Goal: Task Accomplishment & Management: Manage account settings

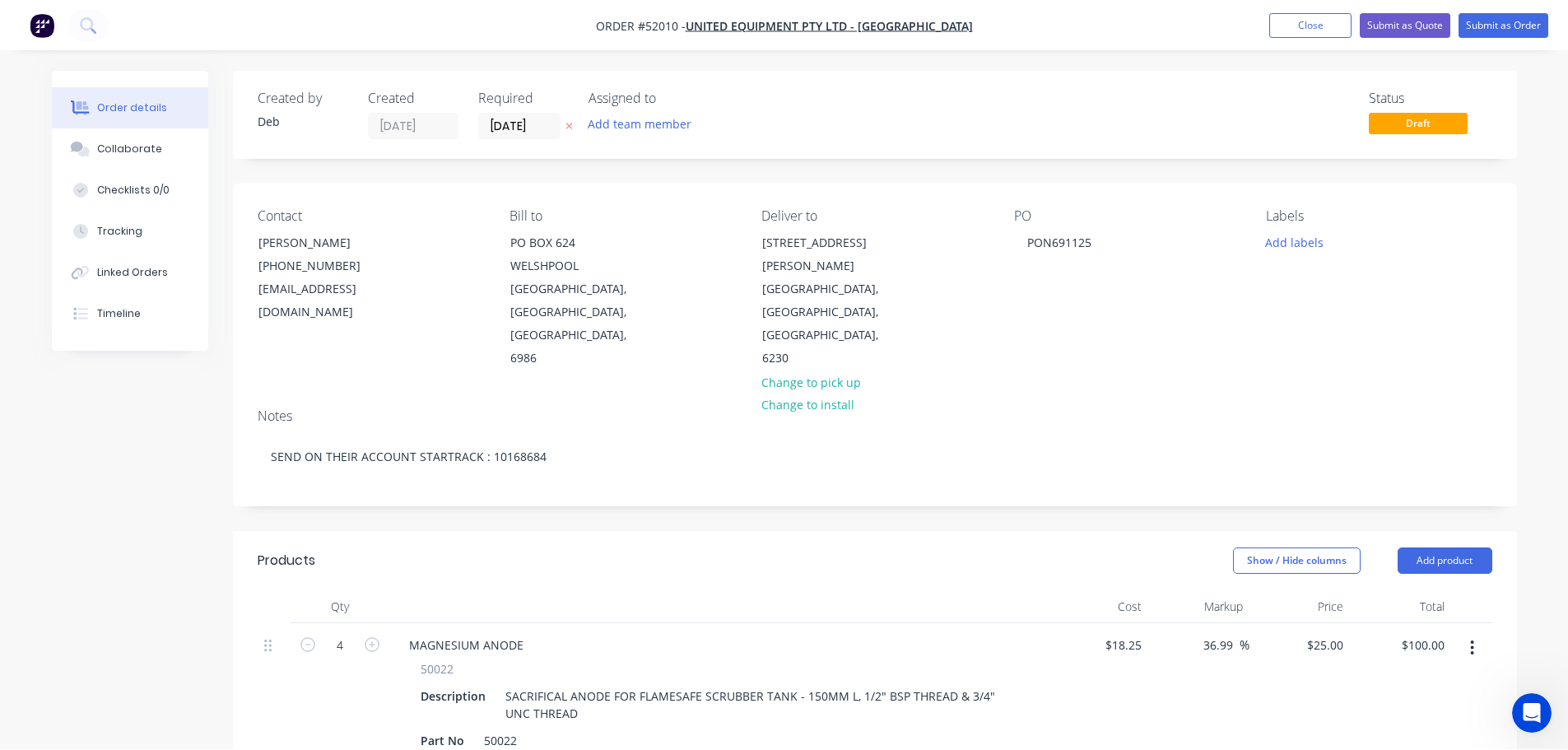
scroll to position [1645, 0]
click at [1295, 27] on button "Close" at bounding box center [1310, 25] width 82 height 25
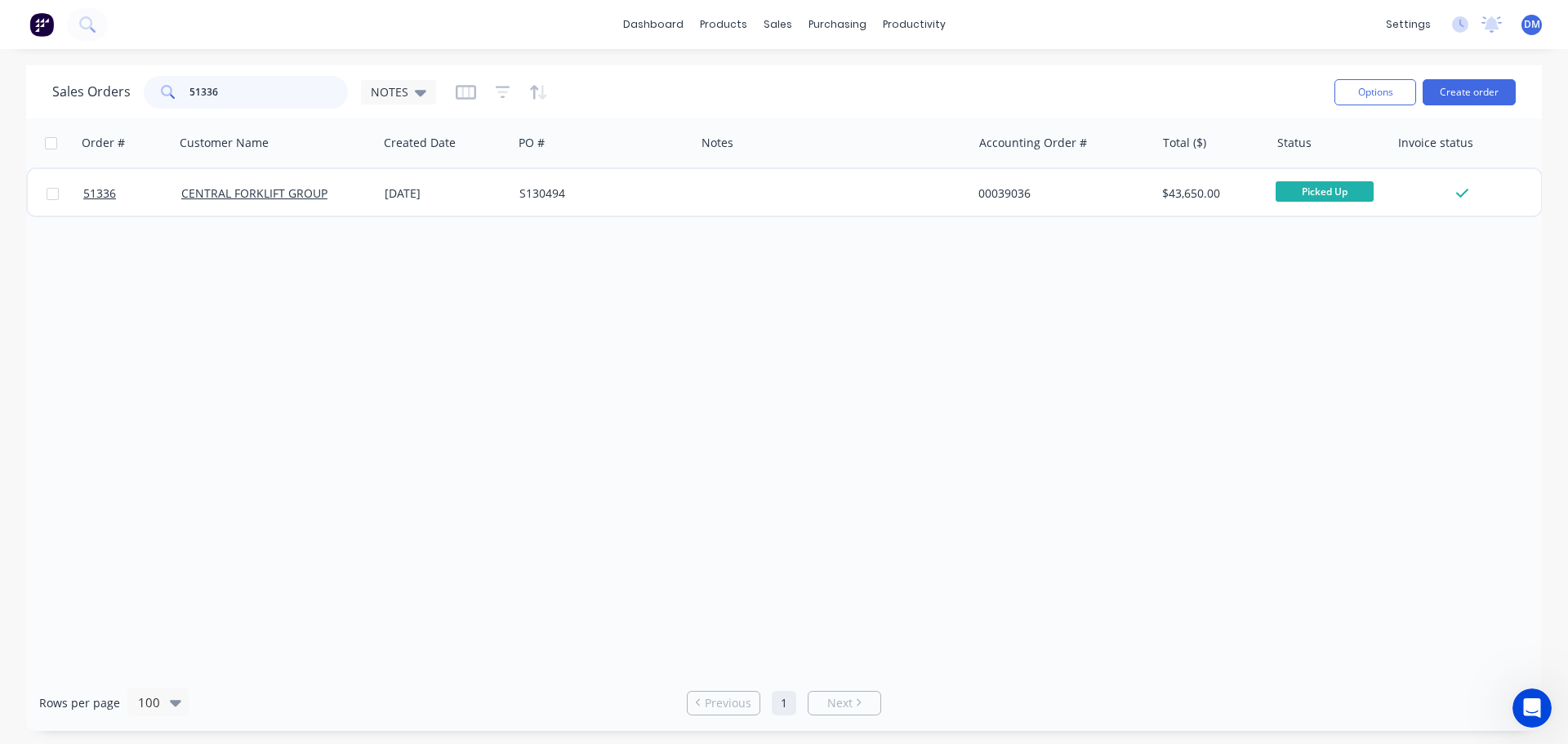
drag, startPoint x: 248, startPoint y: 96, endPoint x: 34, endPoint y: 85, distance: 214.3
click at [51, 87] on div "Sales Orders 51336 NOTES Options Create order" at bounding box center [784, 91] width 1516 height 53
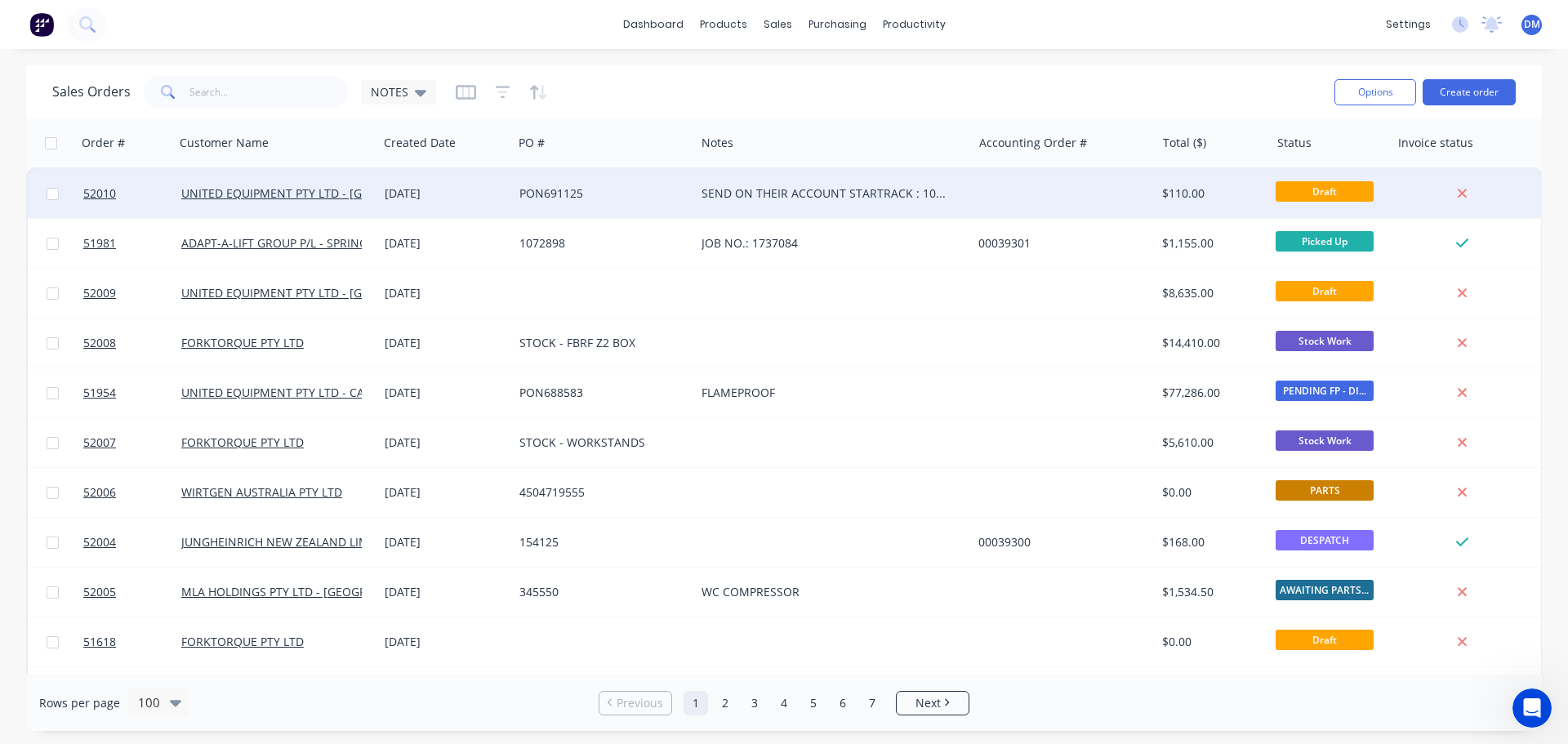
click at [583, 189] on div "PON691125" at bounding box center [599, 194] width 161 height 16
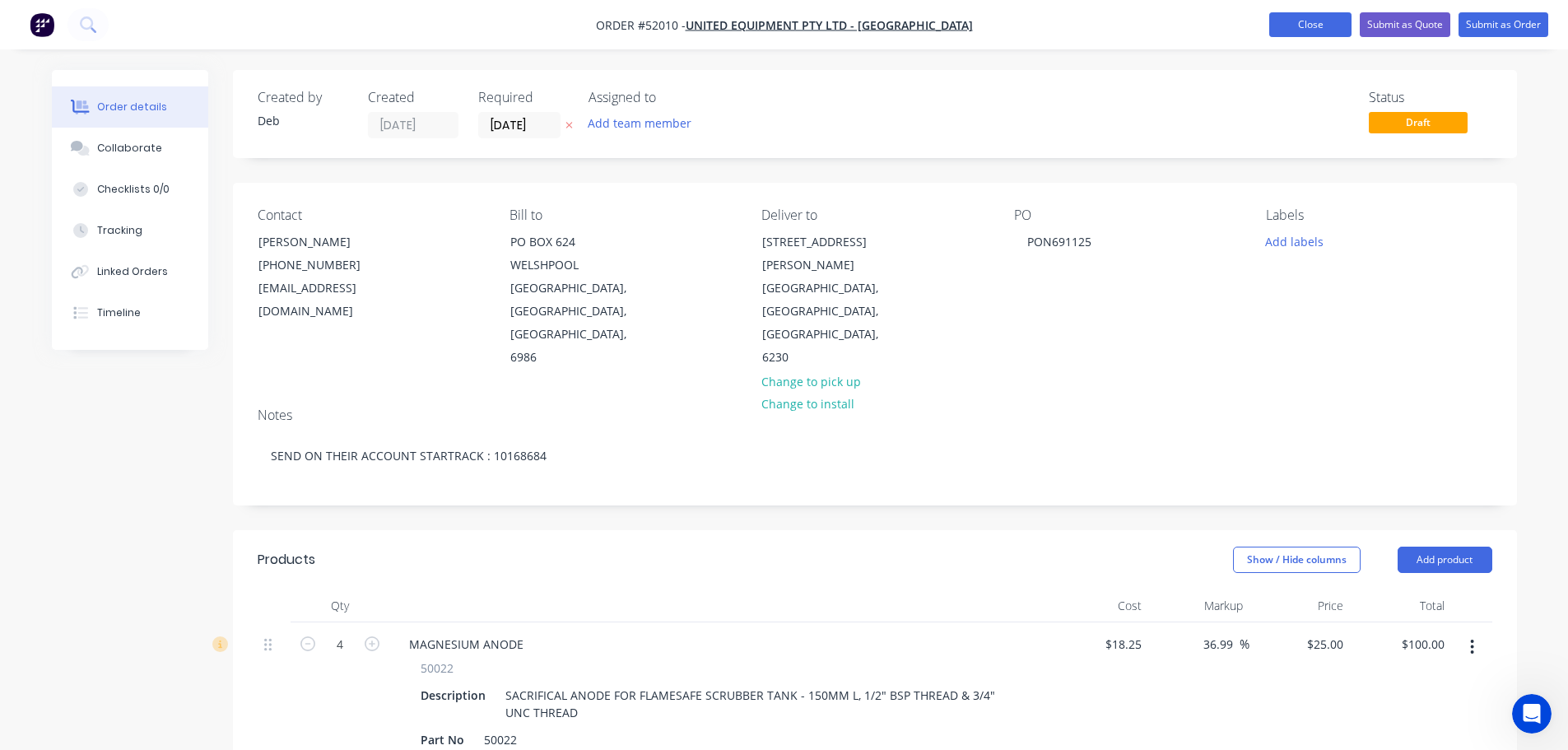
click at [1315, 22] on button "Close" at bounding box center [1310, 25] width 82 height 25
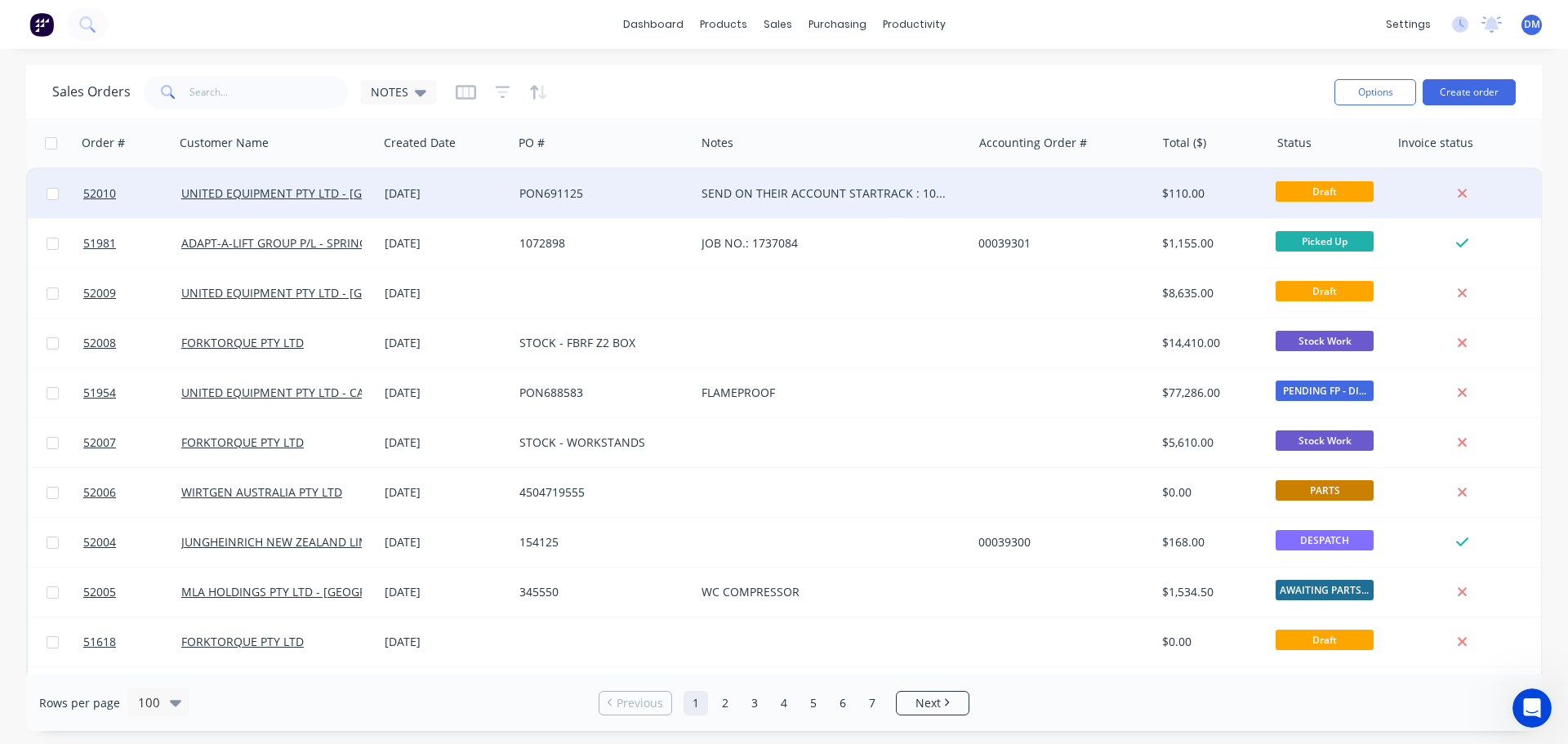
click at [550, 186] on div "PON691125" at bounding box center [599, 194] width 161 height 16
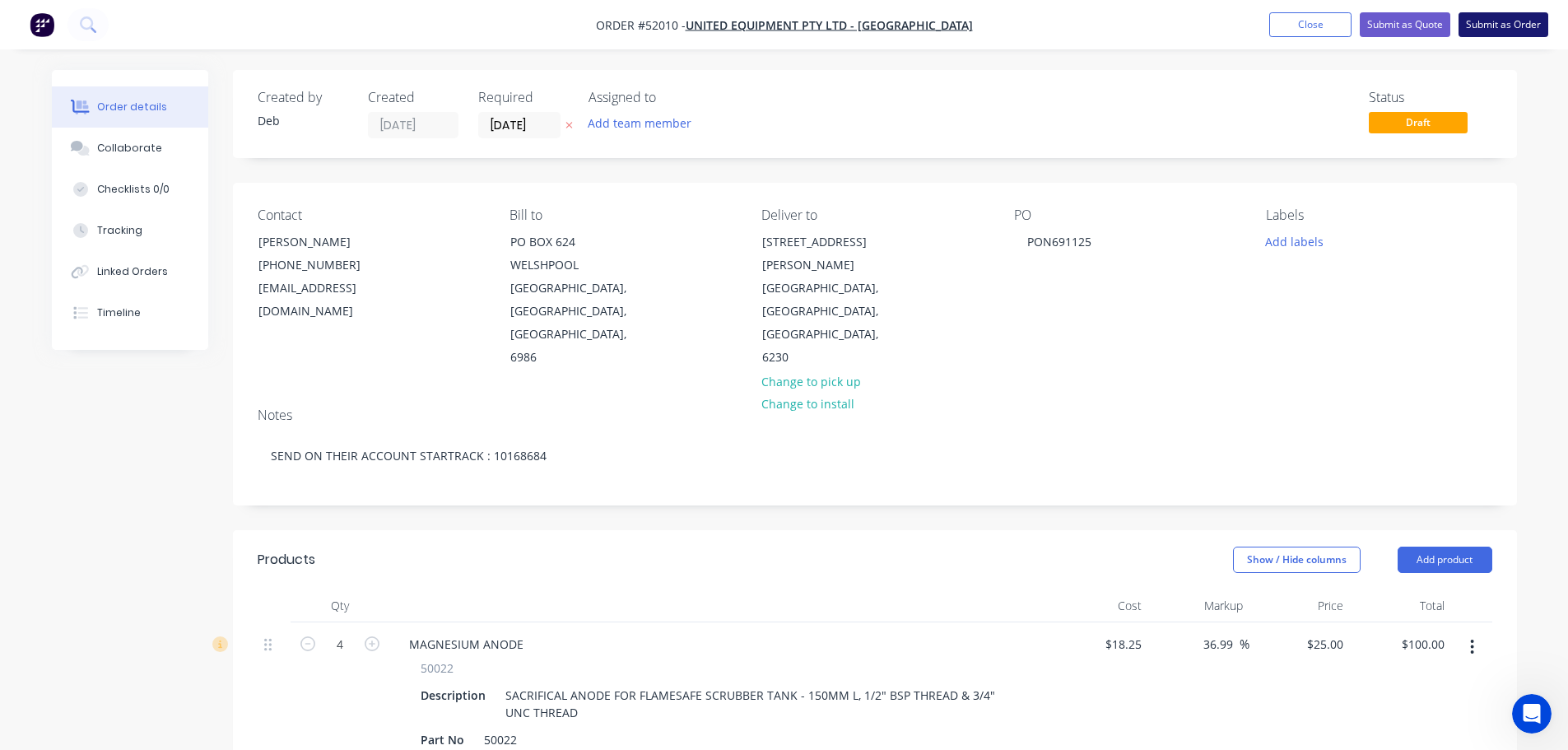
click at [1490, 25] on button "Submit as Order" at bounding box center [1503, 25] width 90 height 25
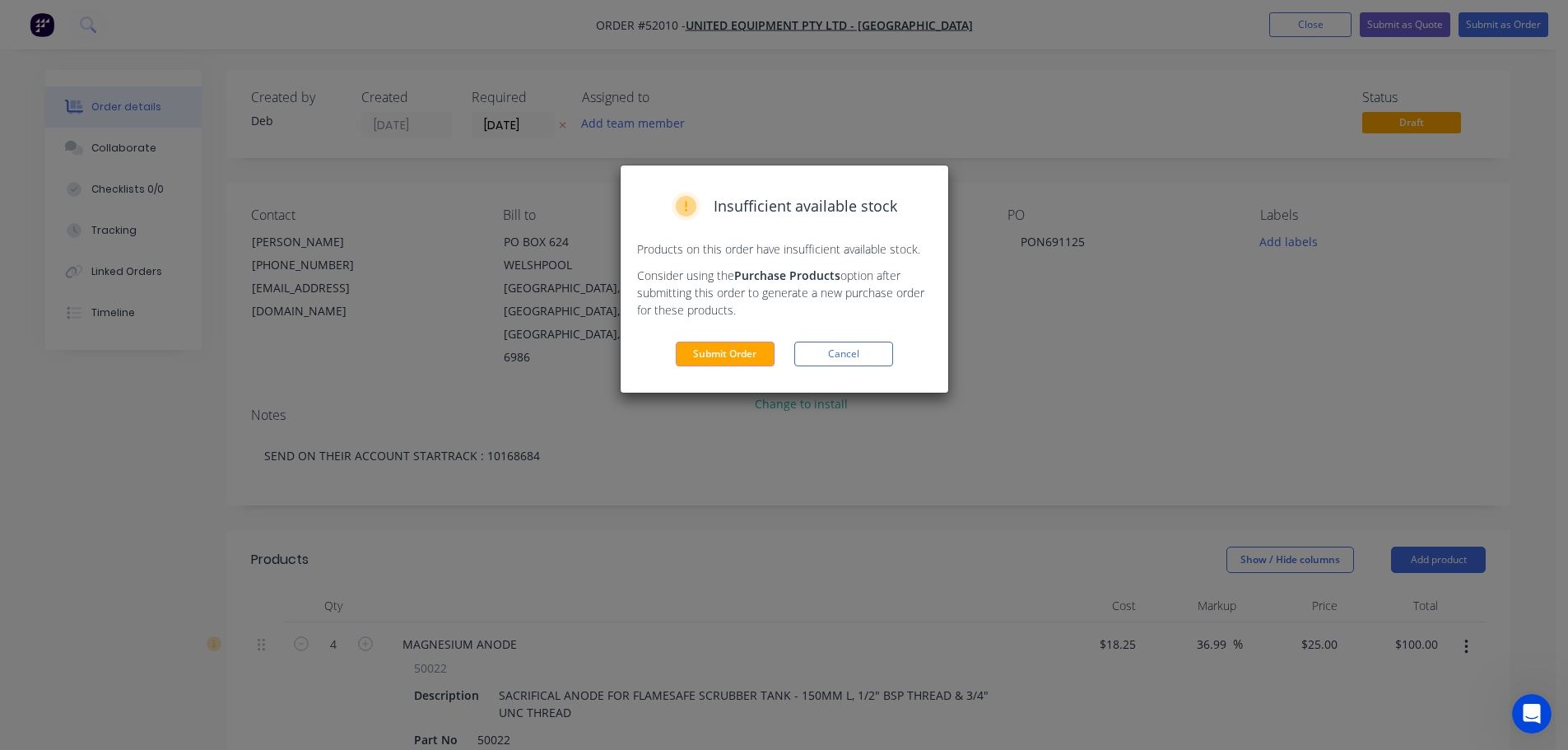
click at [758, 349] on button "Submit Order" at bounding box center [725, 354] width 99 height 25
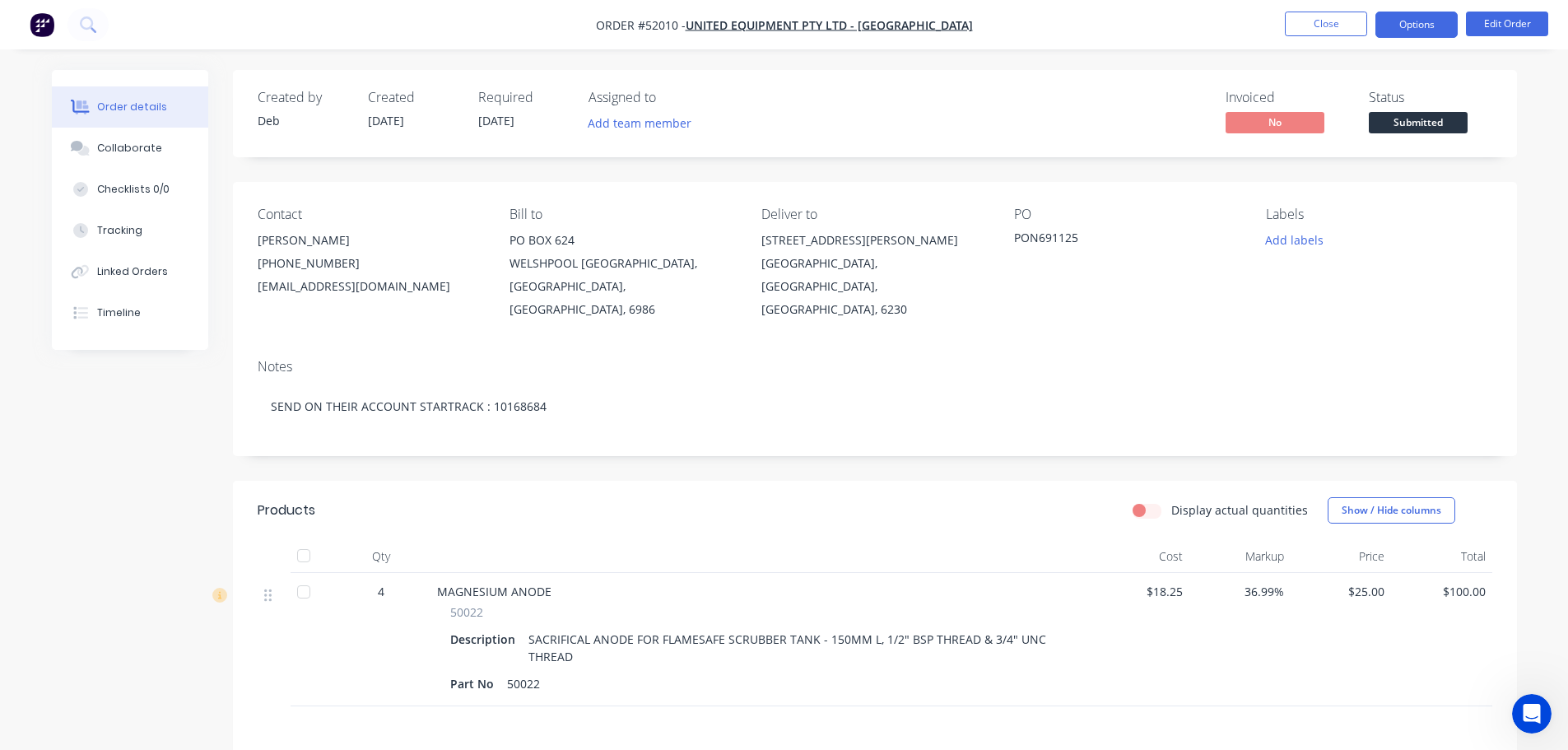
click at [1393, 29] on button "Options" at bounding box center [1416, 25] width 82 height 27
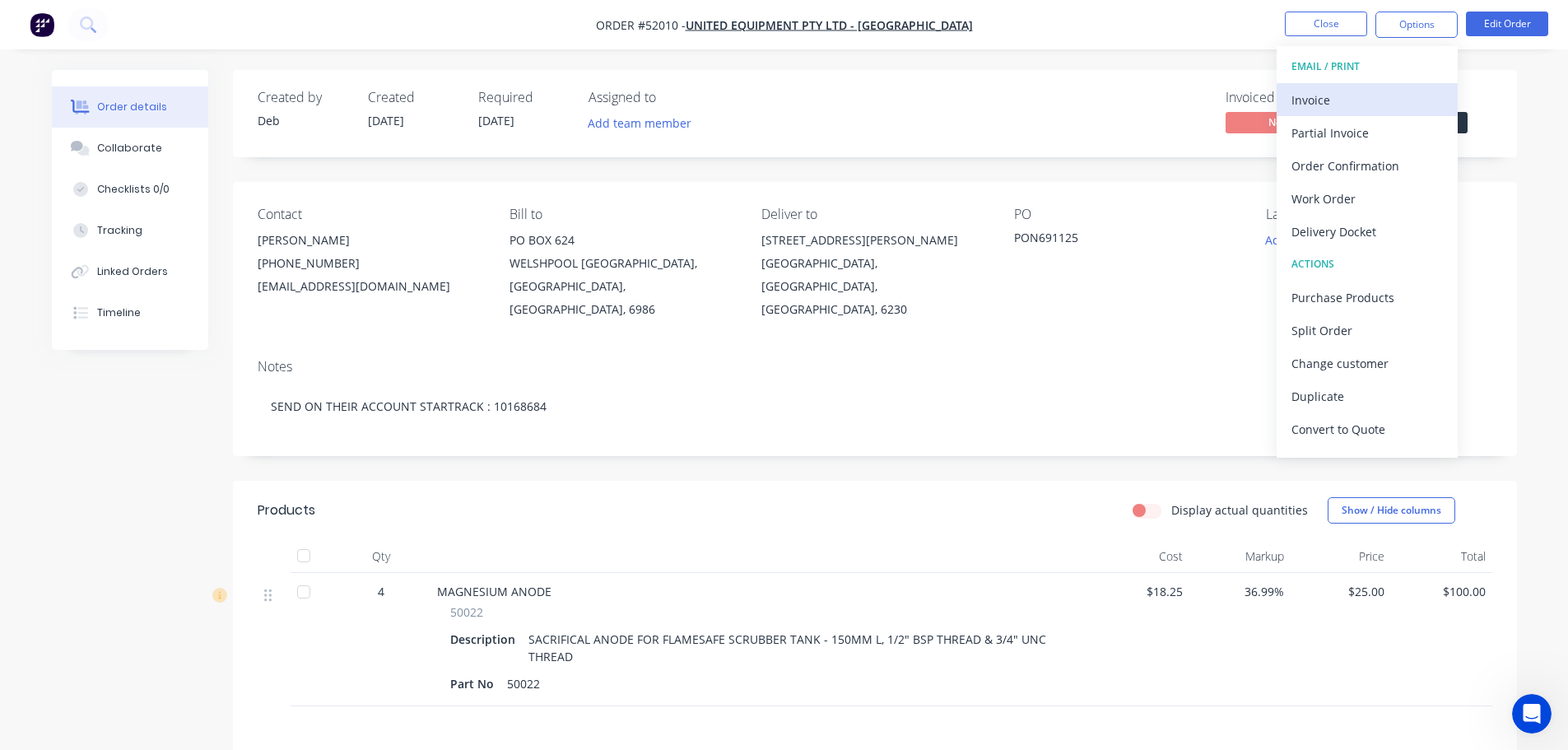
click at [1354, 93] on div "Invoice" at bounding box center [1367, 100] width 151 height 24
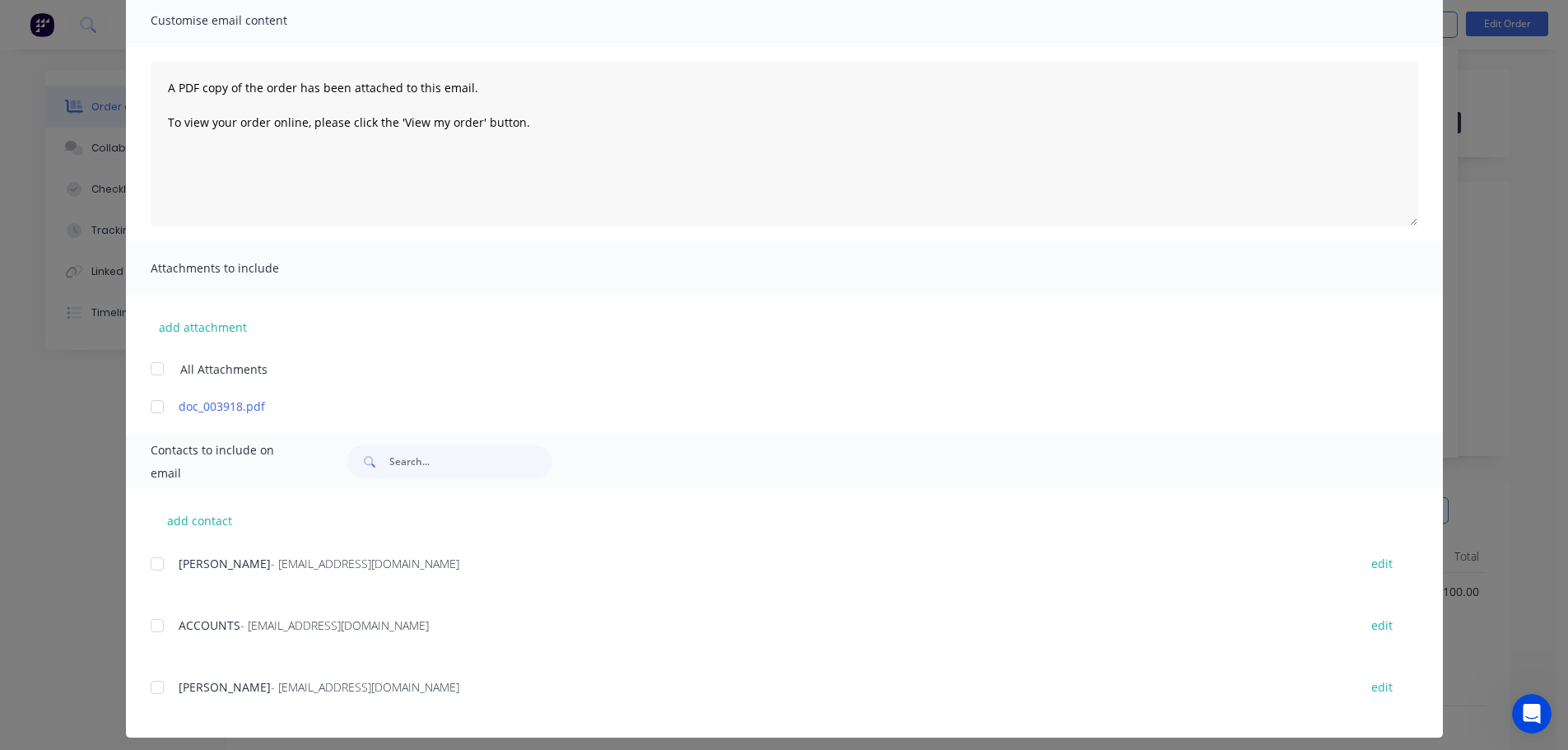
scroll to position [137, 0]
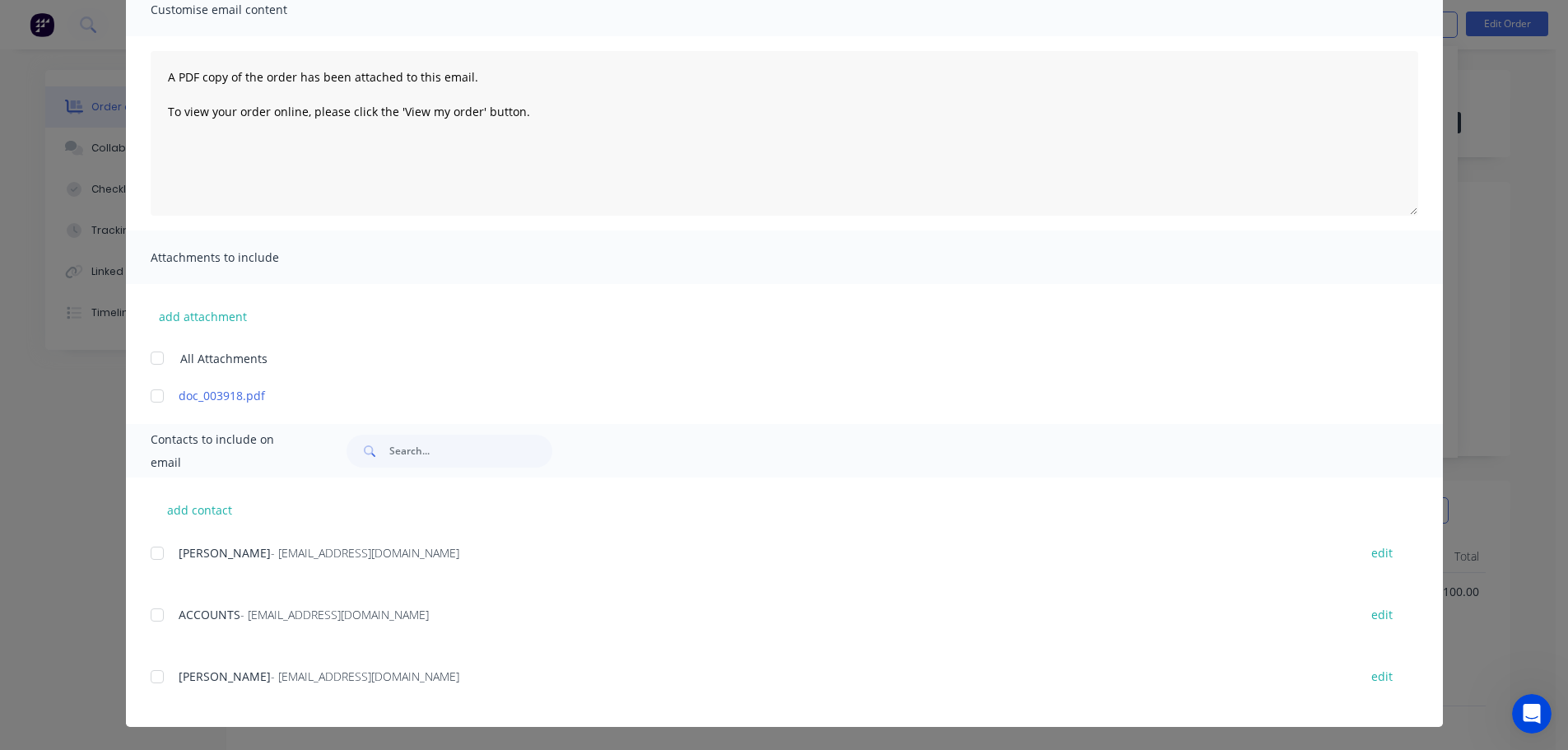
click at [141, 678] on div "add contact GABY CARDOSO - gcardoso@unitedequipment.com.au edit ACCOUNTS - ap@u…" at bounding box center [785, 602] width 1317 height 249
drag, startPoint x: 148, startPoint y: 616, endPoint x: 151, endPoint y: 626, distance: 10.4
click at [149, 616] on div at bounding box center [157, 615] width 33 height 33
drag, startPoint x: 154, startPoint y: 677, endPoint x: 331, endPoint y: 654, distance: 178.5
click at [154, 676] on div at bounding box center [157, 677] width 33 height 33
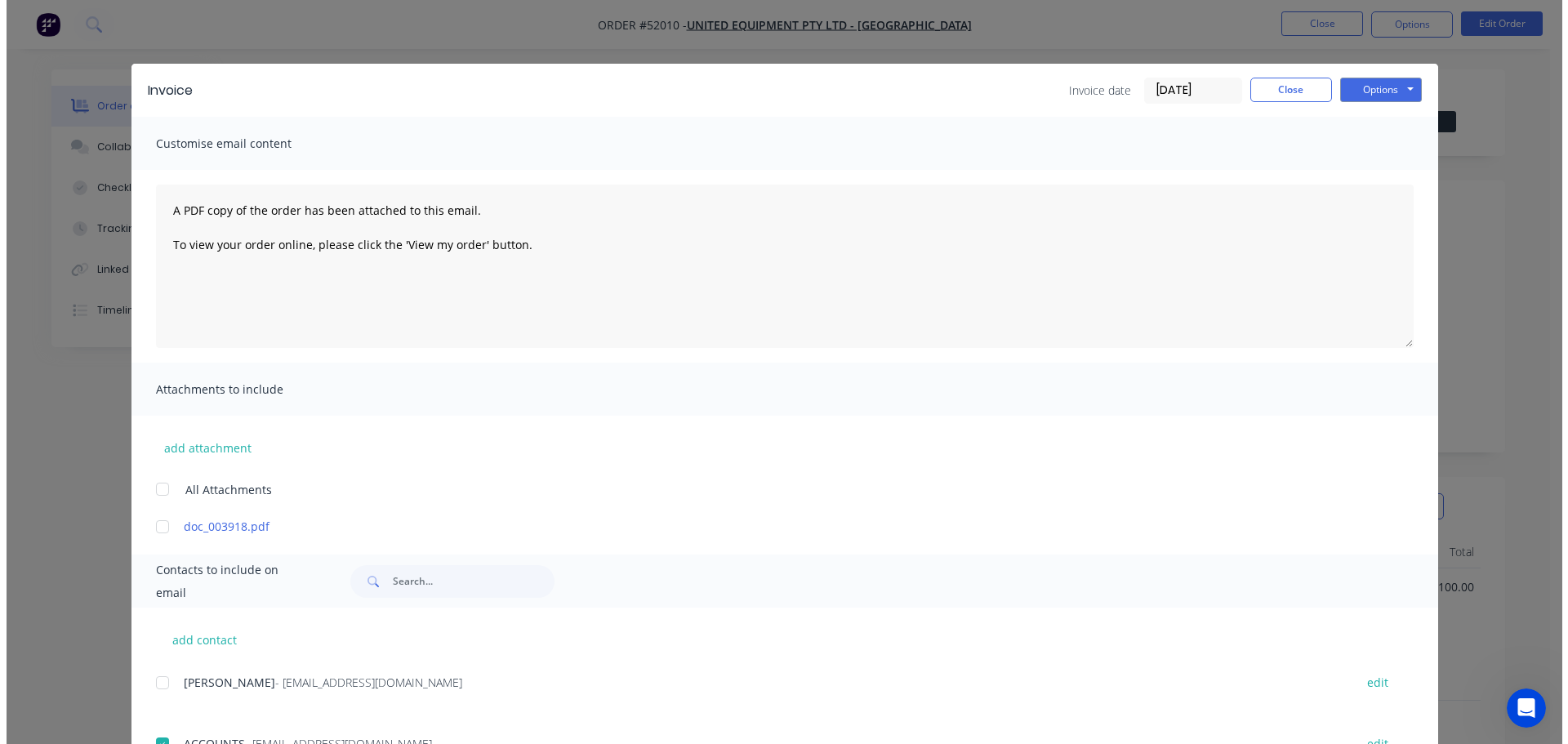
scroll to position [0, 0]
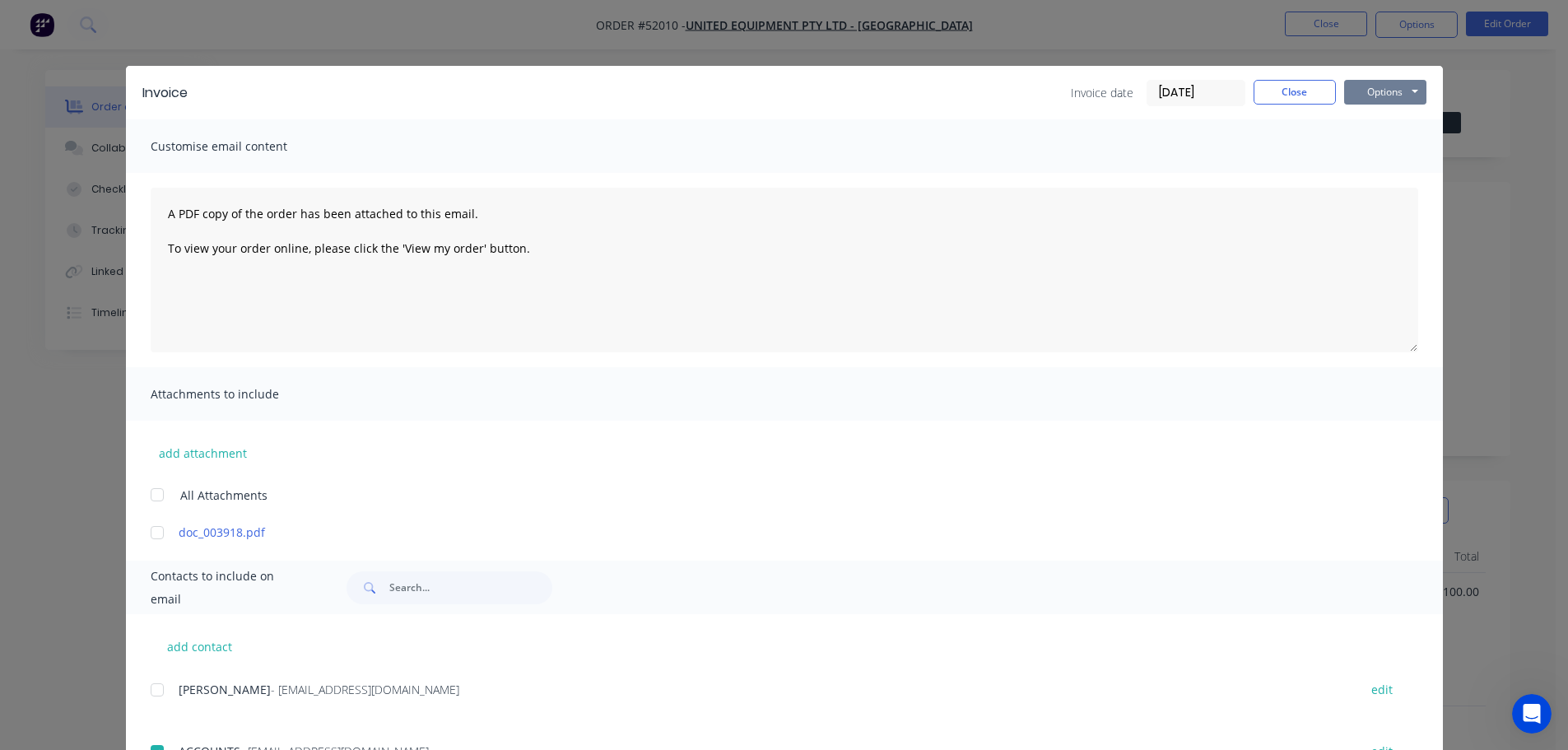
click at [1358, 96] on button "Options" at bounding box center [1385, 92] width 82 height 25
click at [1393, 170] on button "Email" at bounding box center [1397, 175] width 105 height 27
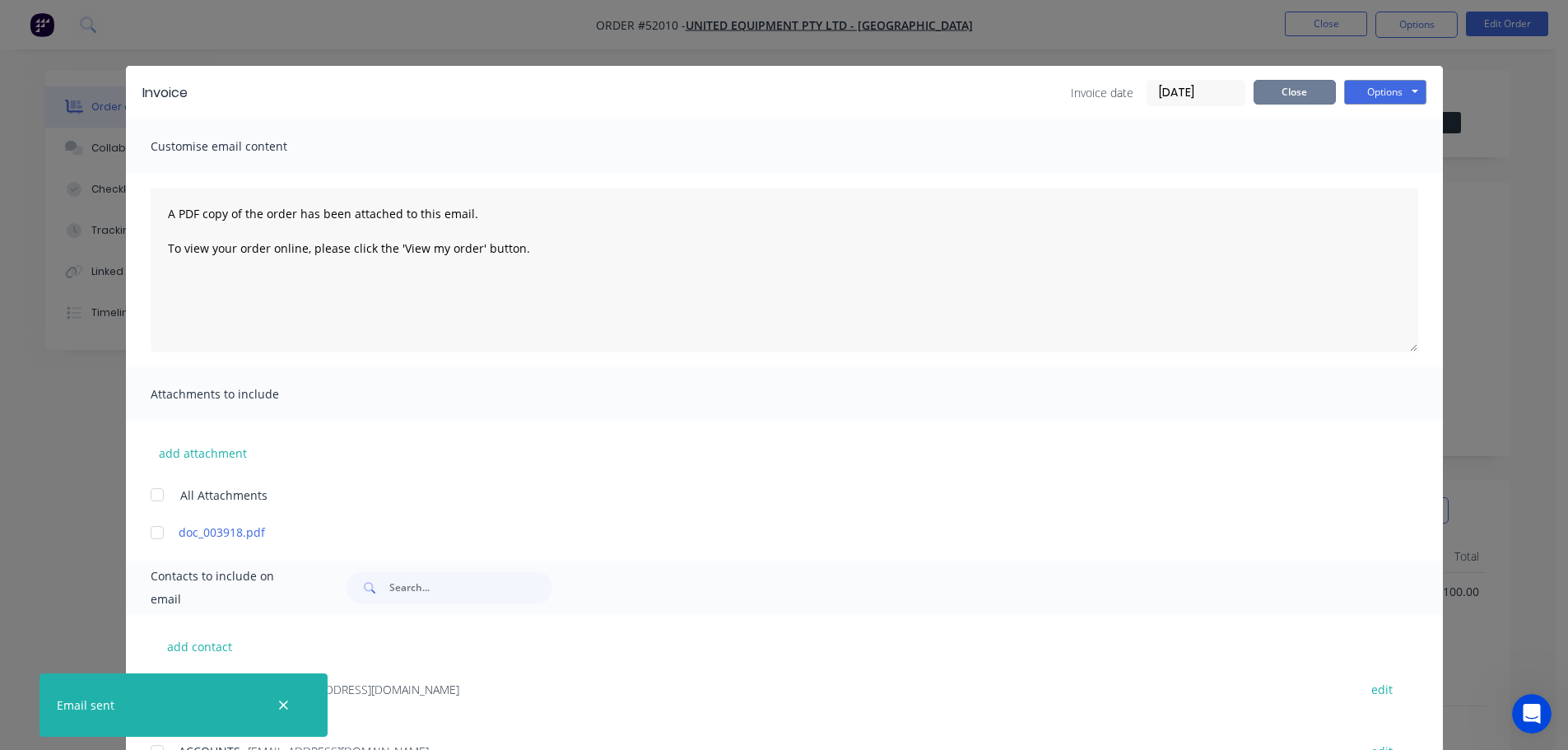
click at [1289, 96] on button "Close" at bounding box center [1294, 92] width 82 height 25
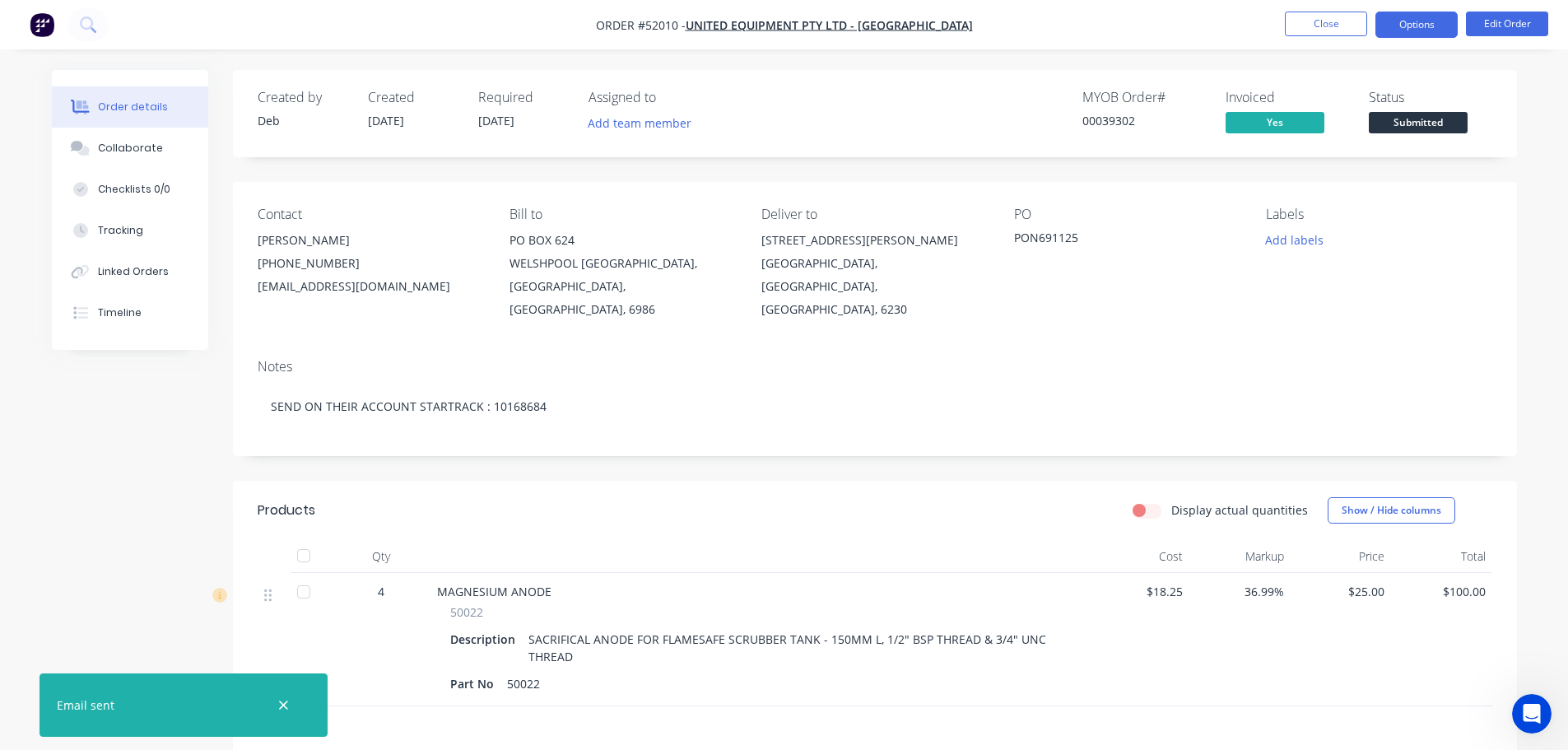
drag, startPoint x: 1422, startPoint y: 22, endPoint x: 1418, endPoint y: 29, distance: 8.1
click at [1420, 22] on button "Options" at bounding box center [1416, 25] width 82 height 27
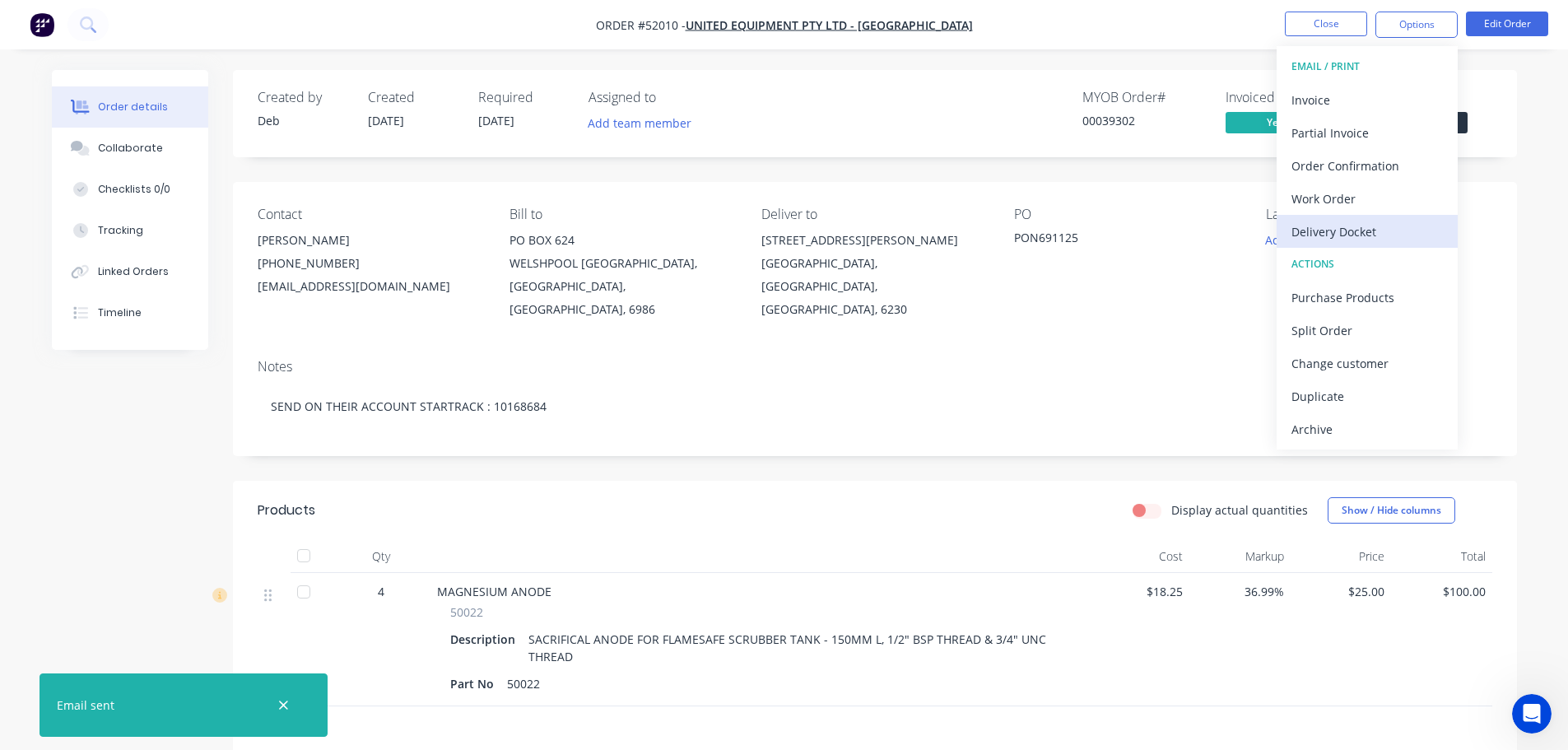
click at [1330, 230] on div "Delivery Docket" at bounding box center [1367, 232] width 151 height 24
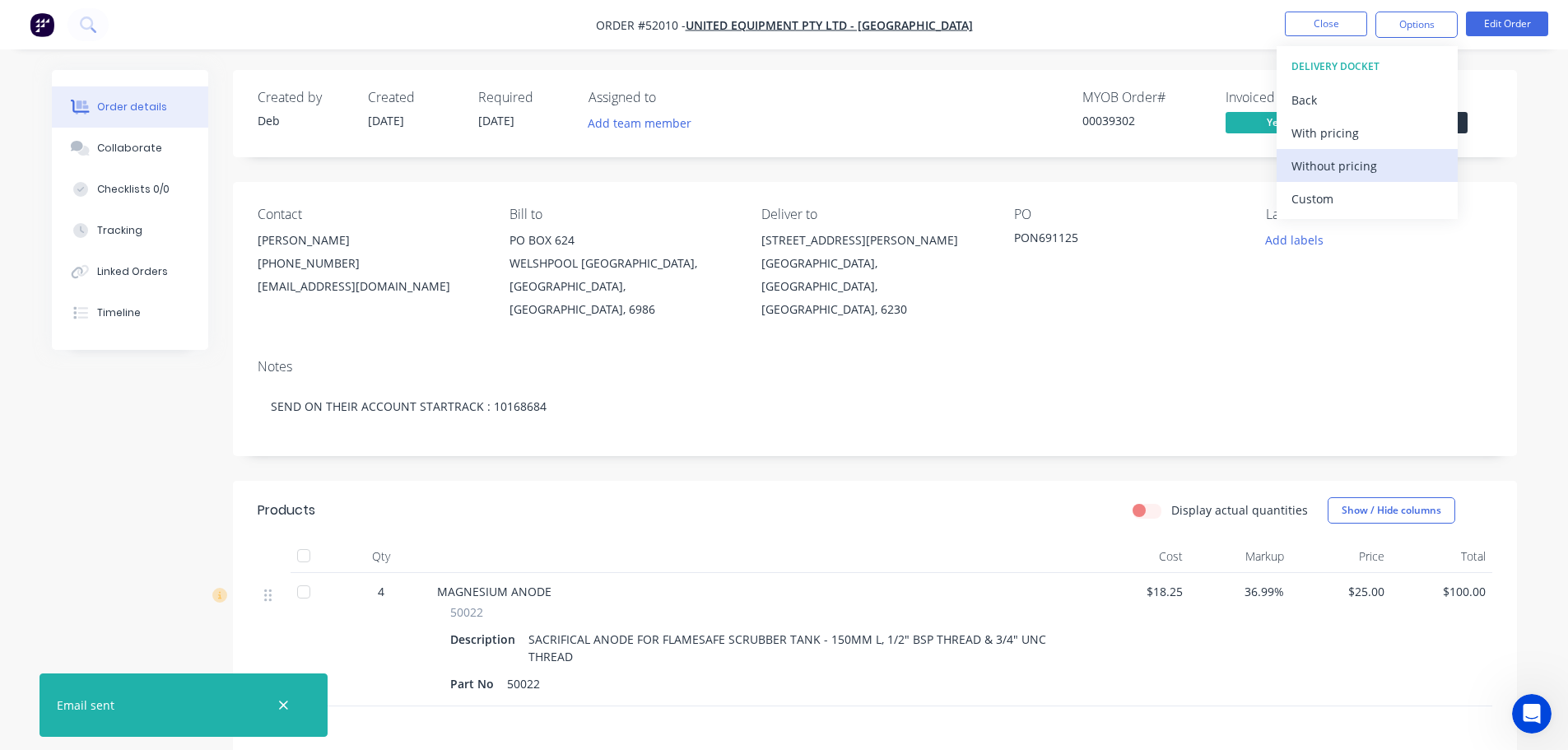
click at [1367, 164] on div "Without pricing" at bounding box center [1367, 165] width 151 height 24
click at [1470, 119] on div "Status Submitted" at bounding box center [1430, 113] width 124 height 47
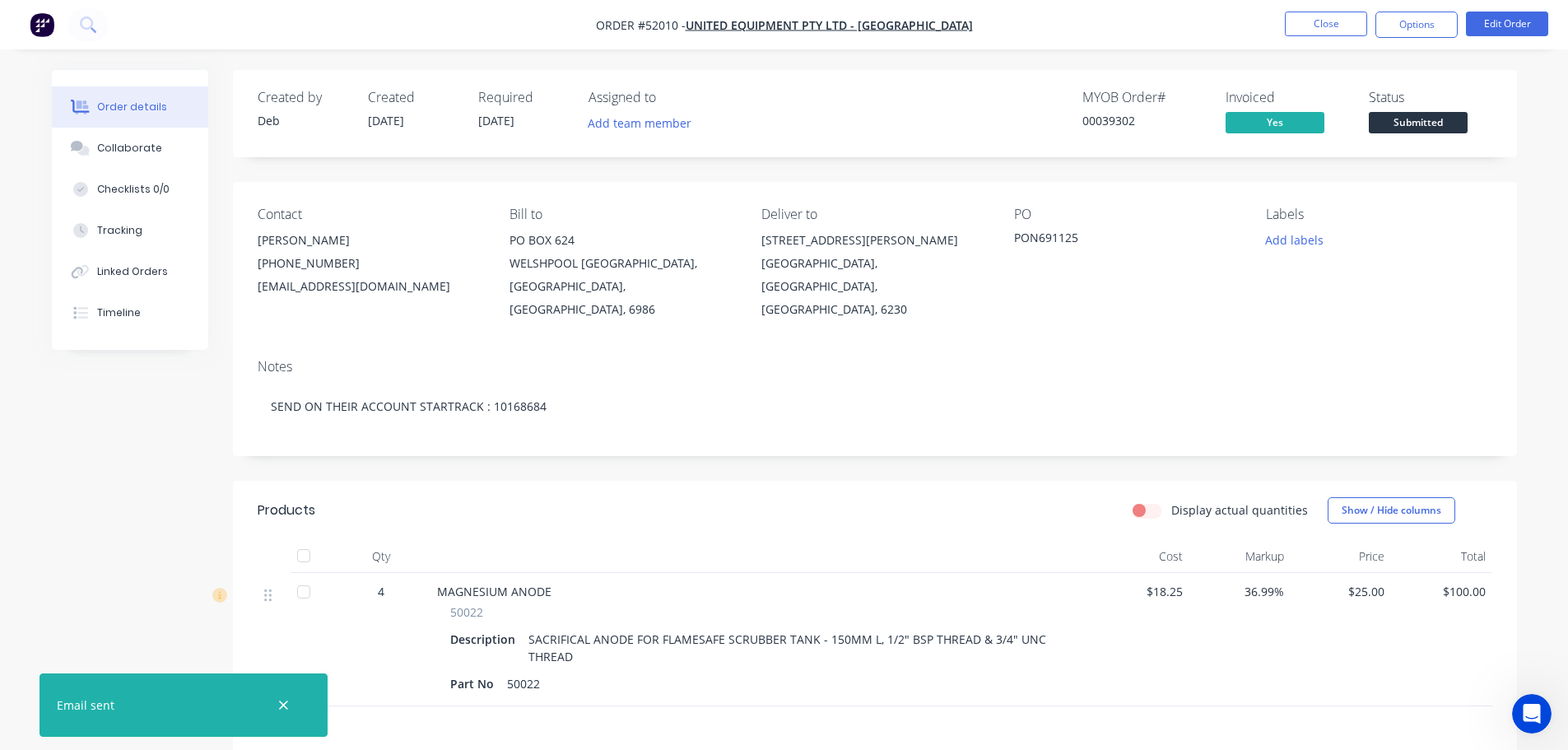
click at [1457, 122] on span "Submitted" at bounding box center [1418, 122] width 99 height 21
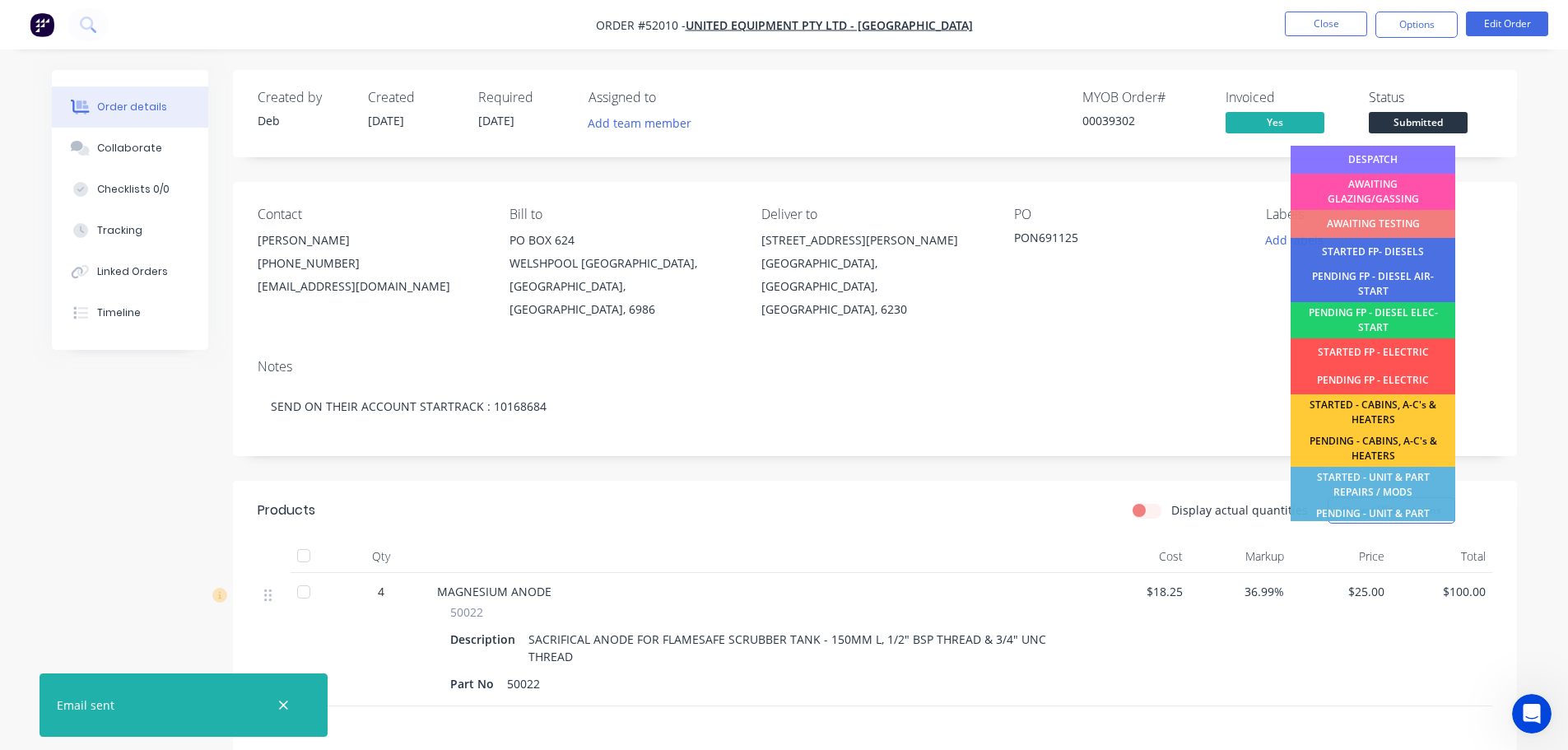
click at [1400, 159] on div "DESPATCH" at bounding box center [1373, 159] width 164 height 28
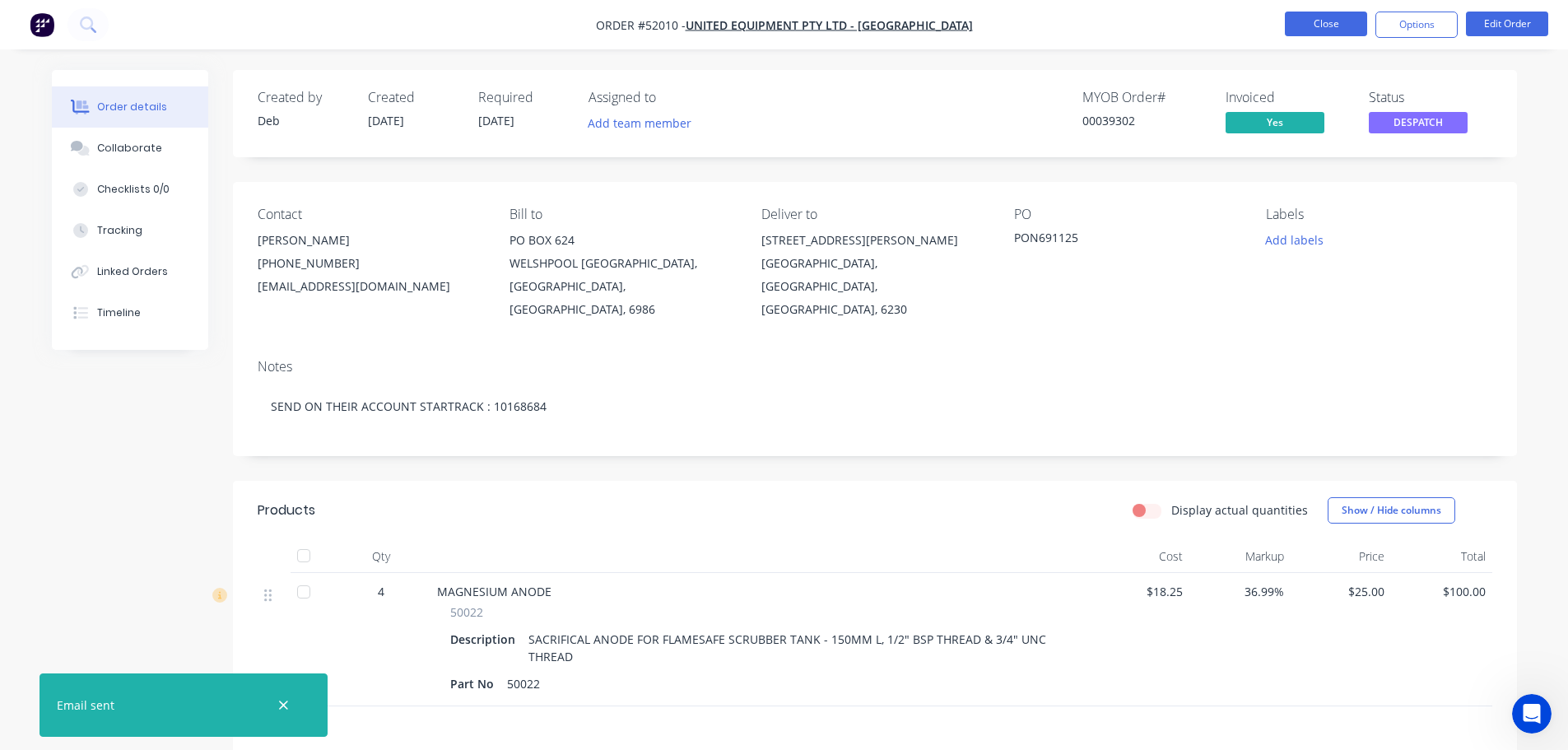
click at [1321, 20] on button "Close" at bounding box center [1325, 24] width 82 height 25
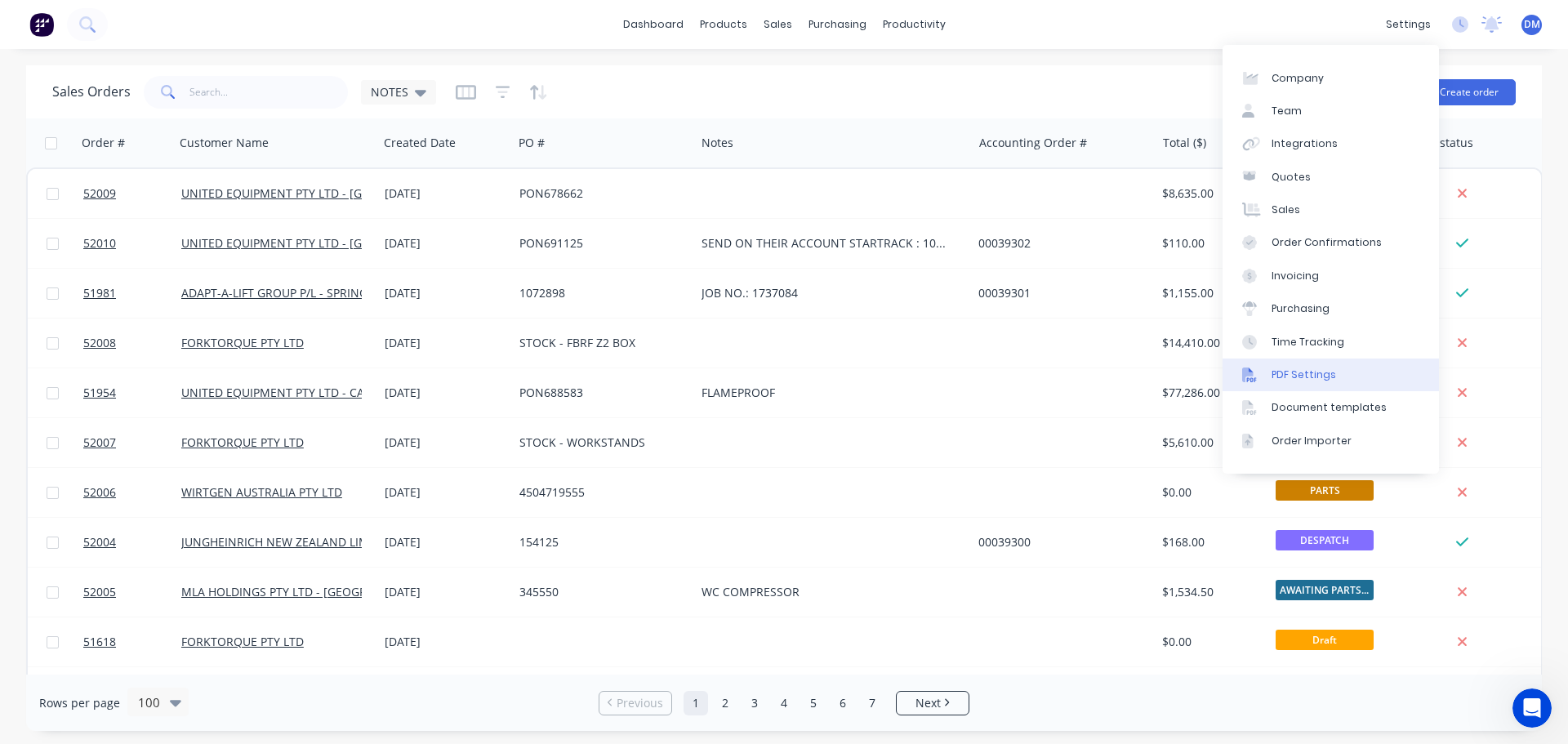
click at [1322, 380] on div "PDF Settings" at bounding box center [1304, 375] width 64 height 15
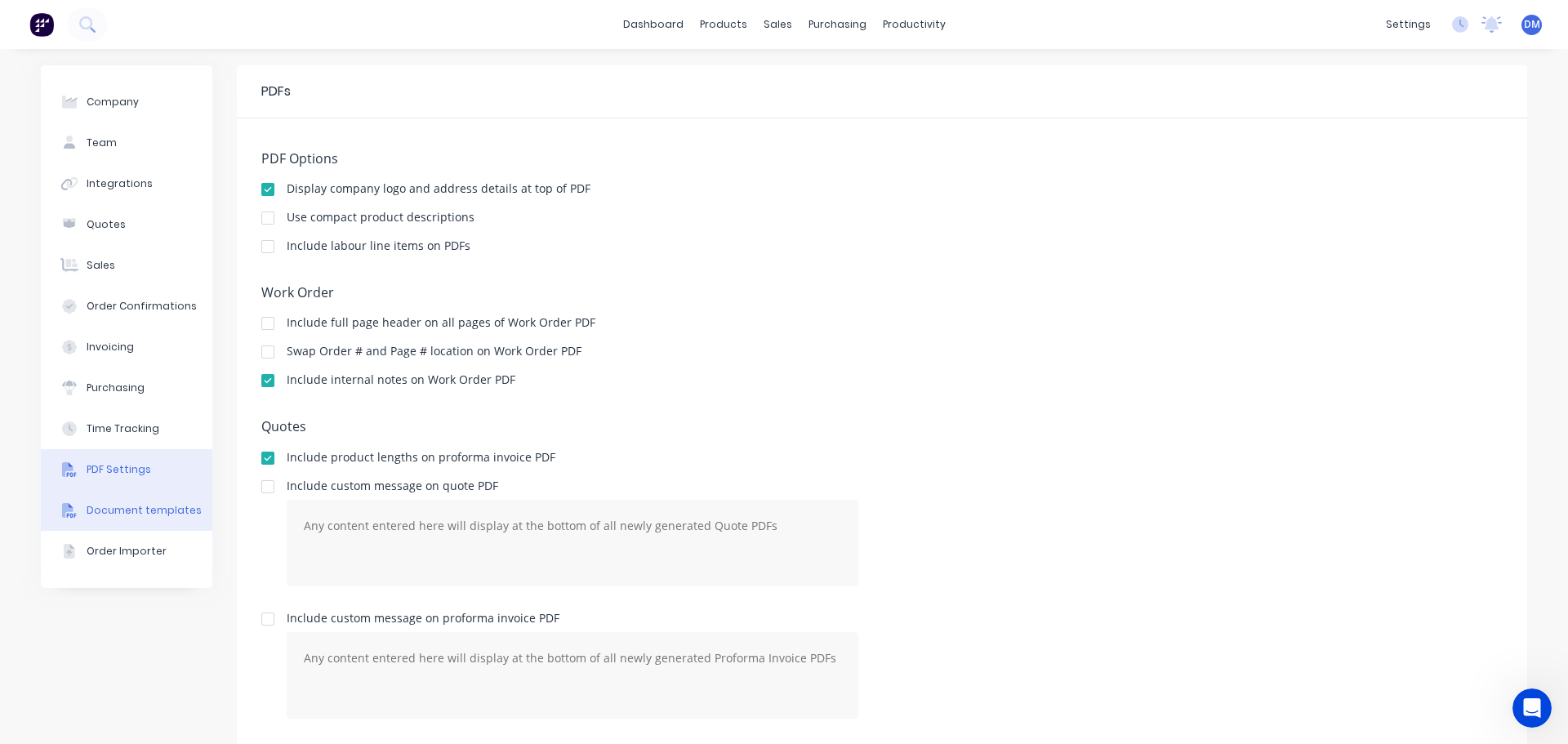
click at [152, 512] on div "Document templates" at bounding box center [144, 511] width 115 height 15
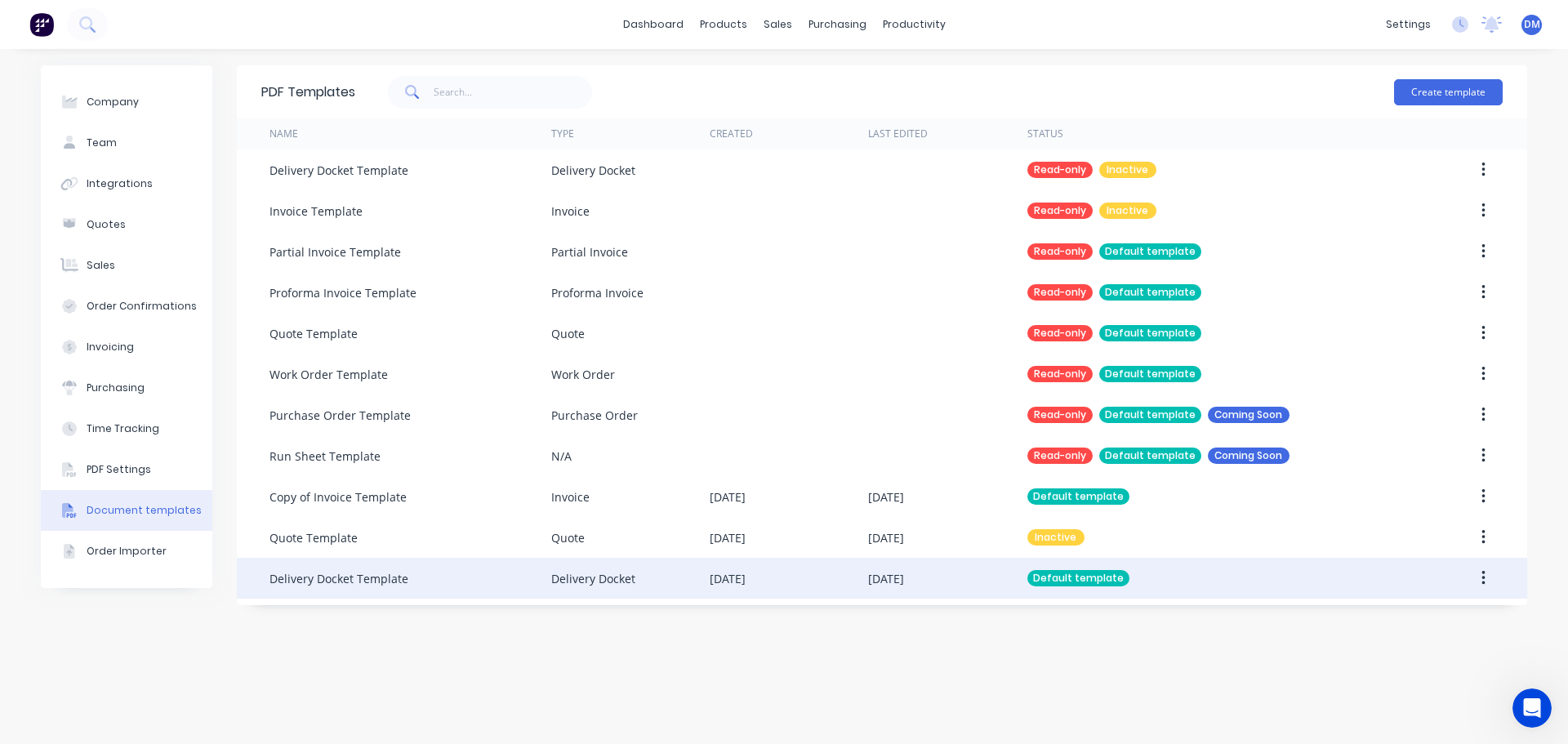
click at [1080, 574] on div "Default template" at bounding box center [1079, 578] width 102 height 16
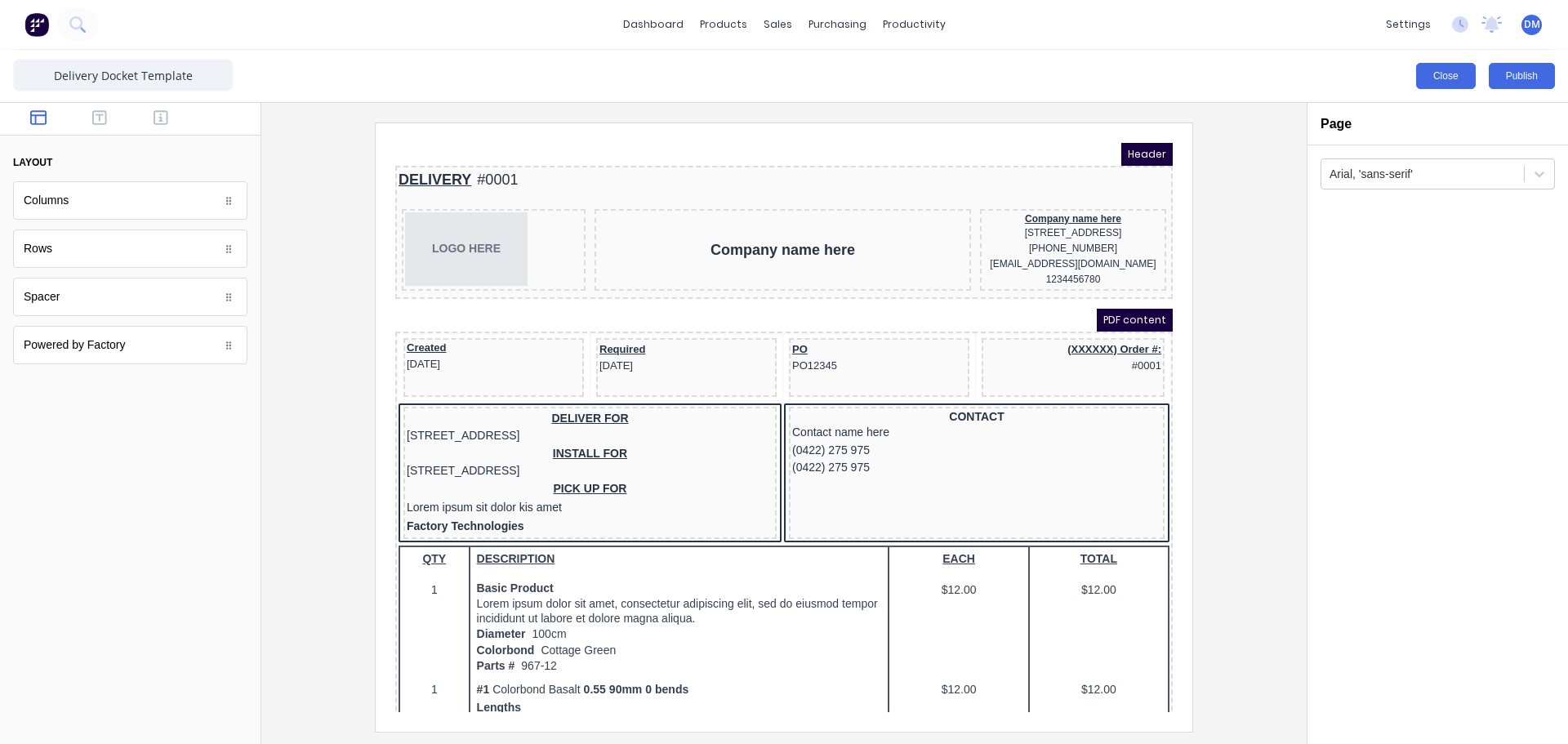
click at [1449, 81] on button "Close" at bounding box center [1446, 76] width 59 height 26
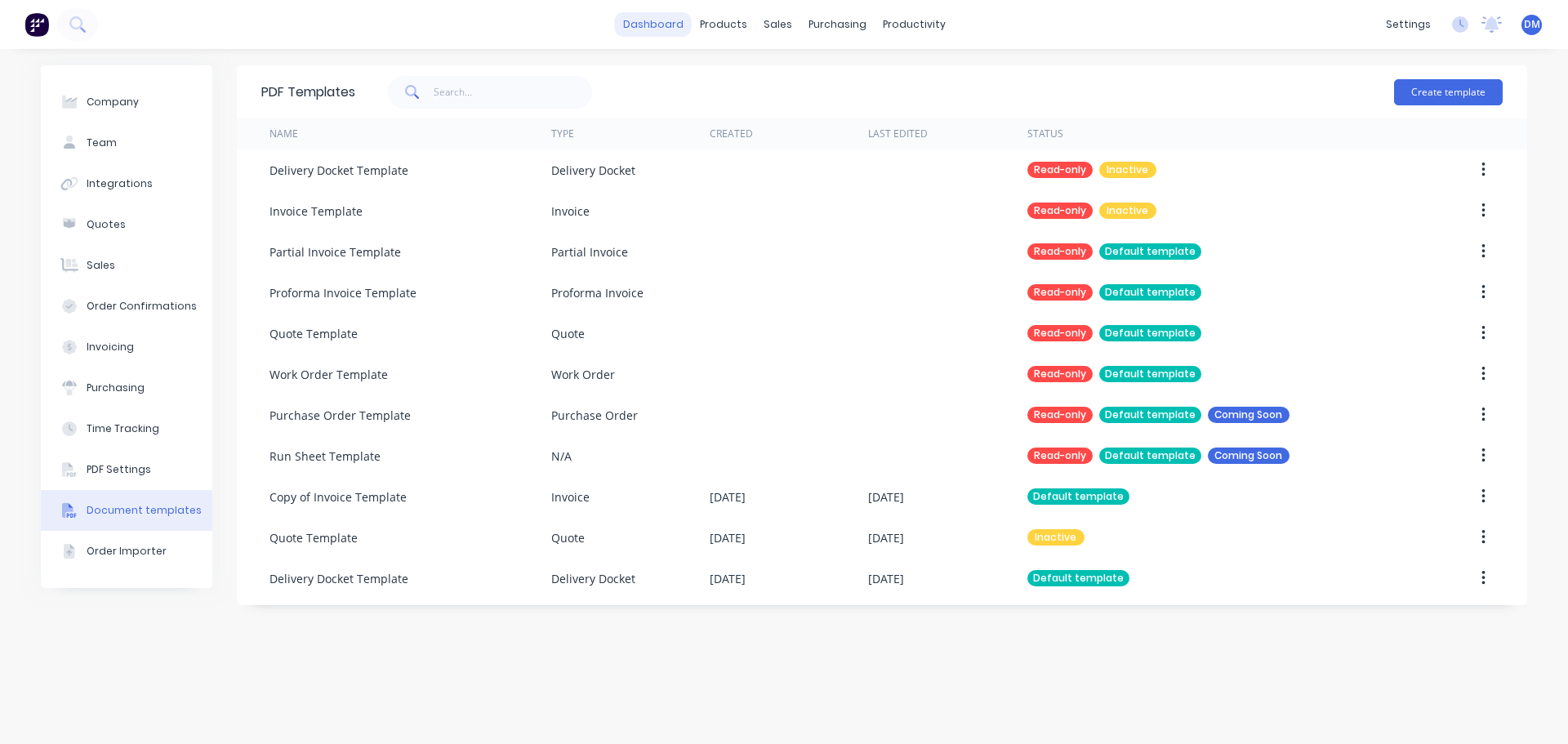
click at [681, 23] on link "dashboard" at bounding box center [653, 25] width 77 height 25
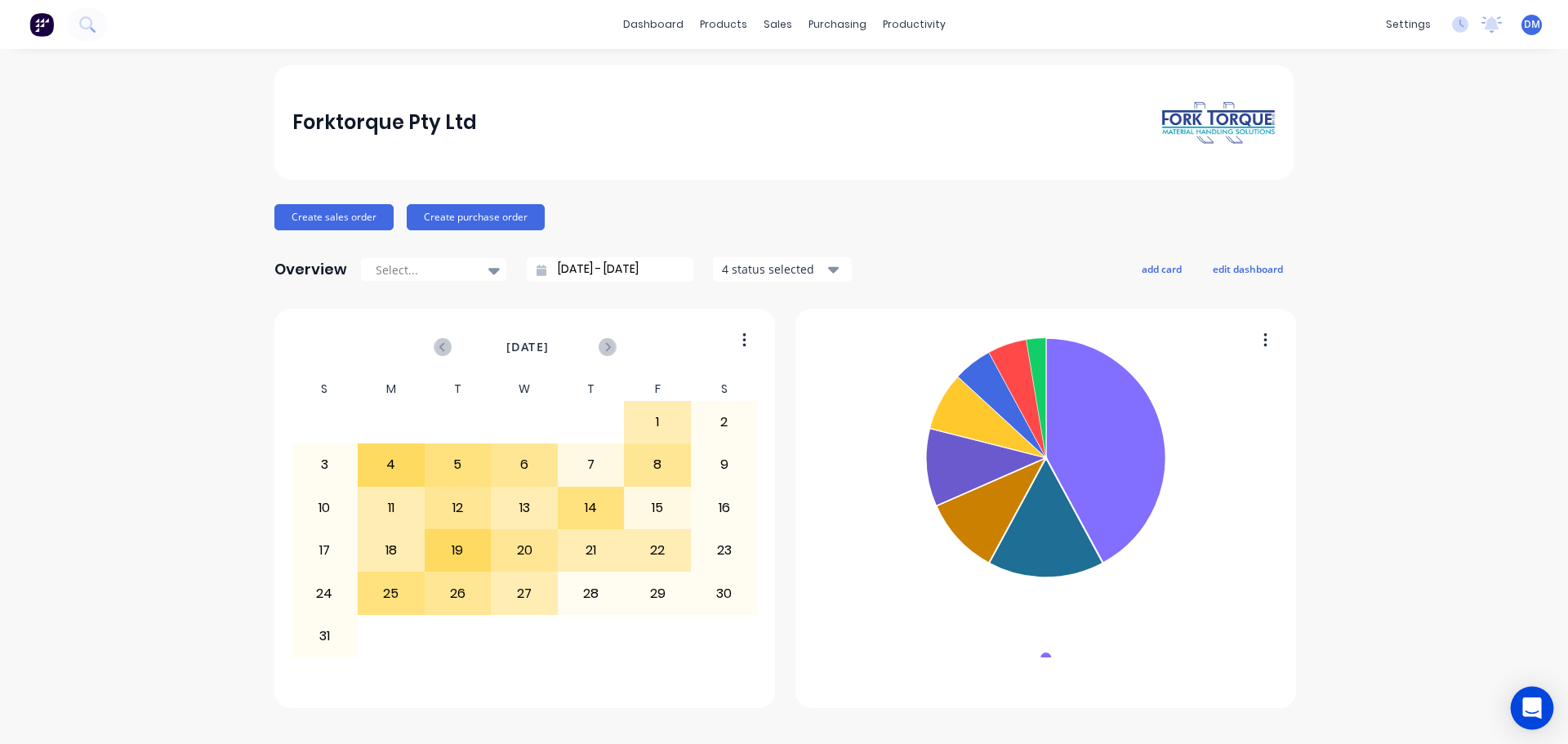
click at [1541, 709] on div "Open Intercom Messenger" at bounding box center [1533, 709] width 44 height 44
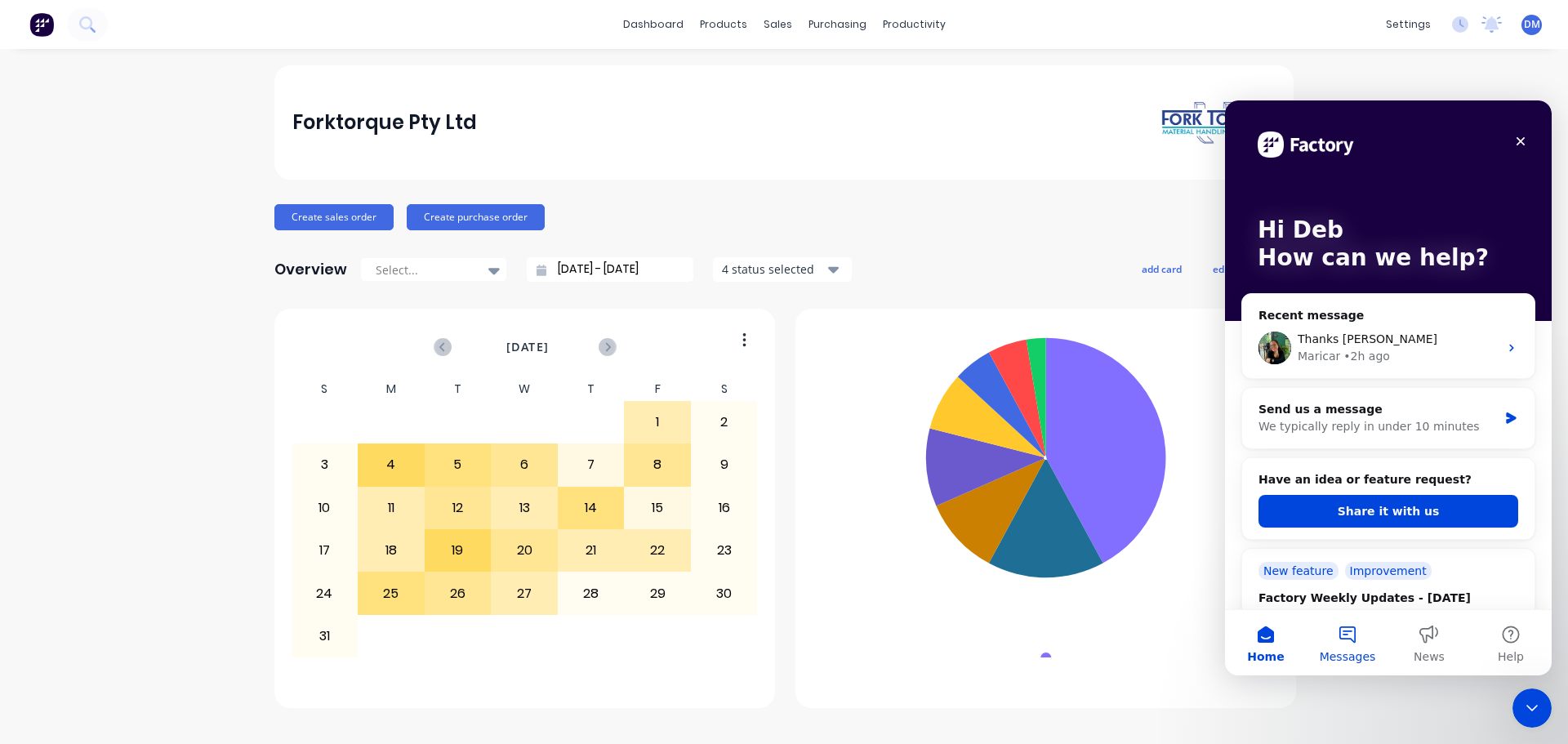
click at [1356, 637] on button "Messages" at bounding box center [1347, 642] width 82 height 65
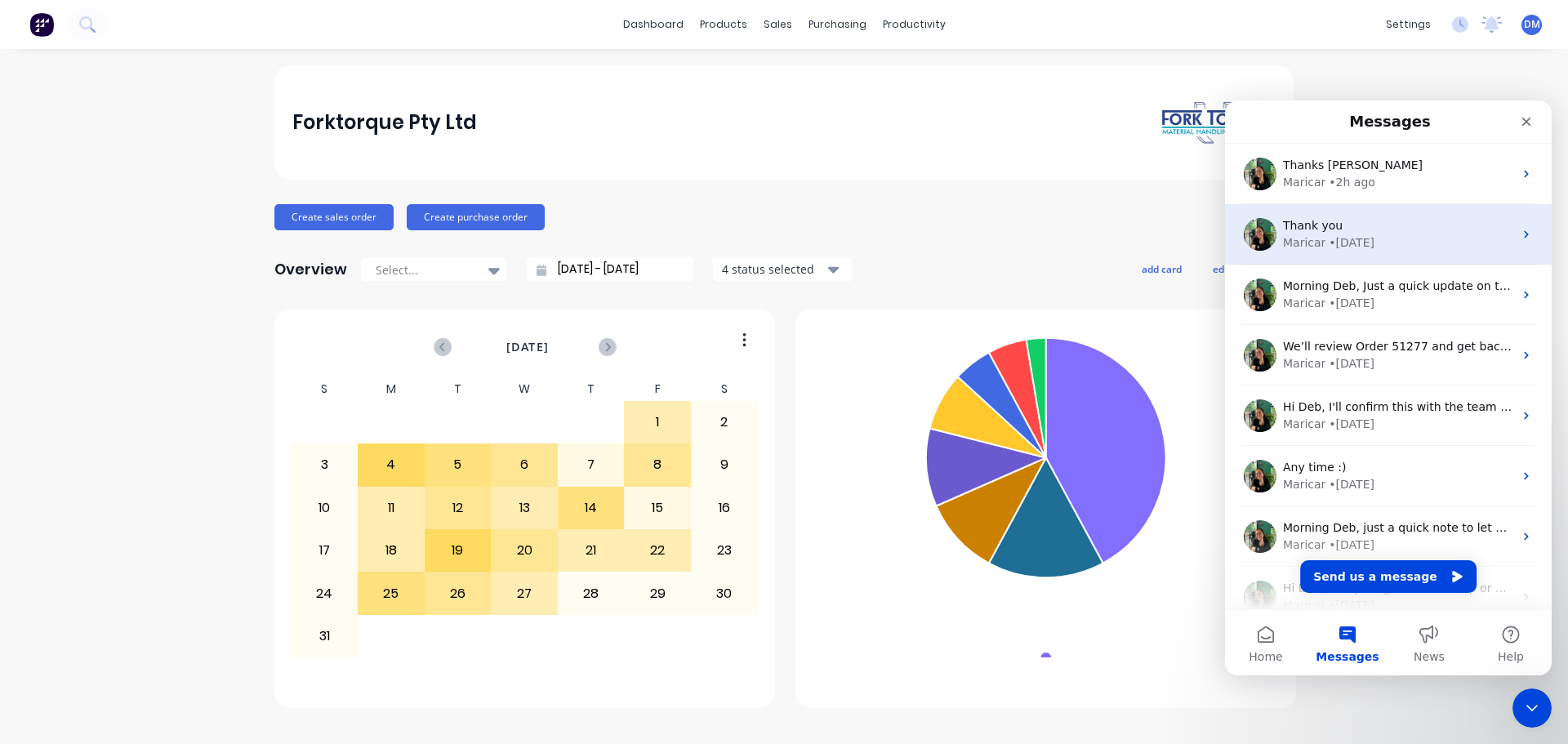
click at [1411, 231] on div "Thank you" at bounding box center [1397, 226] width 230 height 17
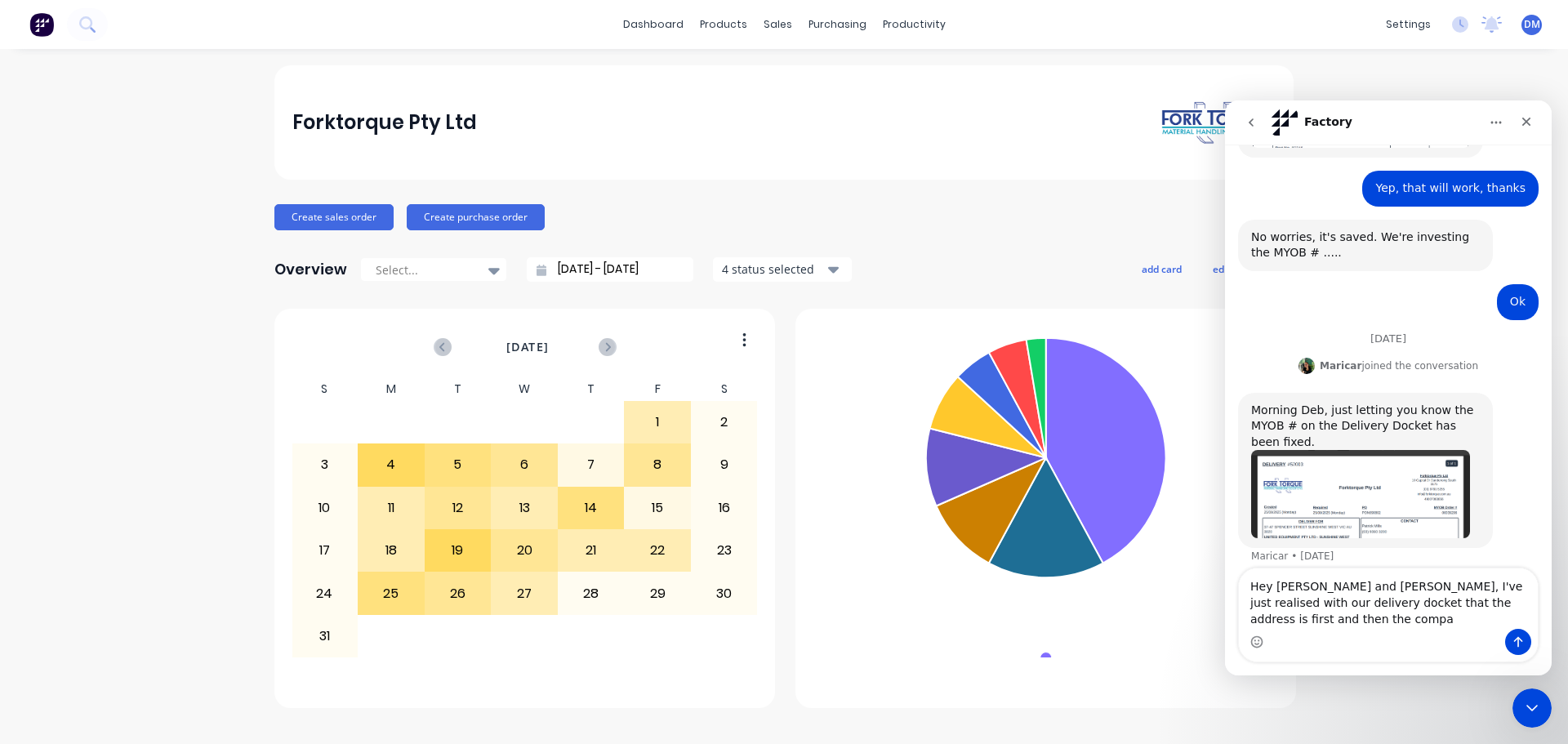
scroll to position [1604, 0]
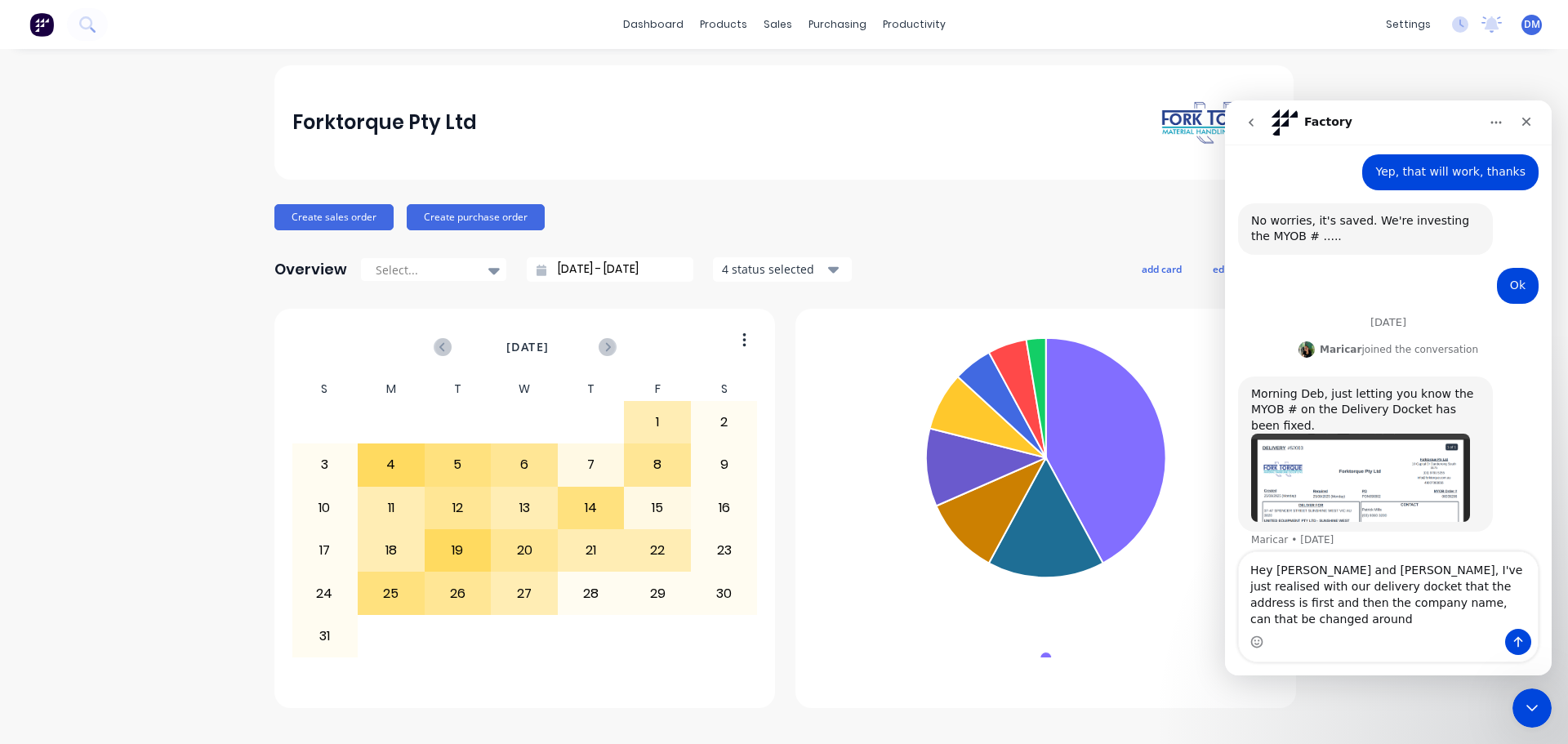
type textarea "Hey [PERSON_NAME] and [PERSON_NAME], I've just realised with our delivery docke…"
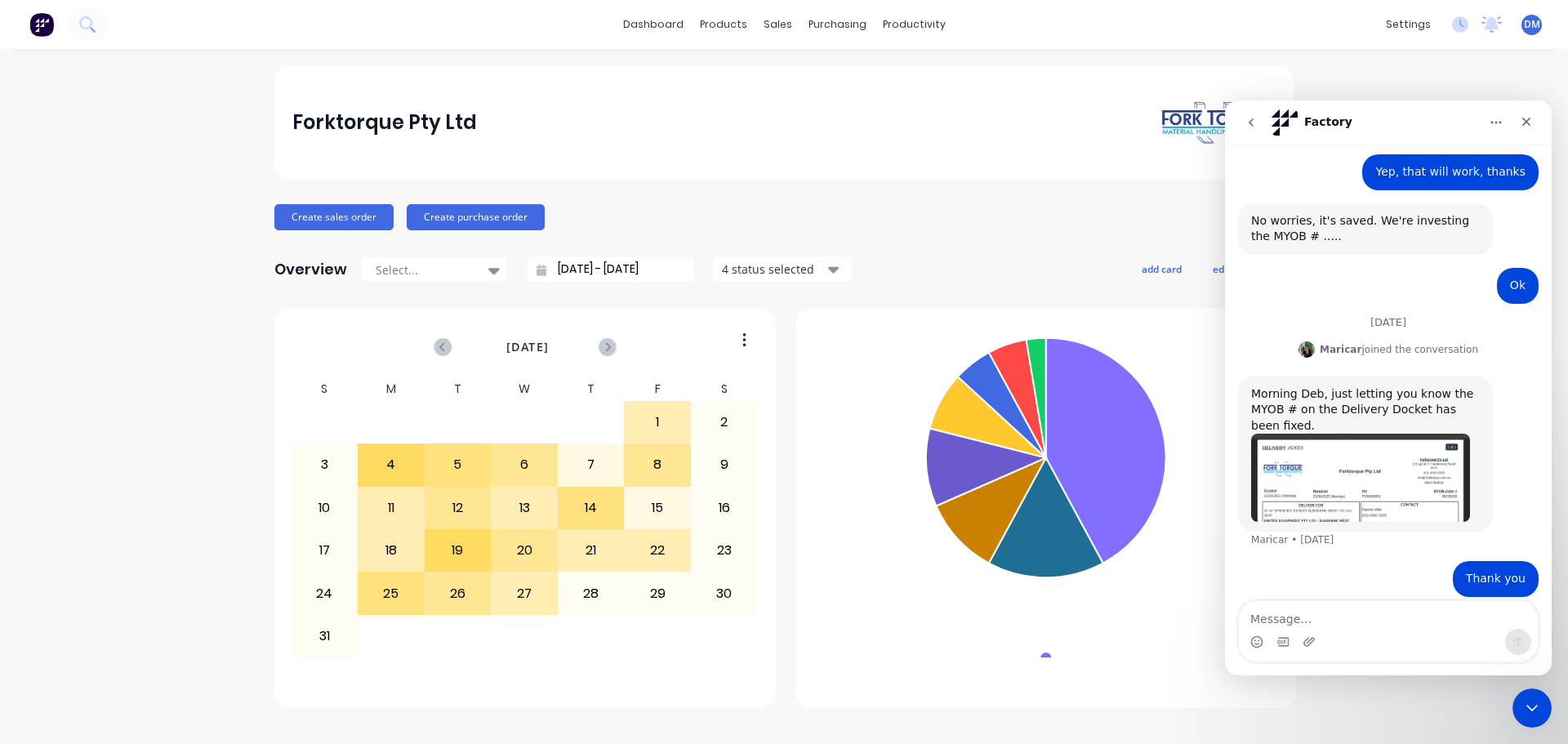
scroll to position [1690, 0]
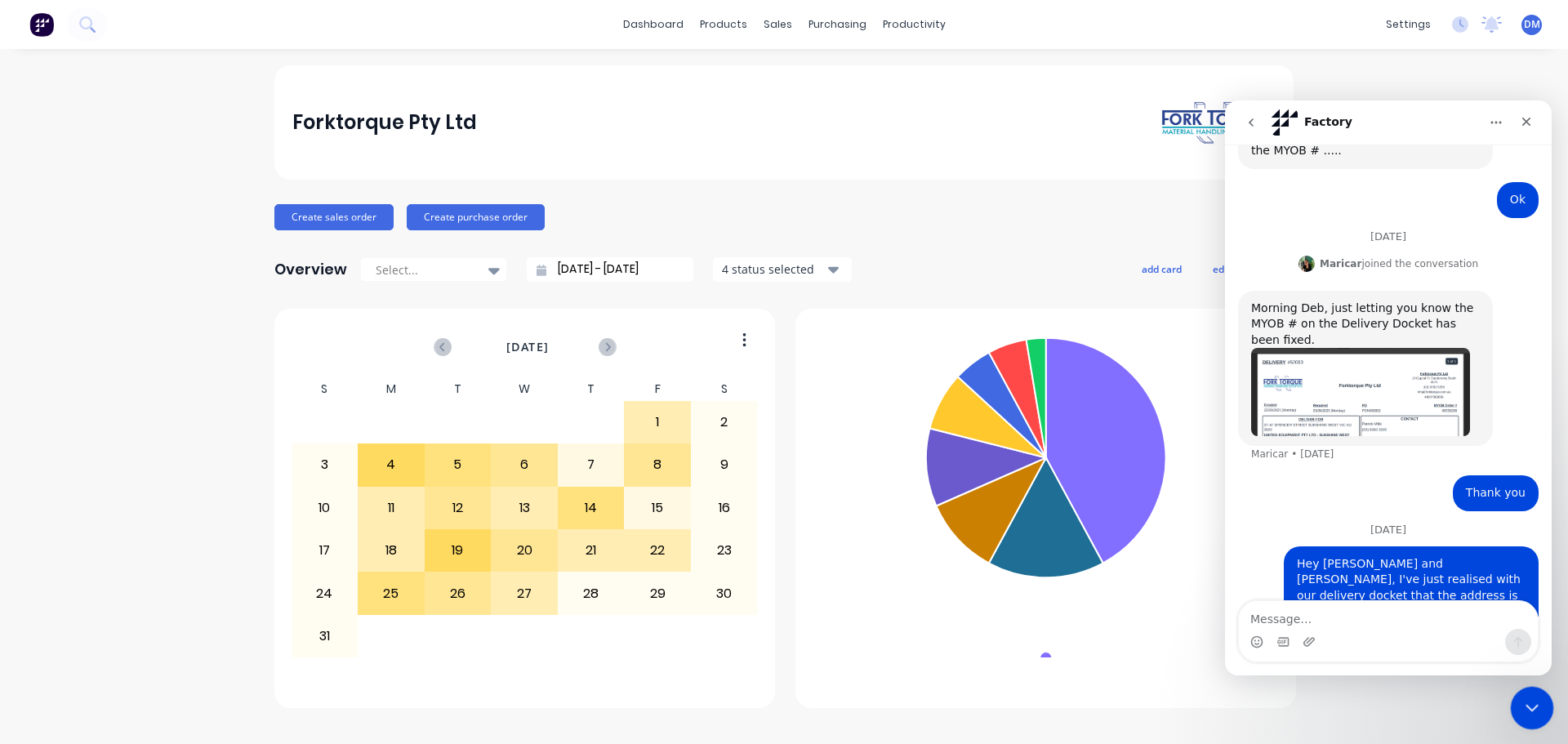
click at [1538, 705] on icon "Close Intercom Messenger" at bounding box center [1529, 705] width 20 height 20
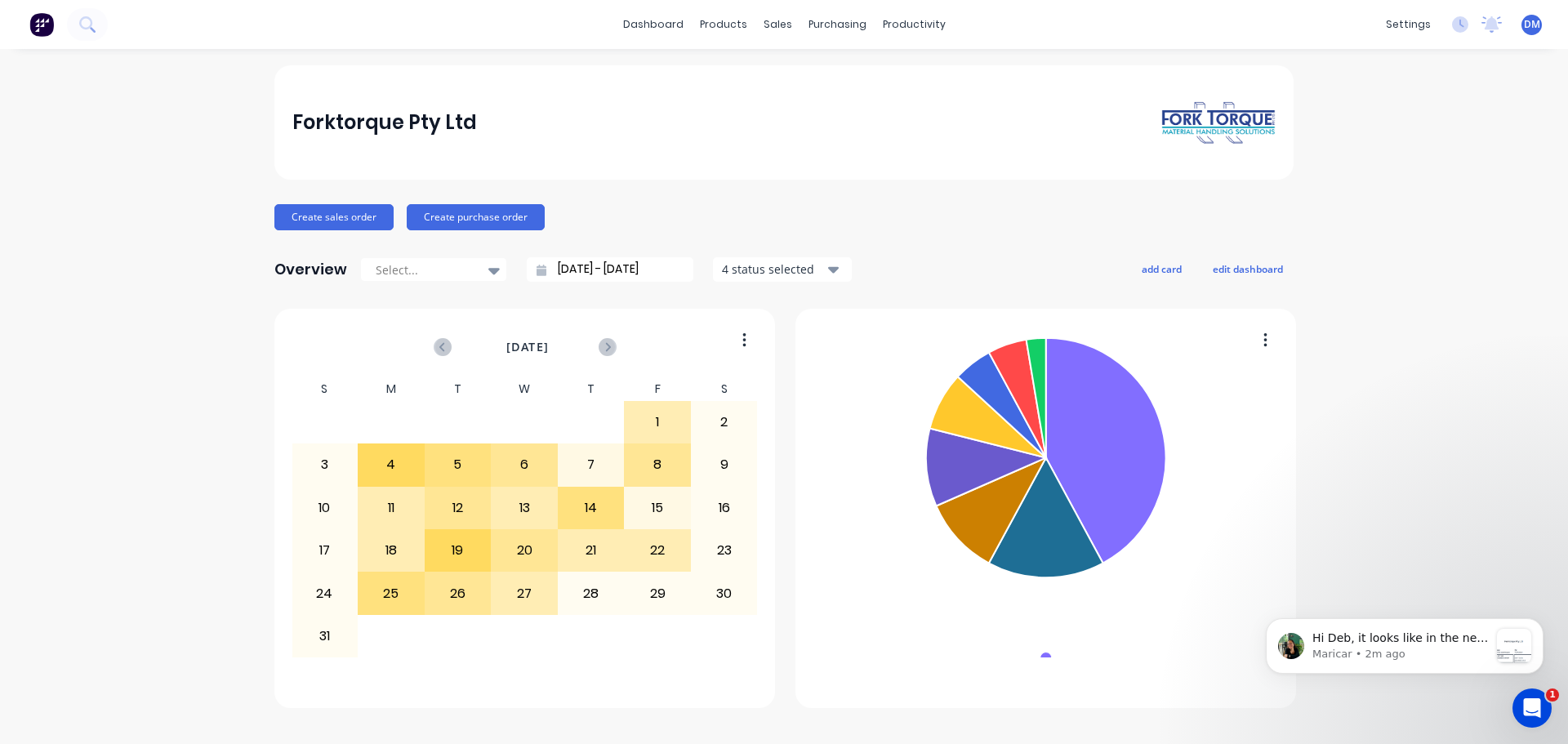
scroll to position [1920, 0]
click at [1414, 645] on p "Hi Deb, it looks like in the new customisable template, the client name is appe…" at bounding box center [1401, 639] width 176 height 16
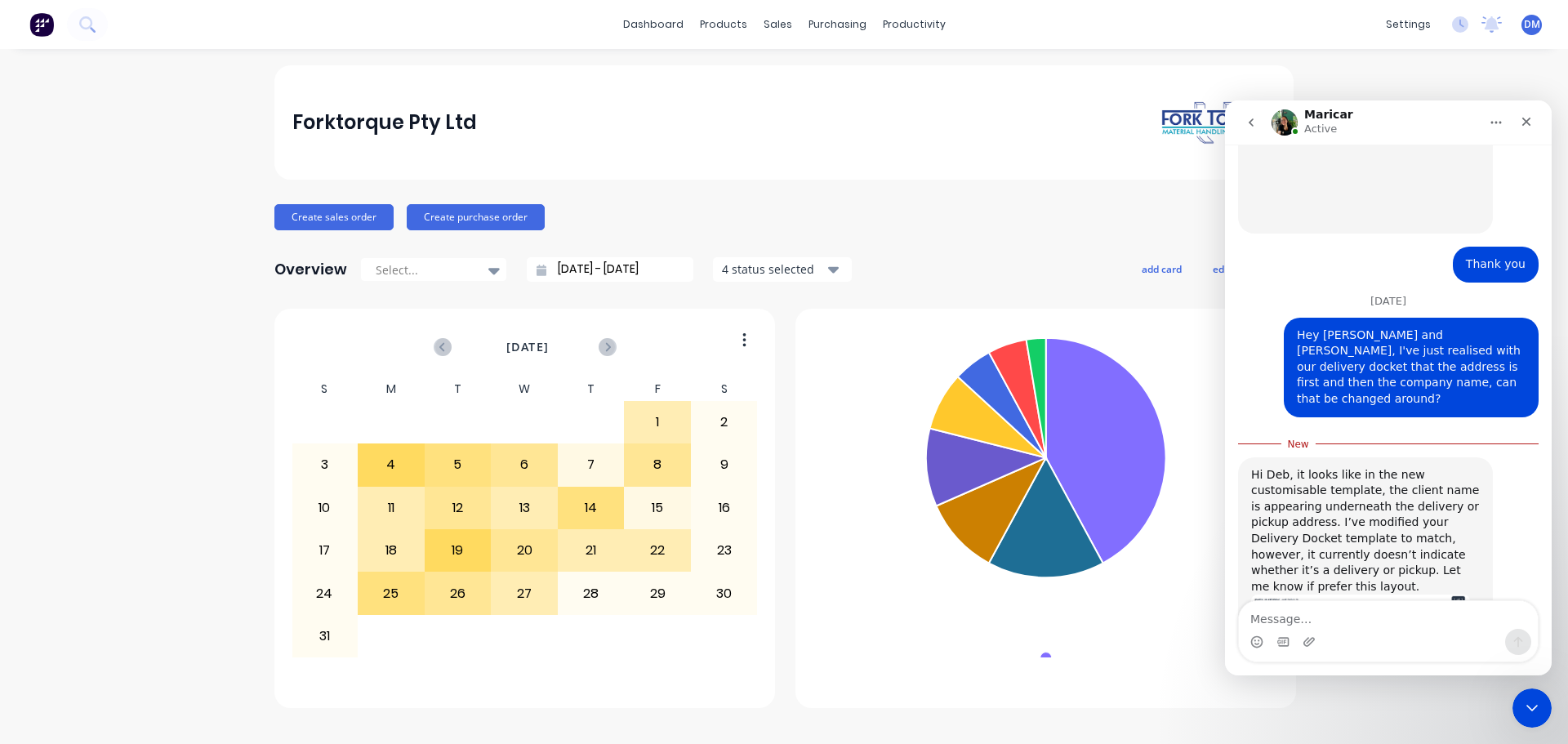
scroll to position [1947, 0]
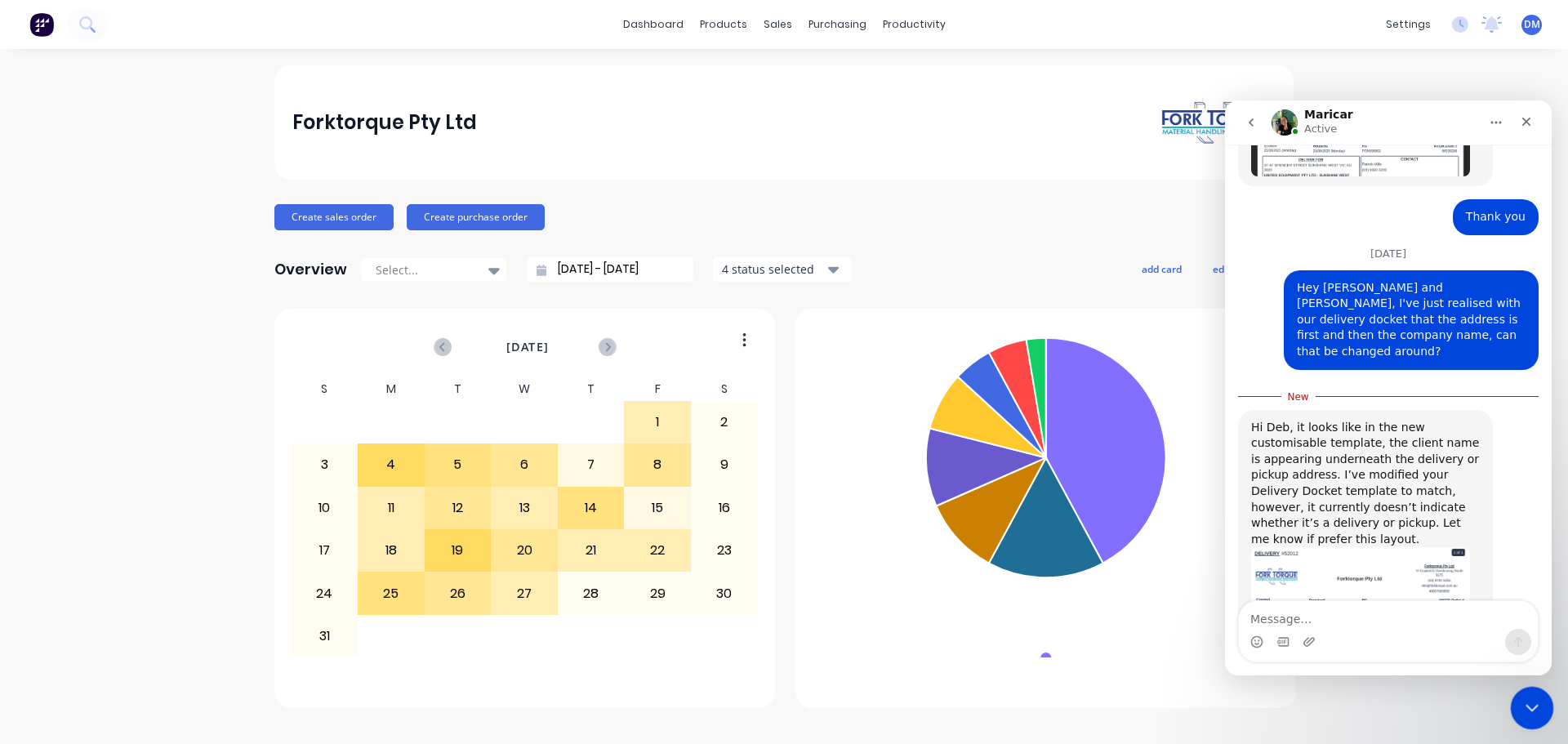
click at [1519, 714] on icon "Close Intercom Messenger" at bounding box center [1529, 705] width 20 height 20
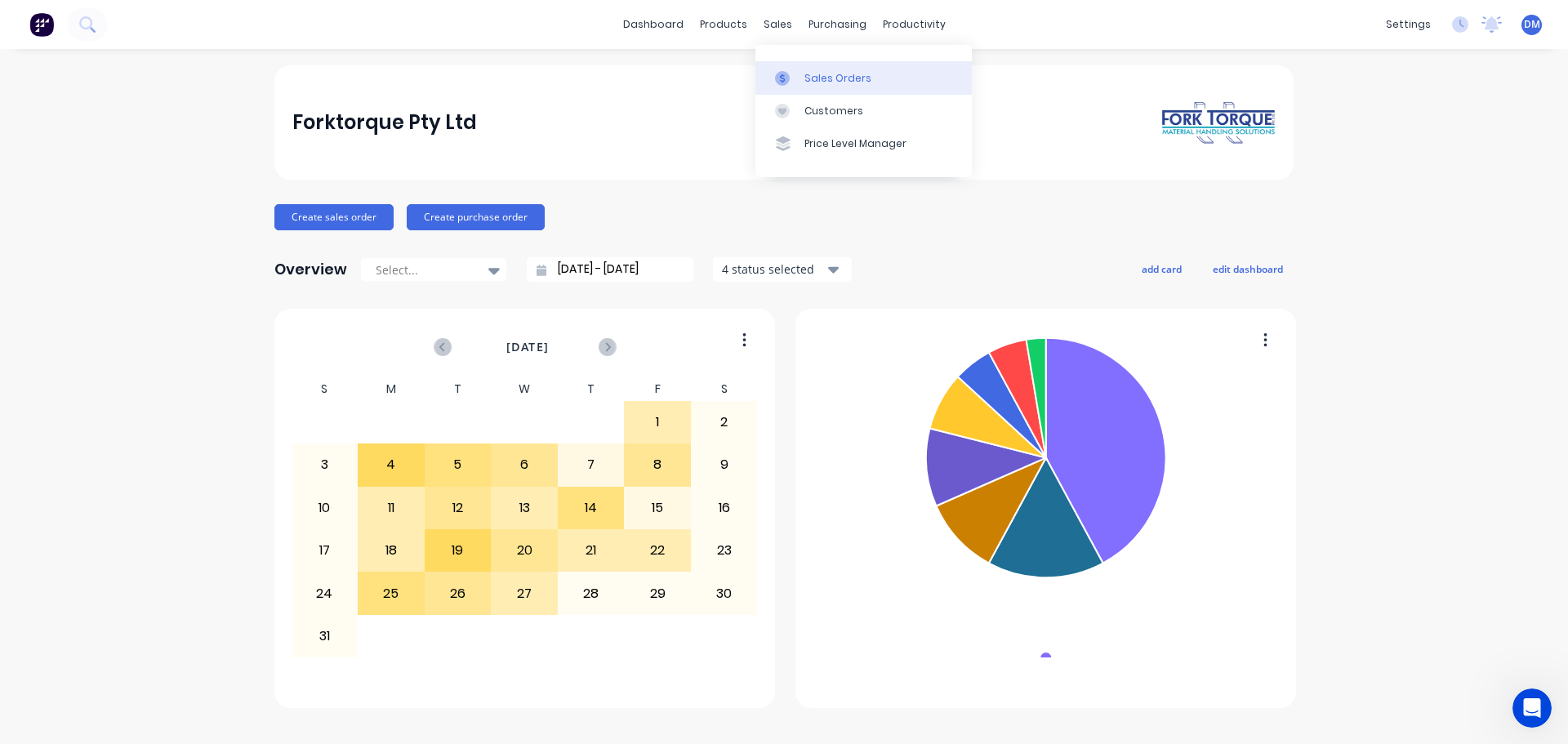
click at [809, 84] on div "Sales Orders" at bounding box center [837, 78] width 67 height 15
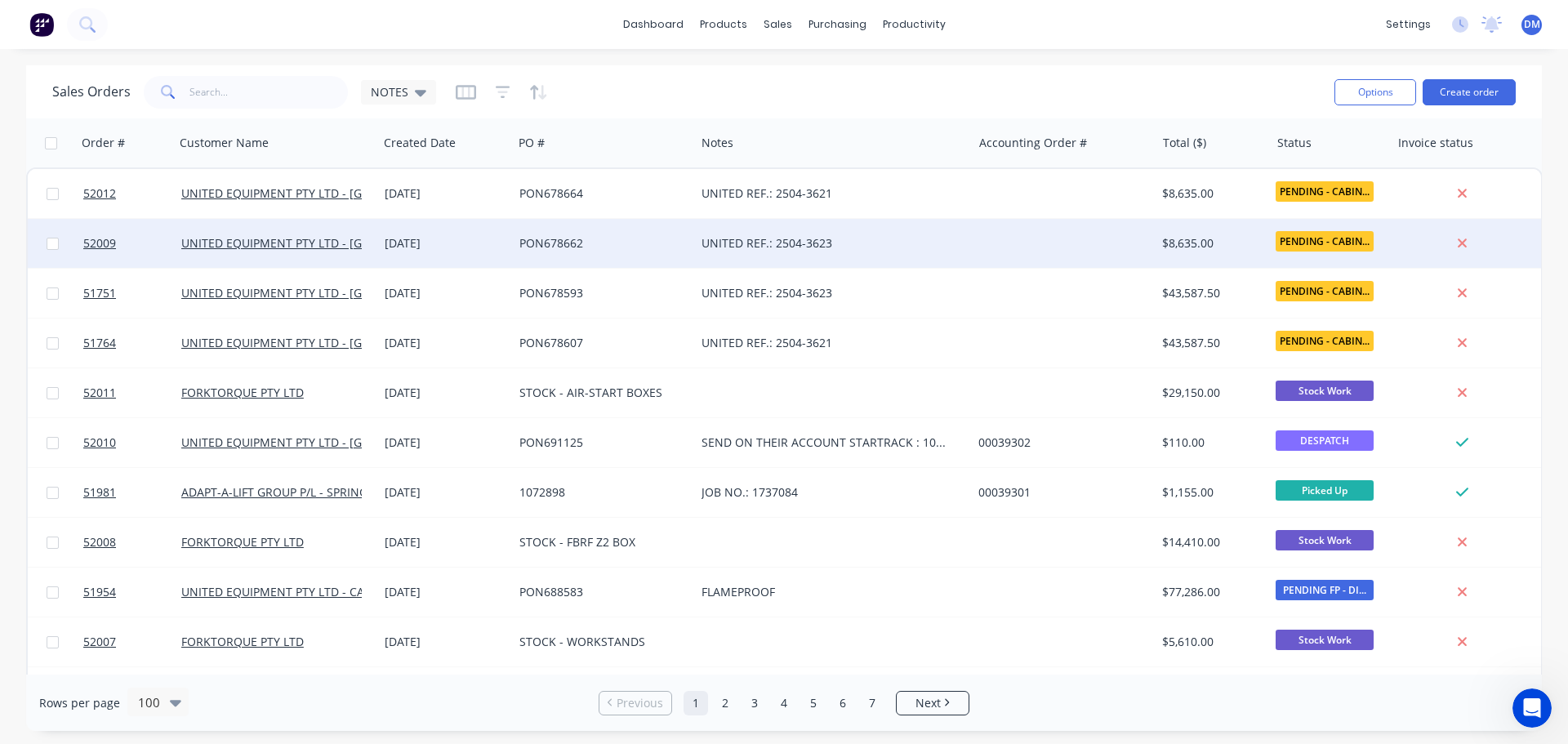
click at [723, 243] on div "UNITED REF.: 2504-3623" at bounding box center [826, 243] width 250 height 16
click at [659, 243] on div "PON678662" at bounding box center [599, 243] width 161 height 16
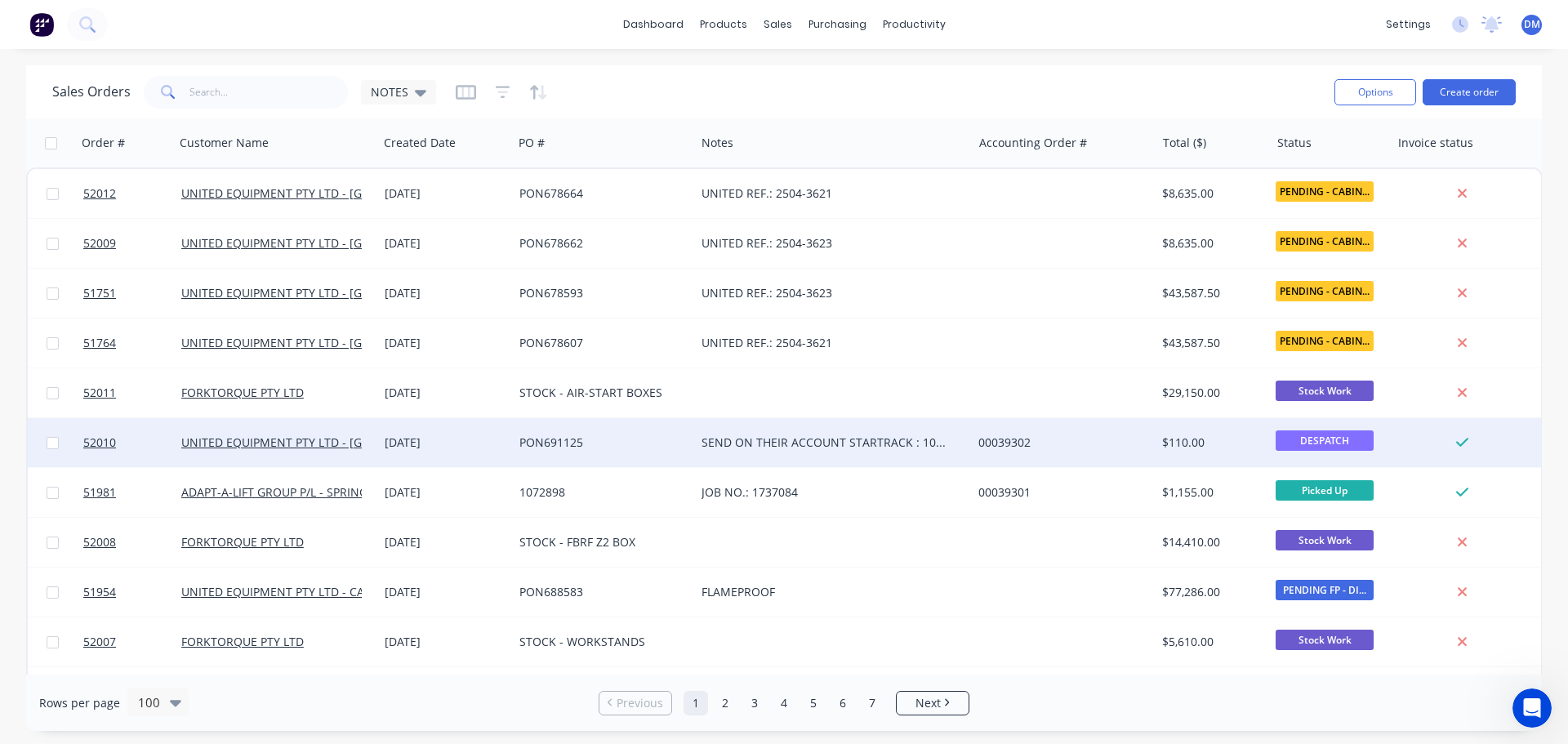
click at [991, 446] on div "00039302" at bounding box center [1059, 442] width 162 height 16
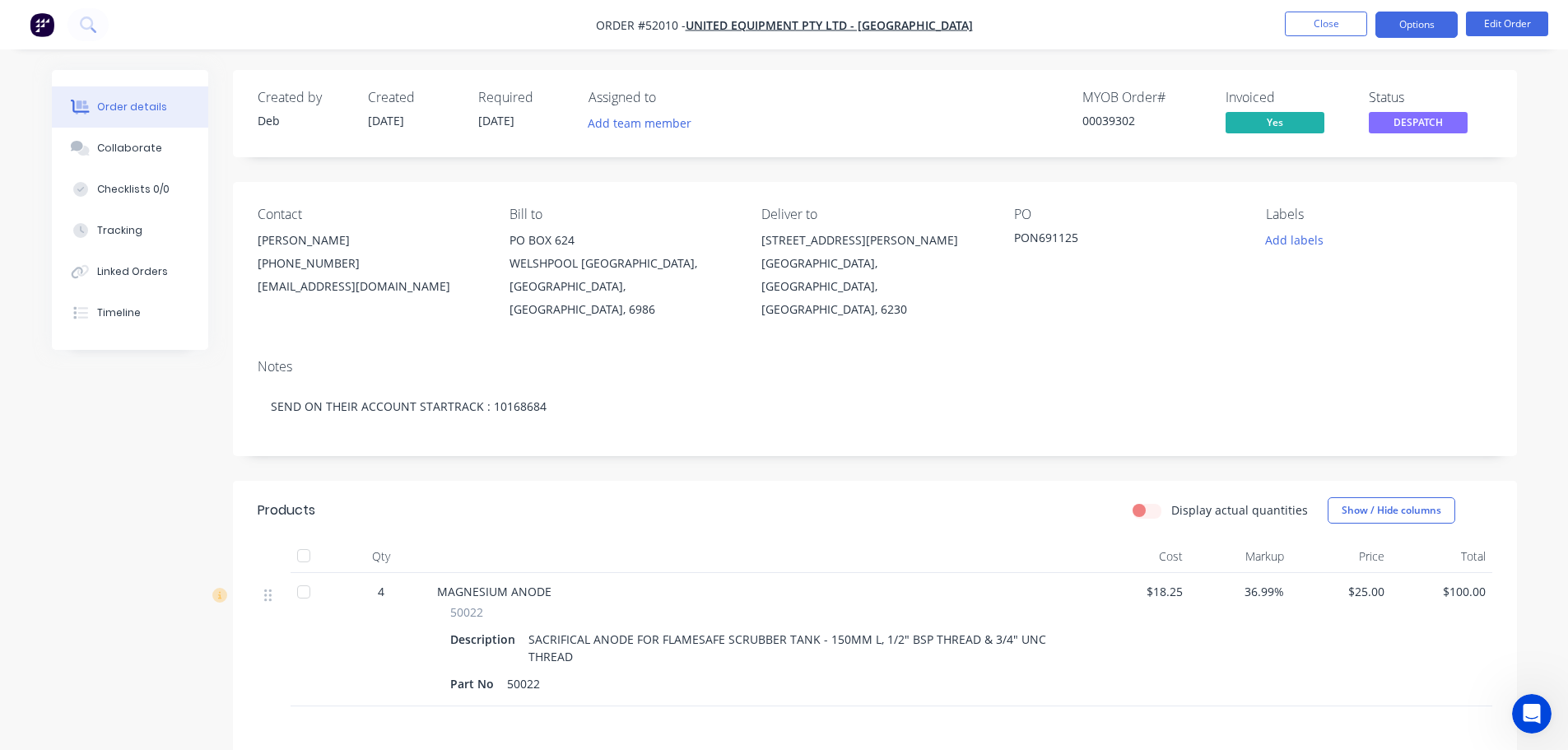
click at [1414, 27] on button "Options" at bounding box center [1416, 25] width 82 height 27
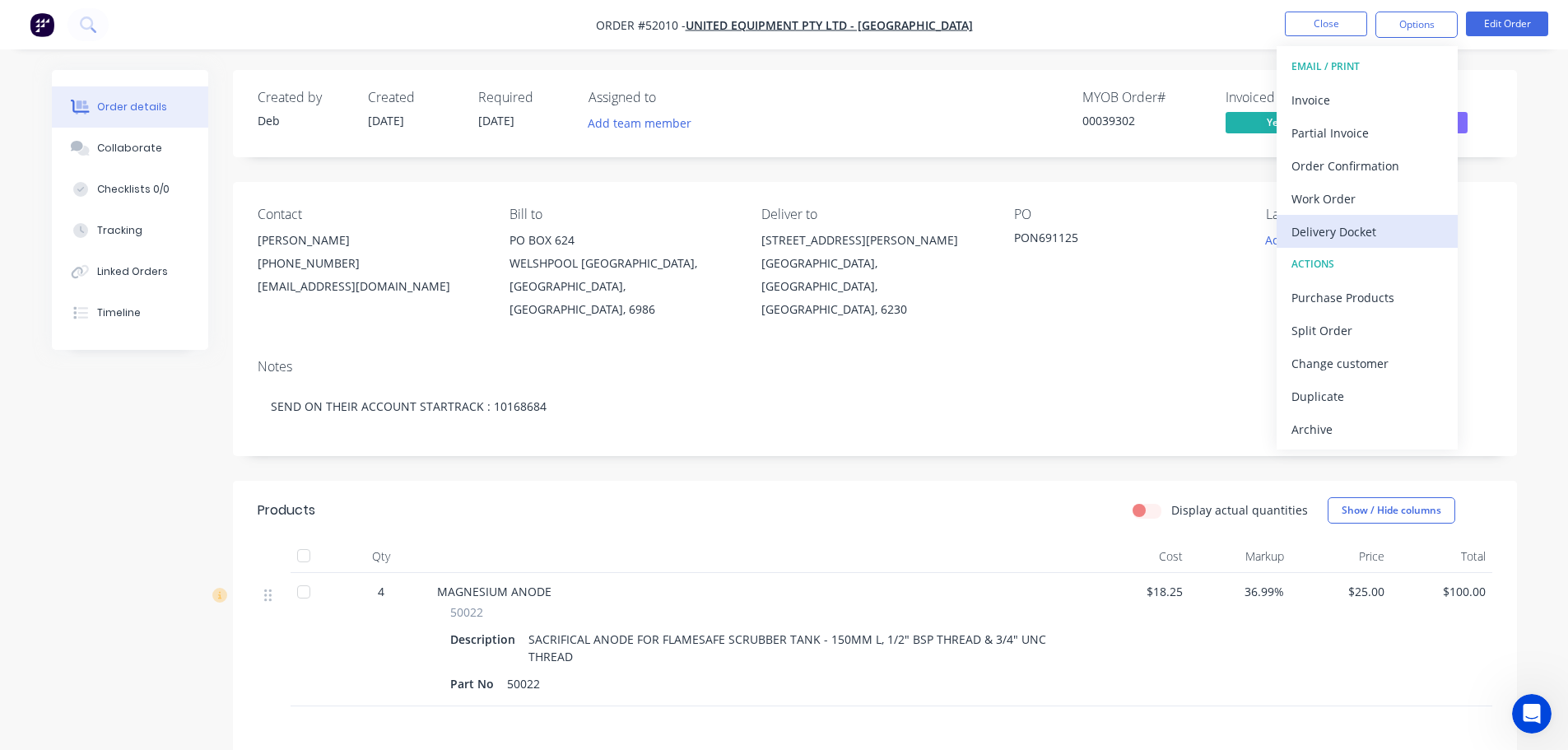
click at [1375, 230] on div "Delivery Docket" at bounding box center [1367, 232] width 151 height 24
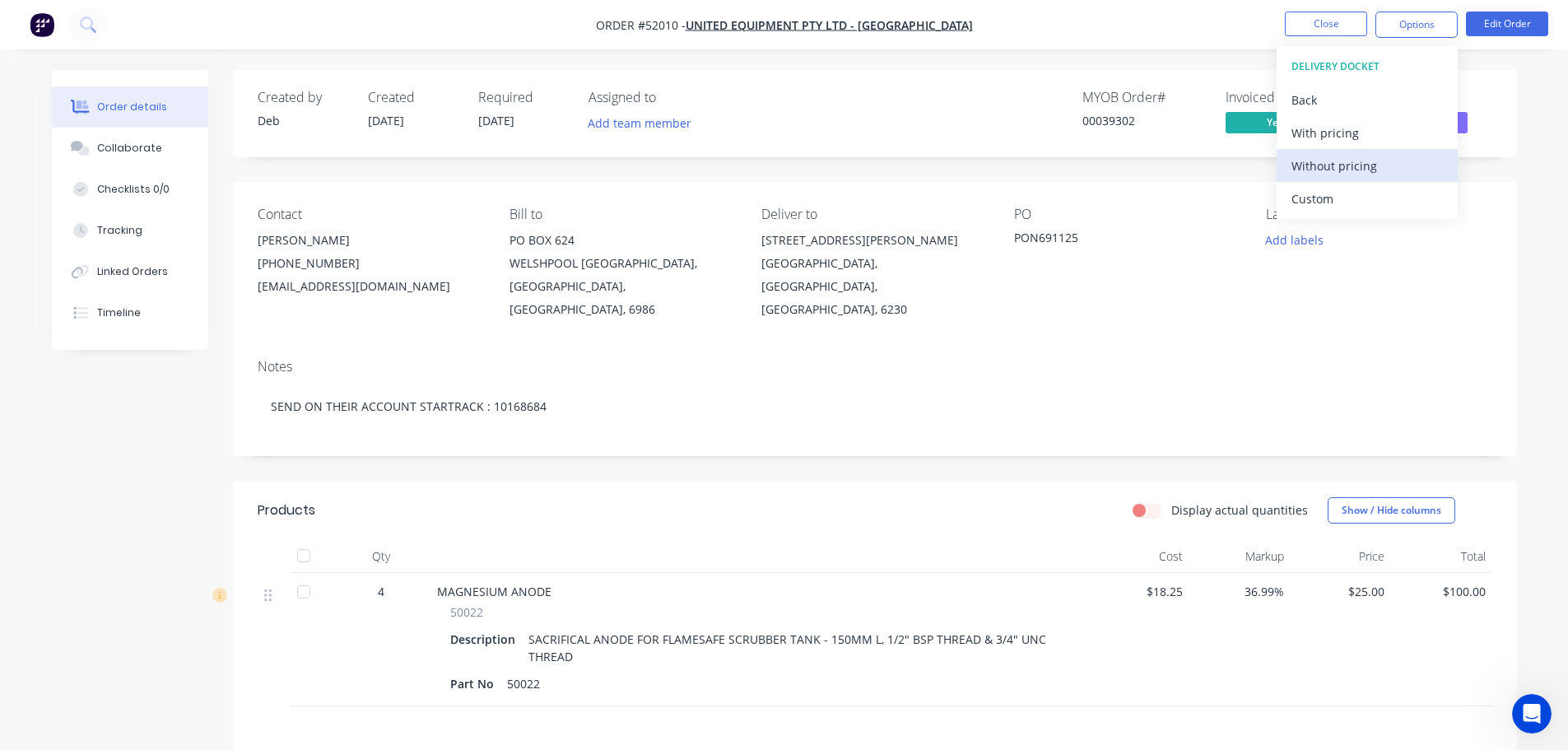
click at [1337, 172] on div "Without pricing" at bounding box center [1367, 165] width 151 height 24
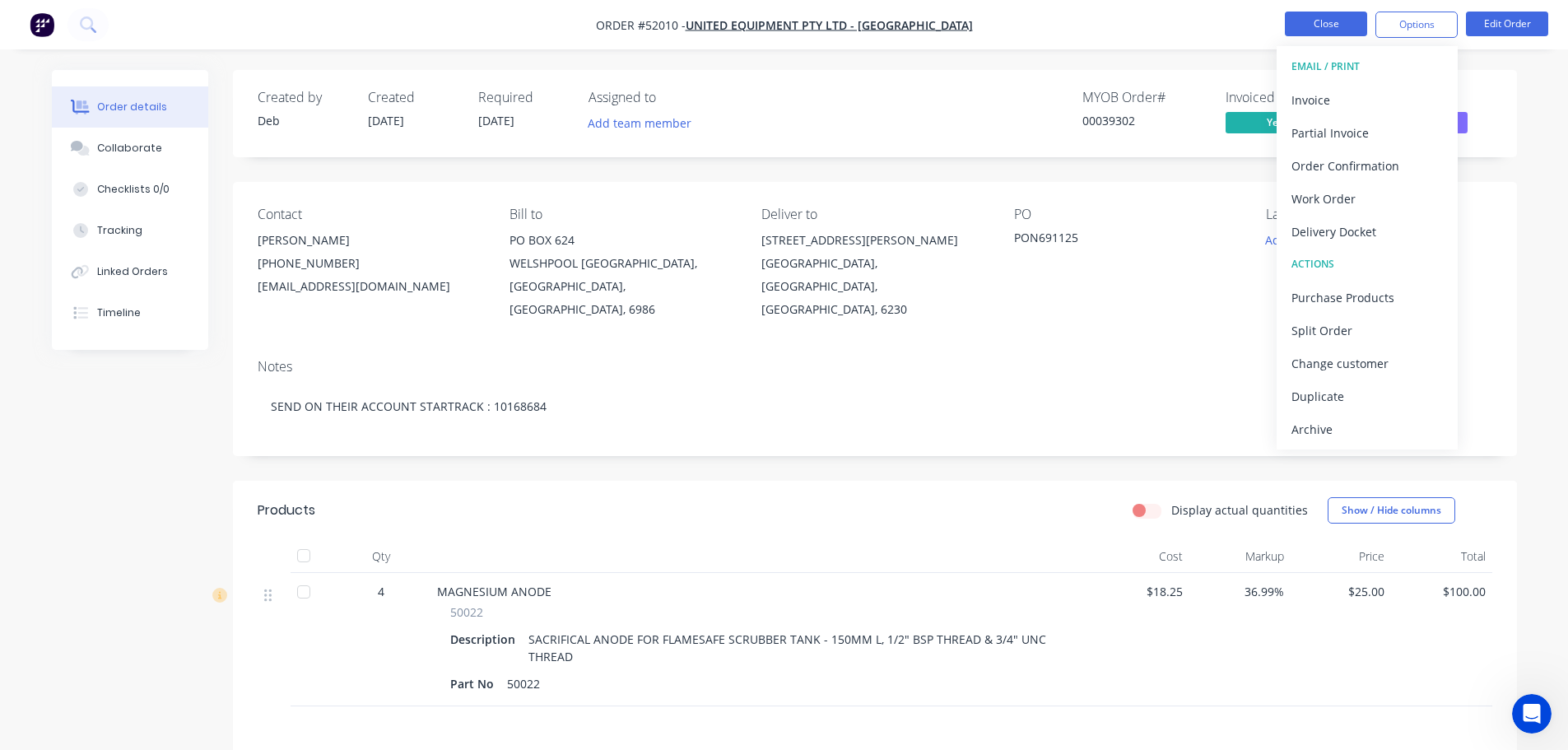
click at [1328, 24] on button "Close" at bounding box center [1325, 24] width 82 height 25
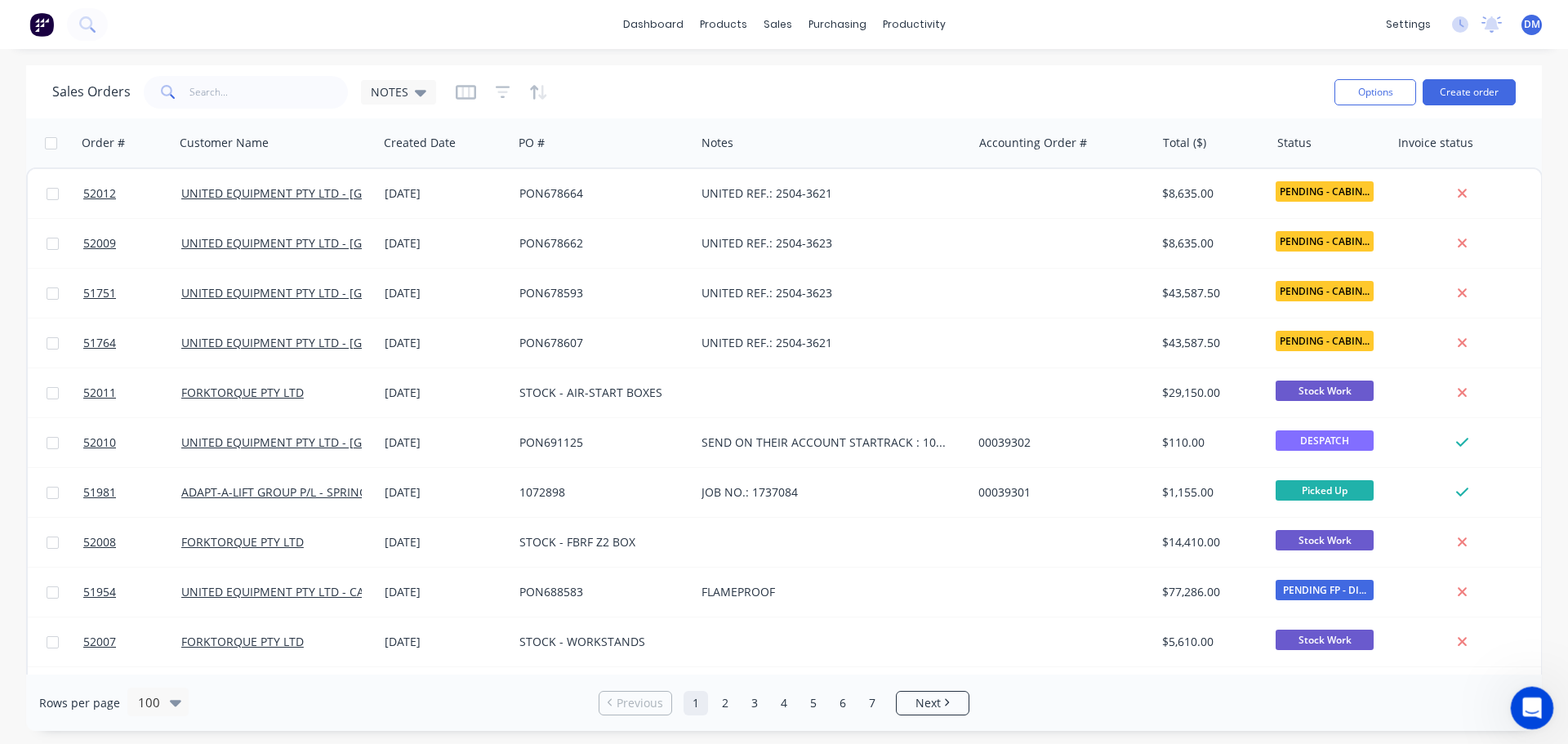
click at [1530, 705] on icon "Open Intercom Messenger" at bounding box center [1530, 705] width 27 height 27
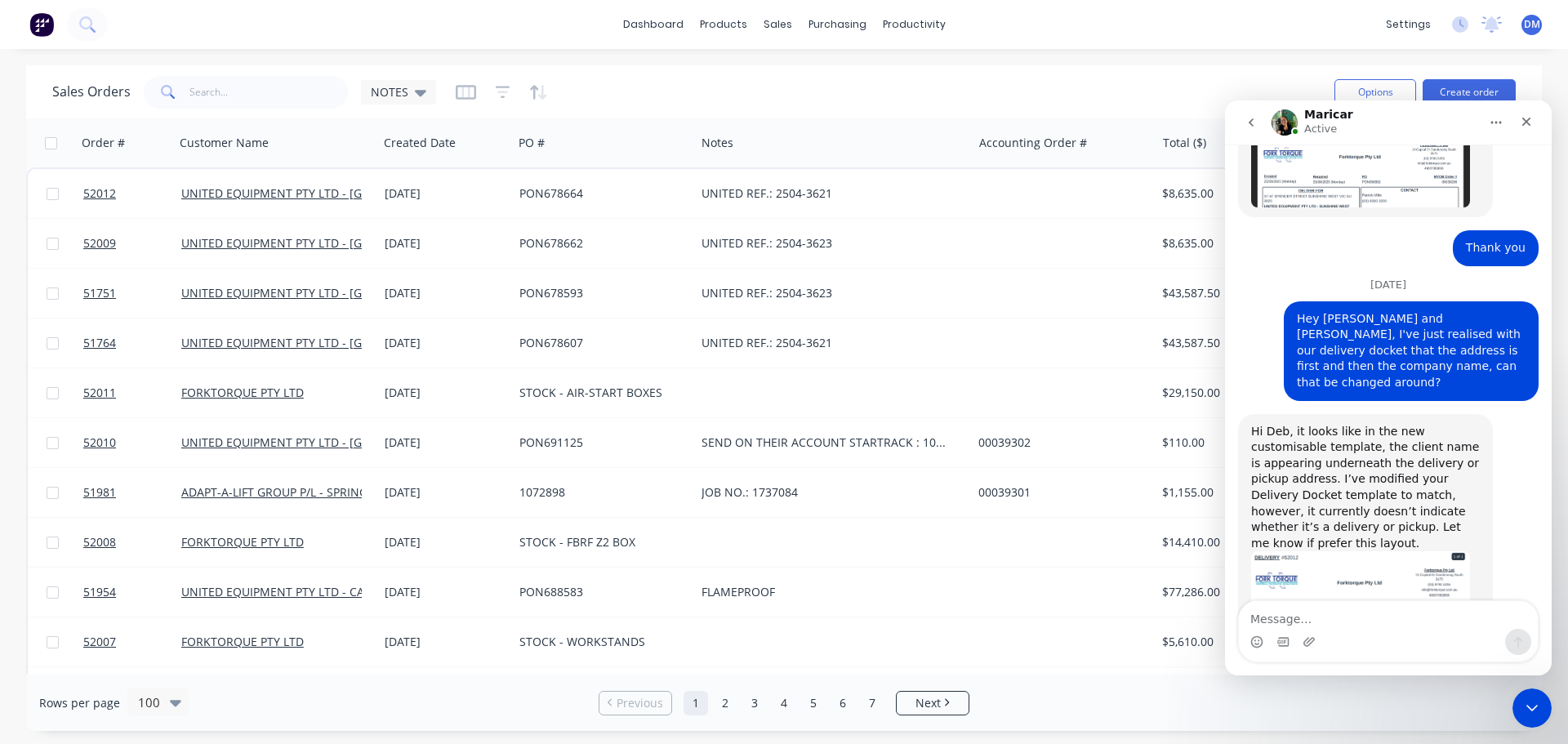
scroll to position [1920, 0]
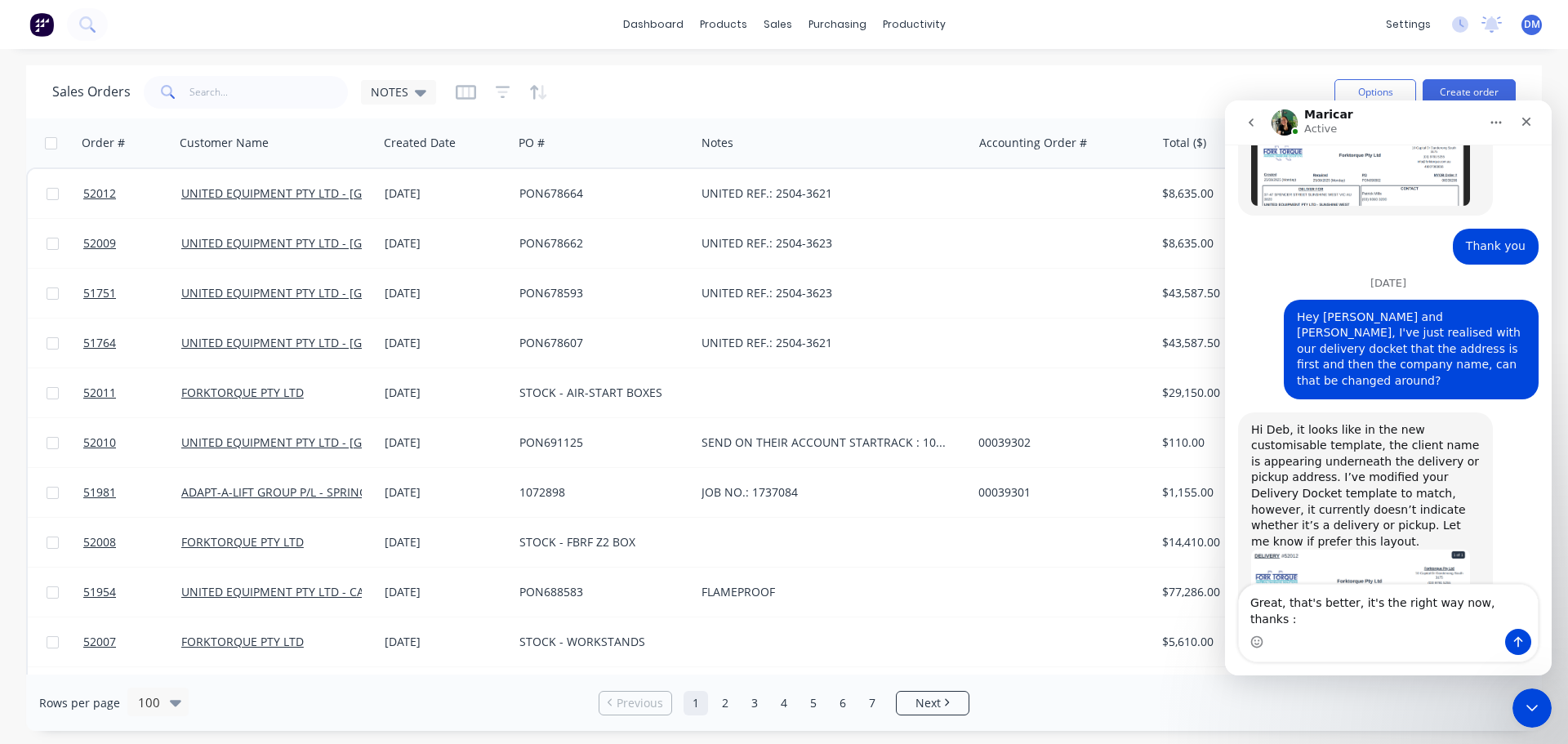
type textarea "Great, that's better, it's the right way now, thanks :)"
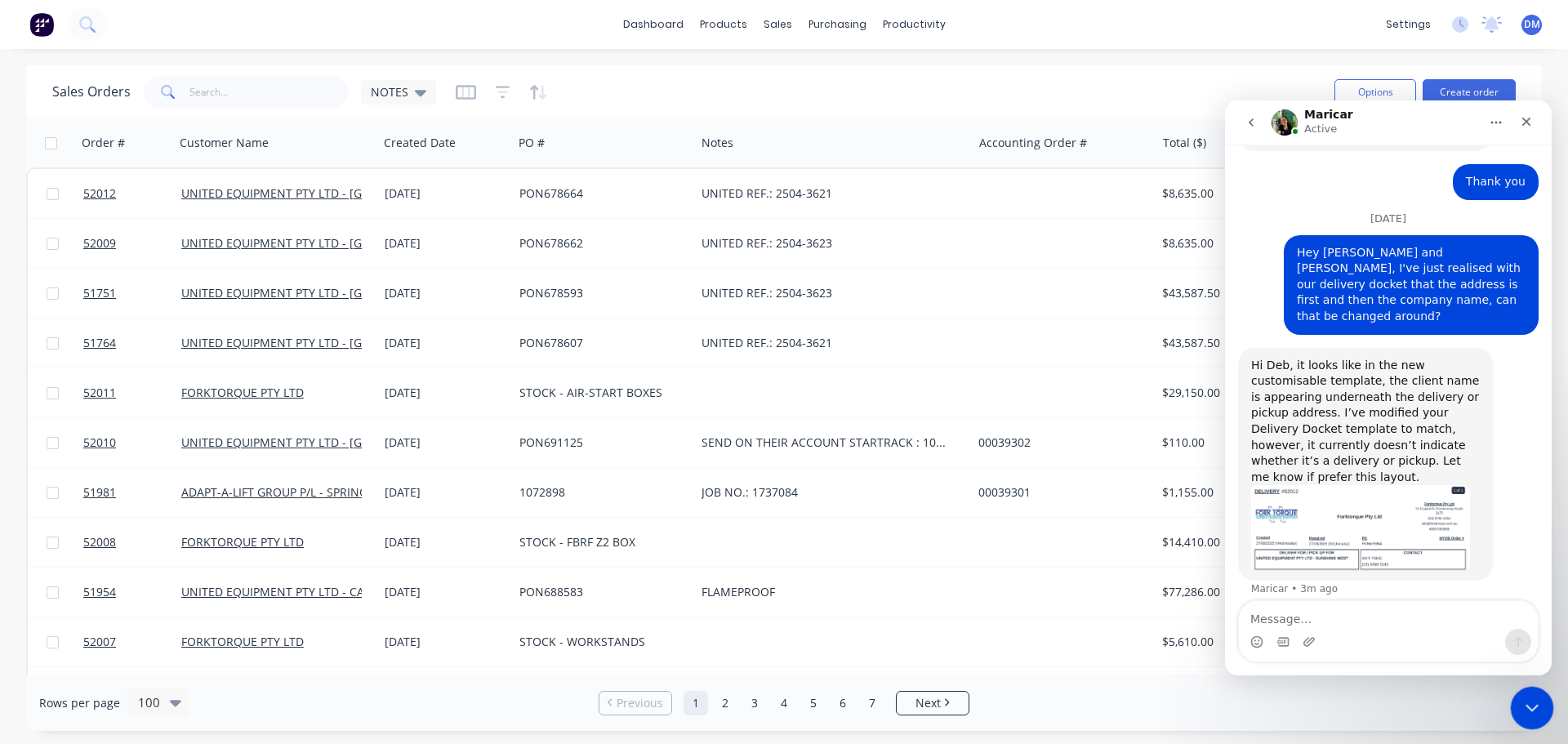
click at [1526, 707] on icon "Close Intercom Messenger" at bounding box center [1529, 705] width 20 height 20
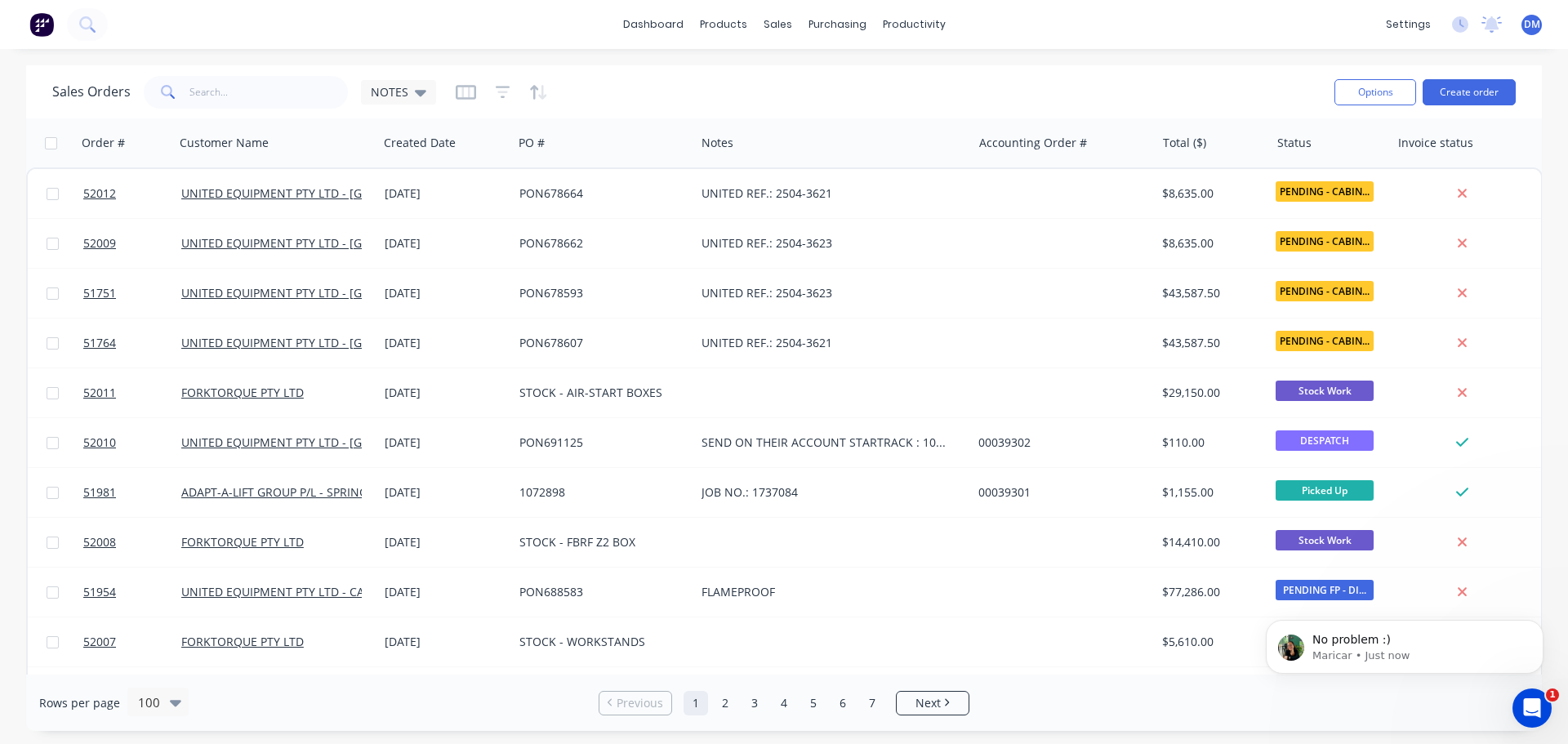
scroll to position [0, 0]
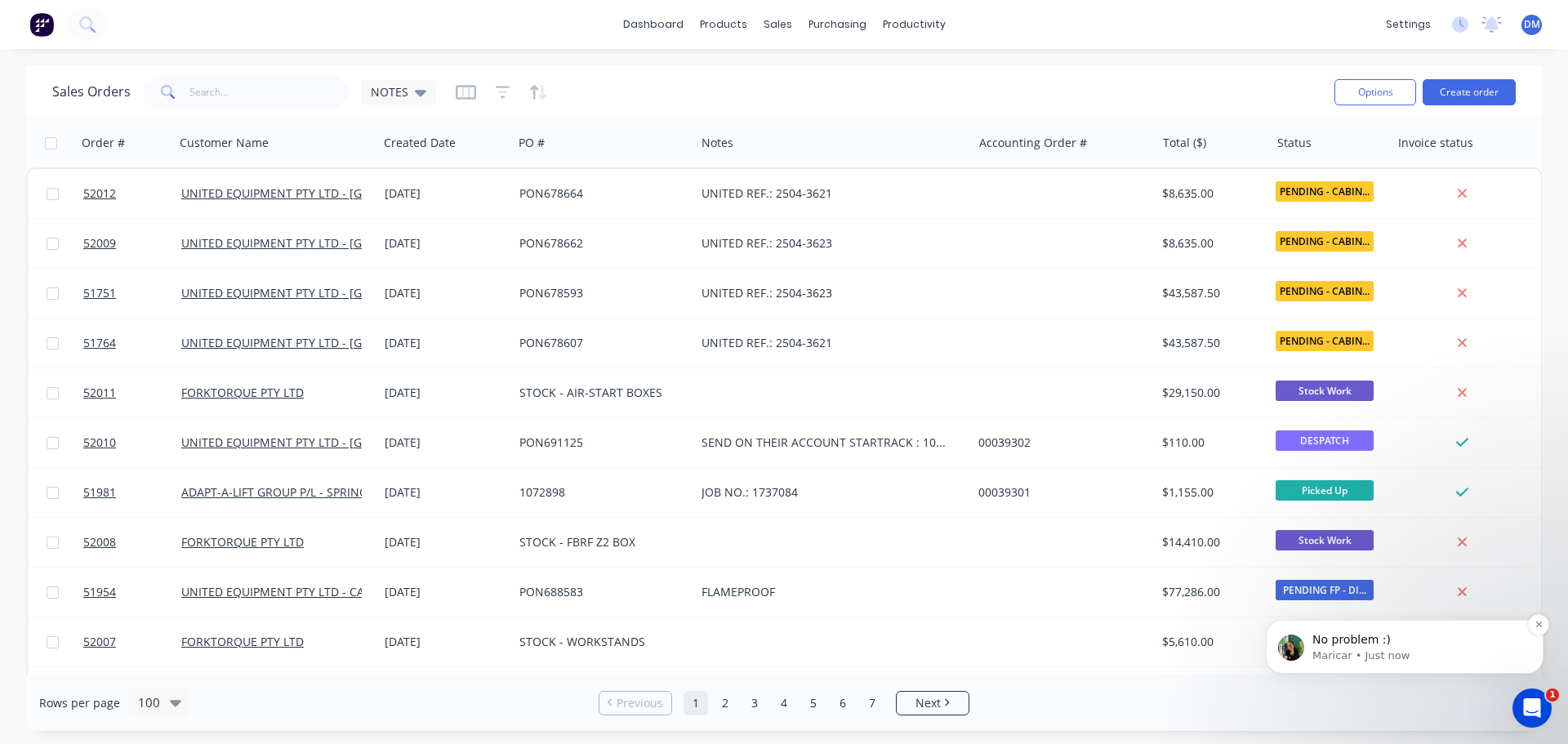
click at [1484, 635] on p "No problem :)" at bounding box center [1418, 640] width 211 height 16
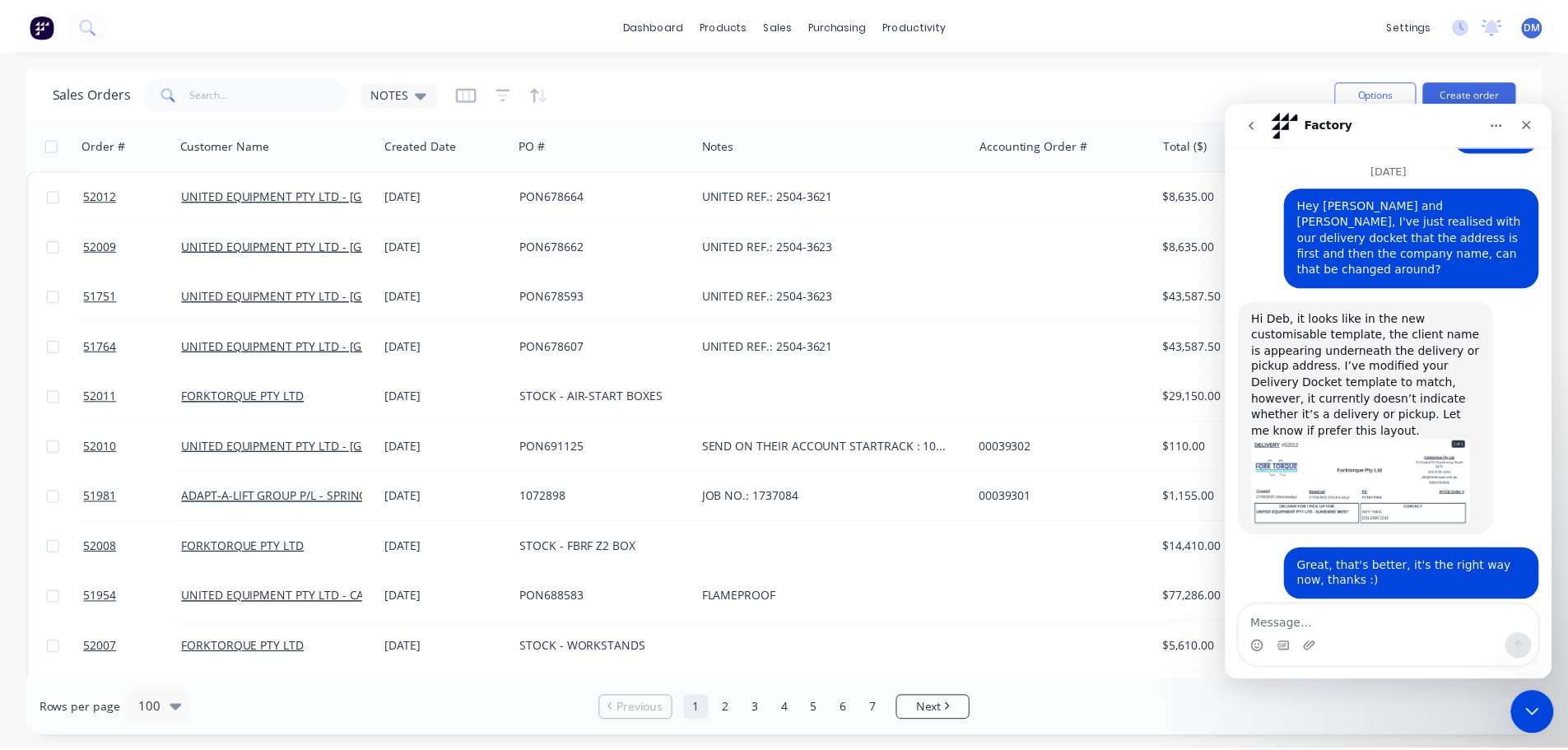
scroll to position [2076, 0]
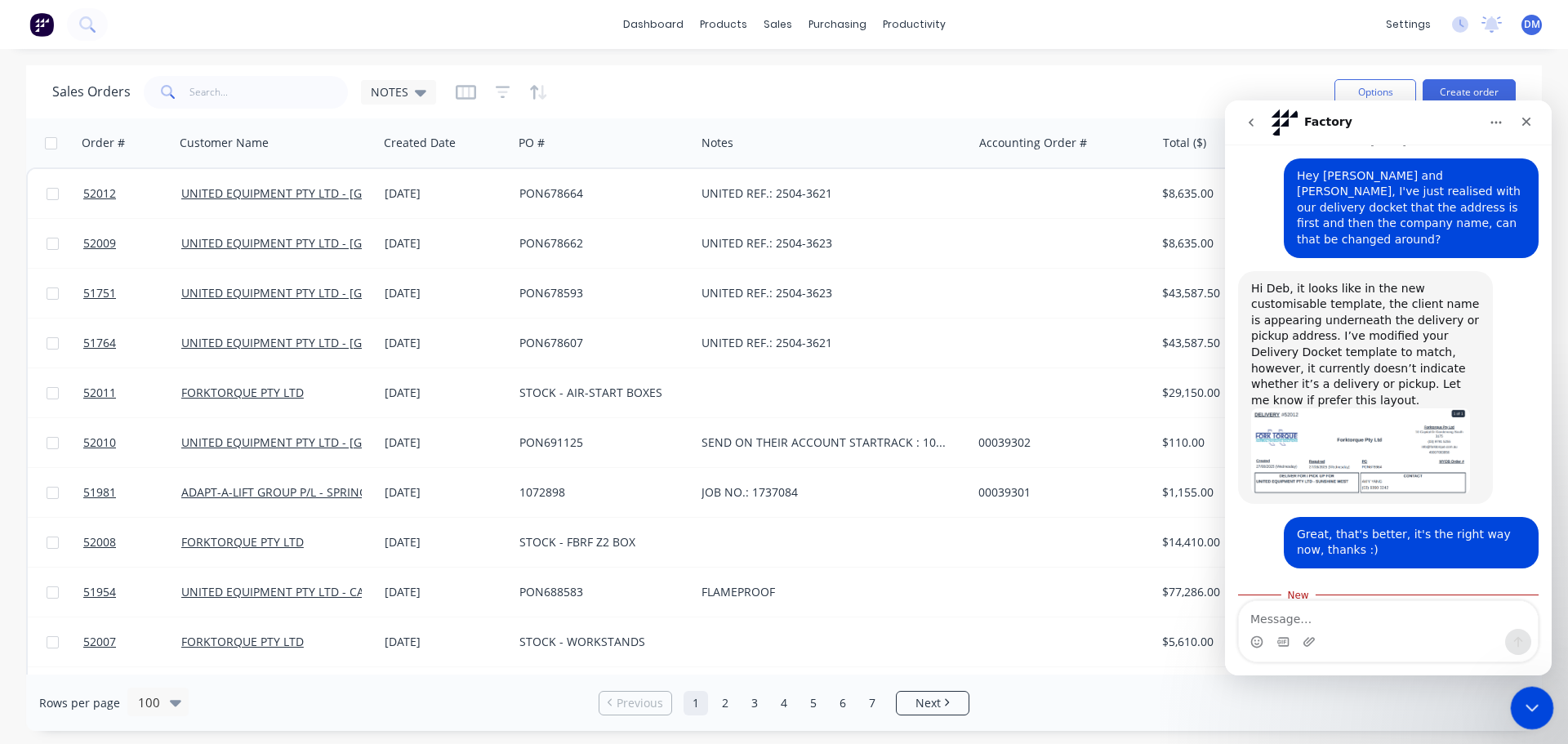
click at [1535, 708] on icon "Close Intercom Messenger" at bounding box center [1529, 705] width 20 height 20
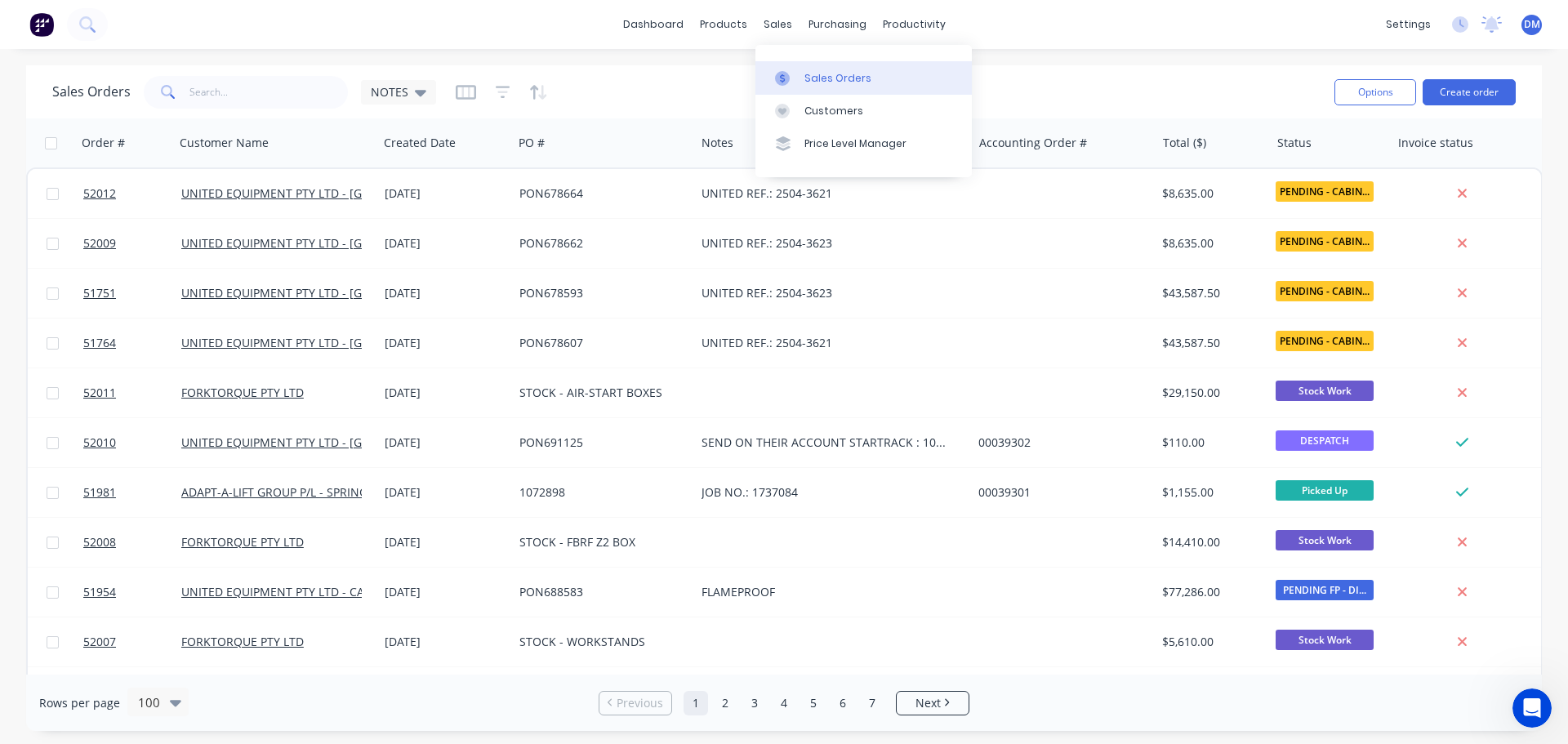
drag, startPoint x: 793, startPoint y: 73, endPoint x: 768, endPoint y: 77, distance: 25.3
click at [793, 73] on div at bounding box center [788, 78] width 25 height 15
click at [738, 76] on div at bounding box center [728, 78] width 25 height 15
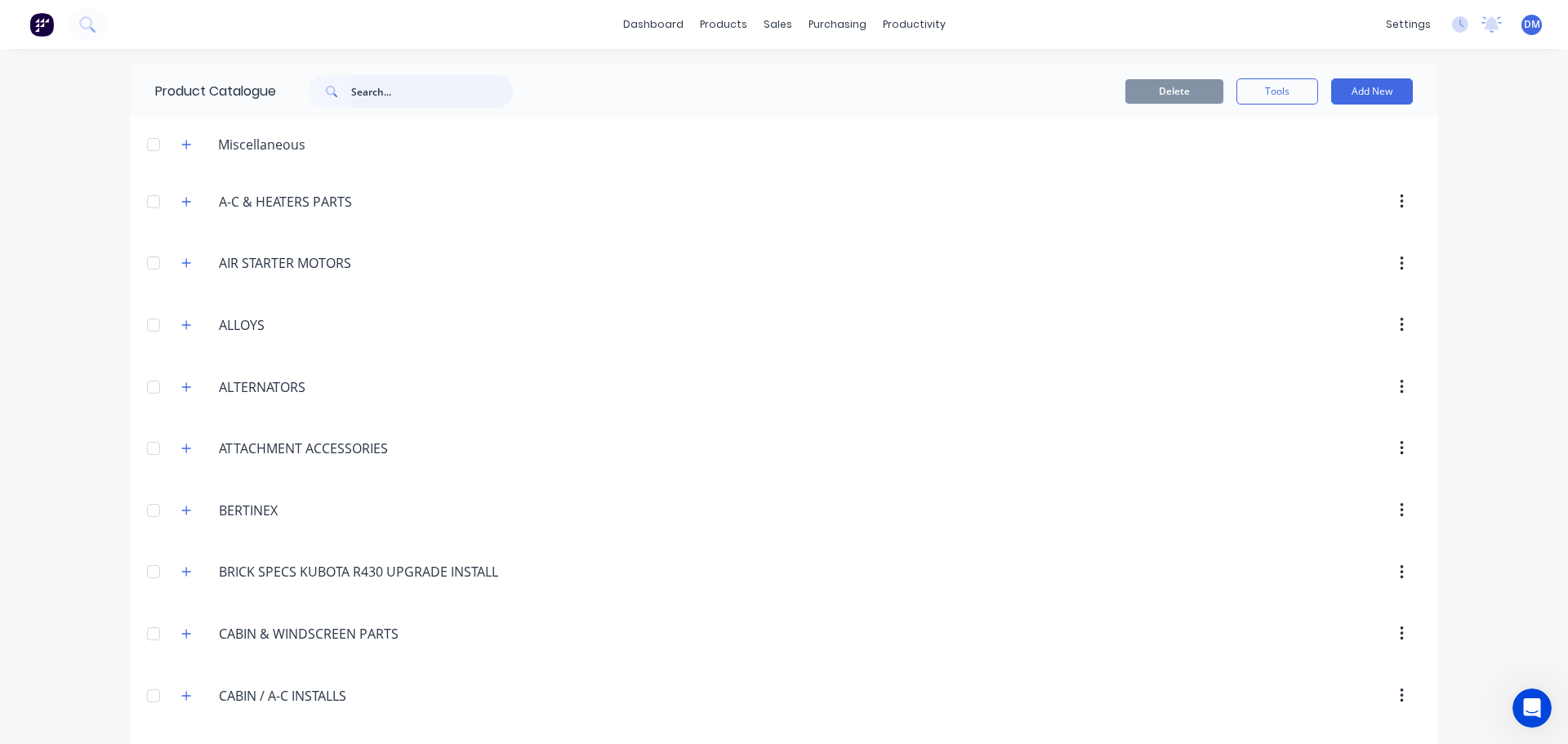
drag, startPoint x: 391, startPoint y: 89, endPoint x: 369, endPoint y: 81, distance: 23.4
click at [388, 88] on input "text" at bounding box center [432, 91] width 161 height 33
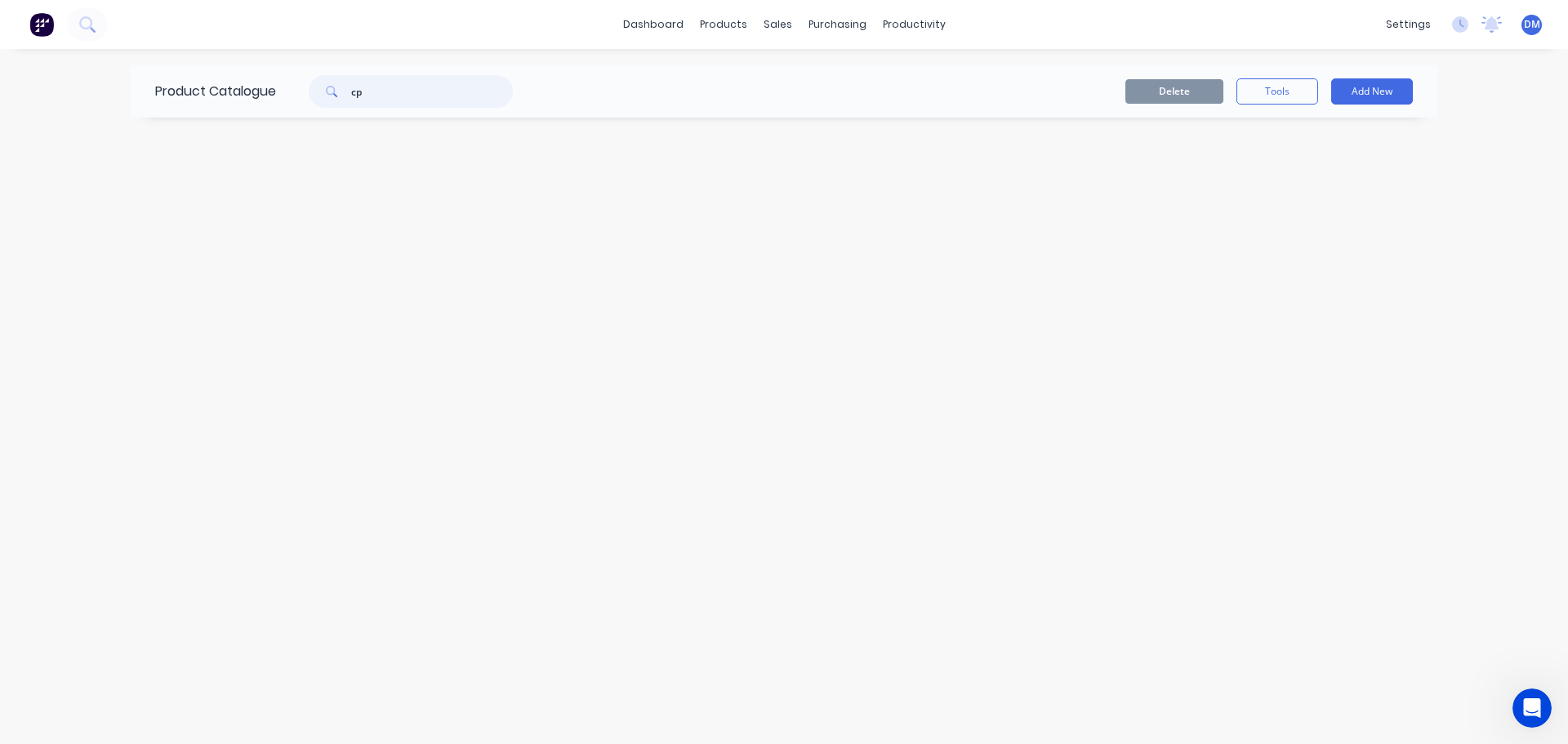
type input "c"
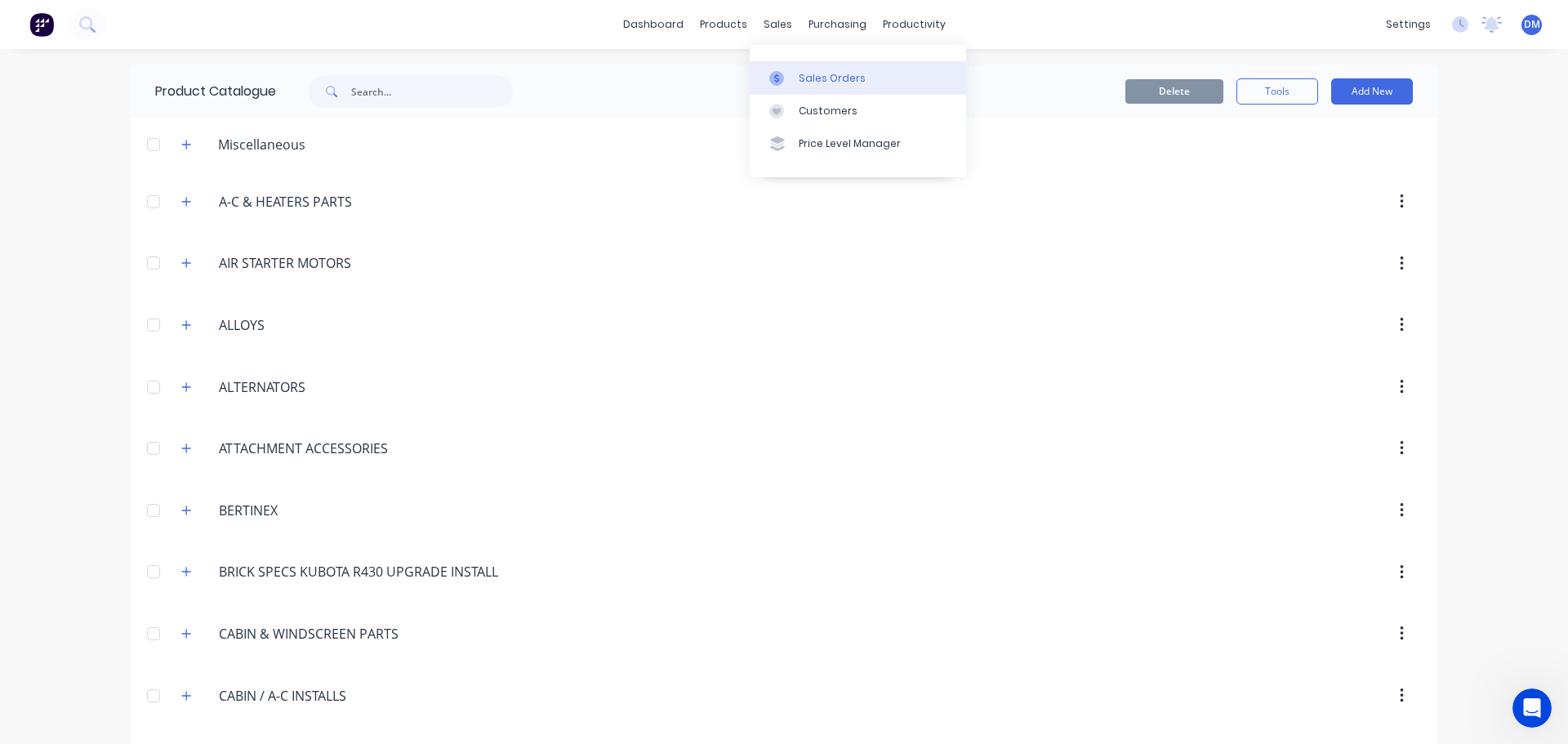
click at [802, 77] on div "Sales Orders" at bounding box center [831, 78] width 67 height 15
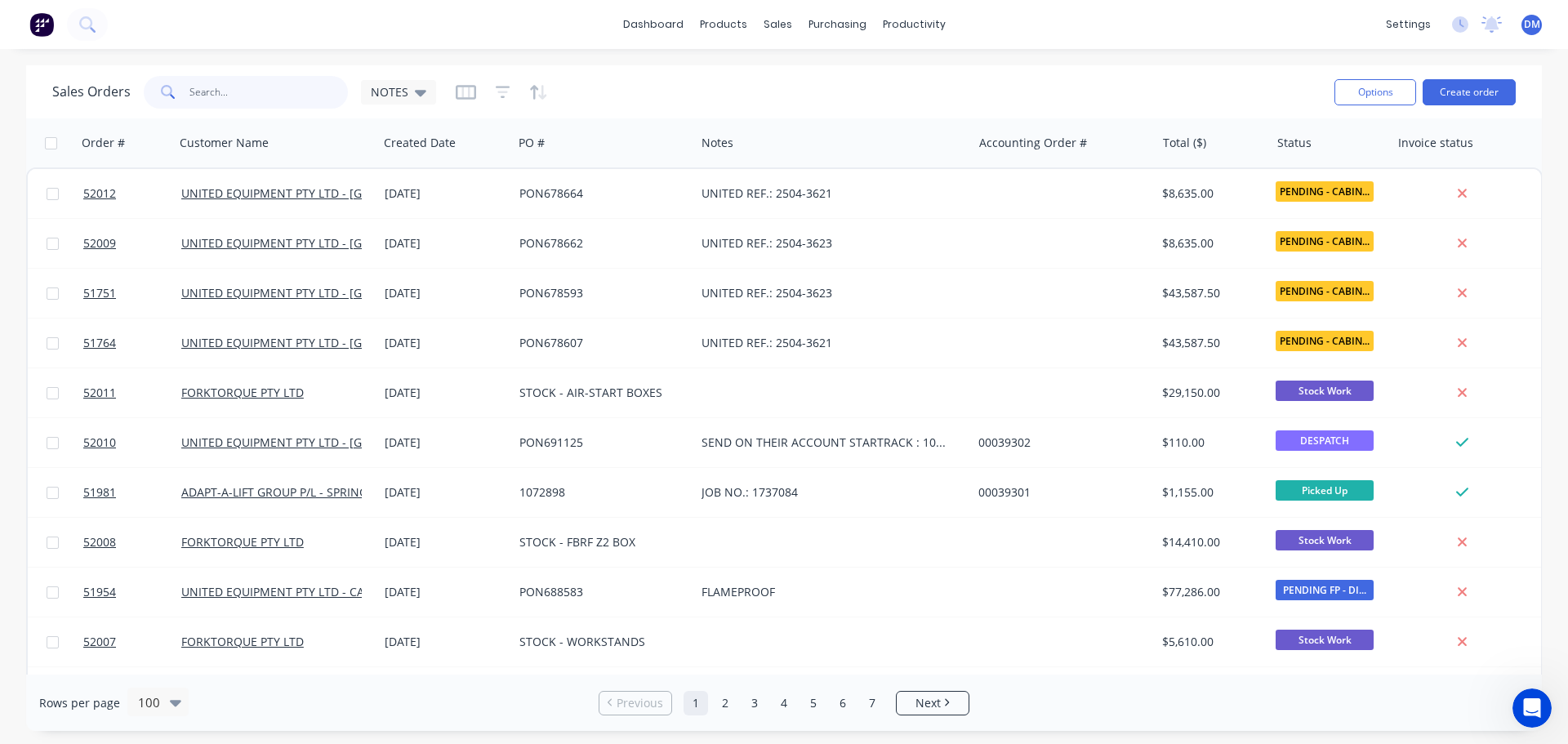
click at [214, 93] on input "text" at bounding box center [269, 92] width 159 height 33
type input "344689"
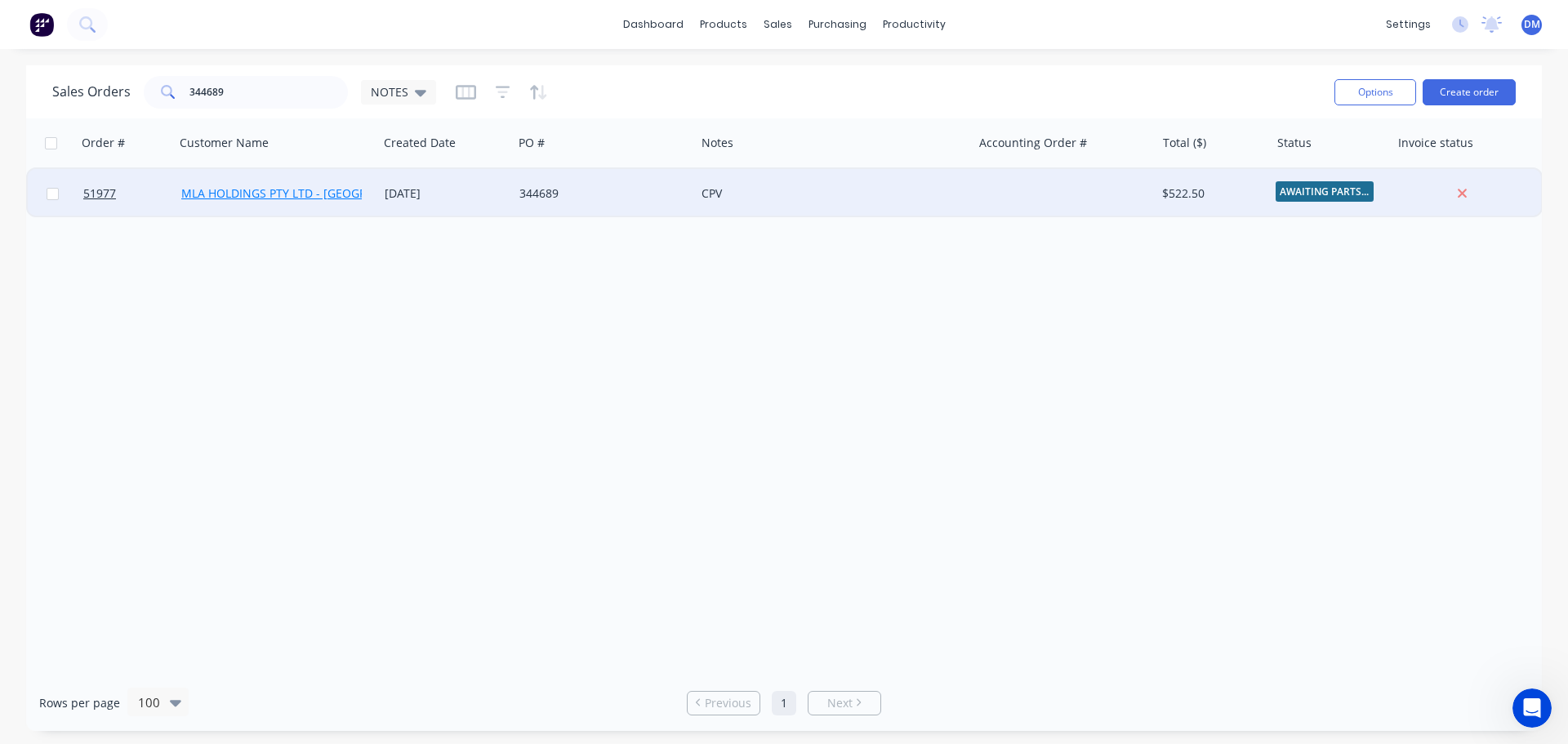
click at [290, 190] on link "MLA HOLDINGS PTY LTD - [GEOGRAPHIC_DATA]" at bounding box center [308, 193] width 255 height 16
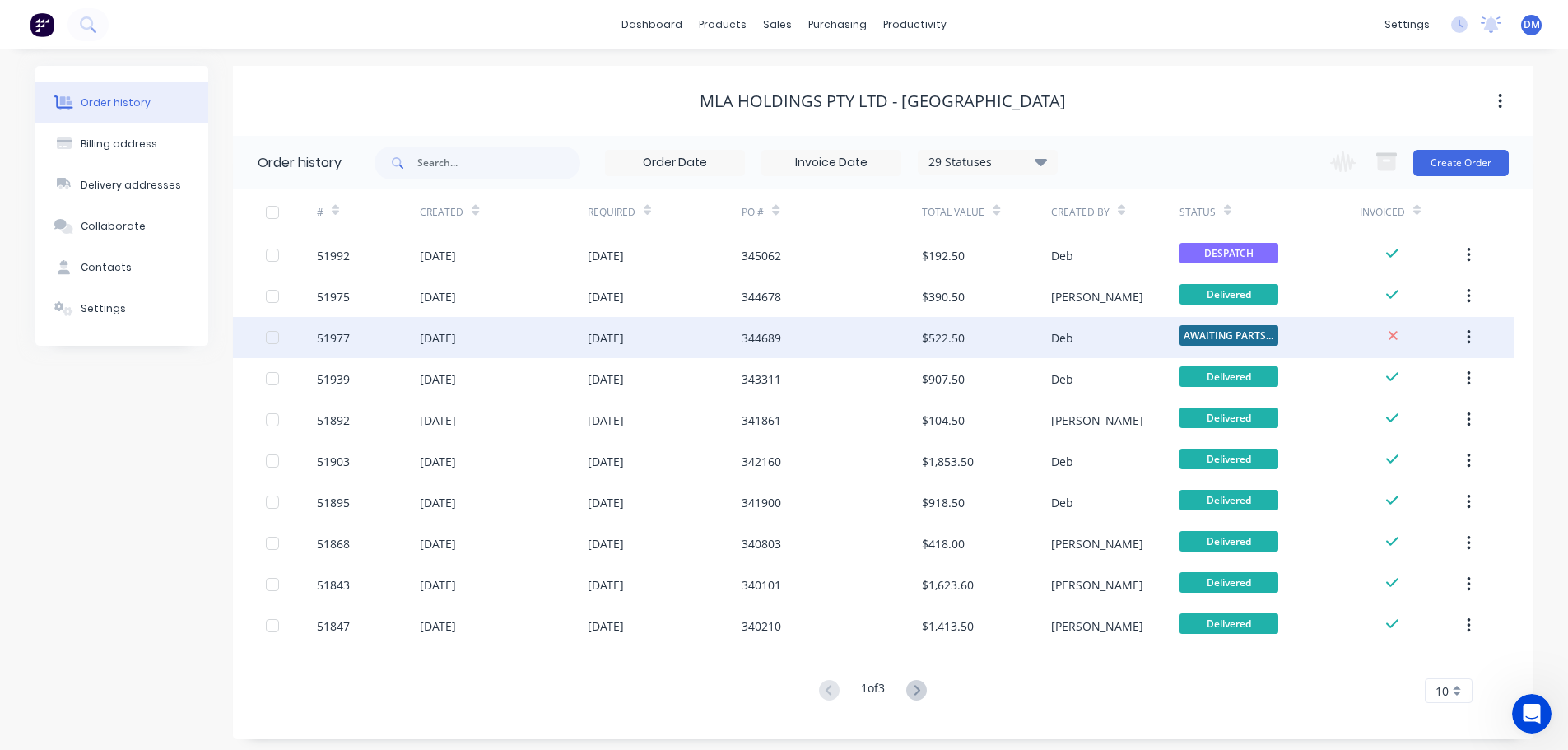
click at [1081, 336] on div "Deb" at bounding box center [1115, 338] width 129 height 42
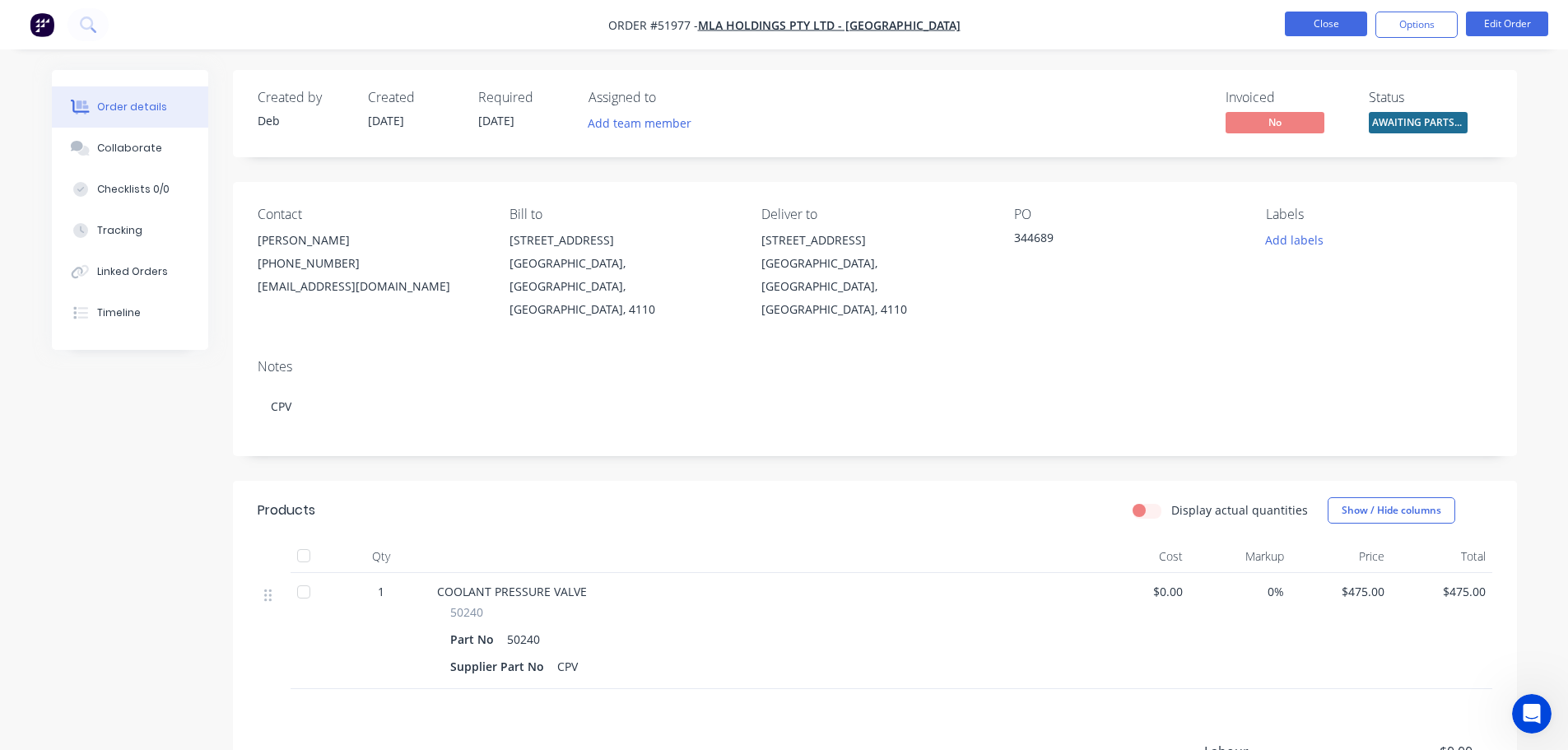
click at [1302, 25] on button "Close" at bounding box center [1325, 24] width 82 height 25
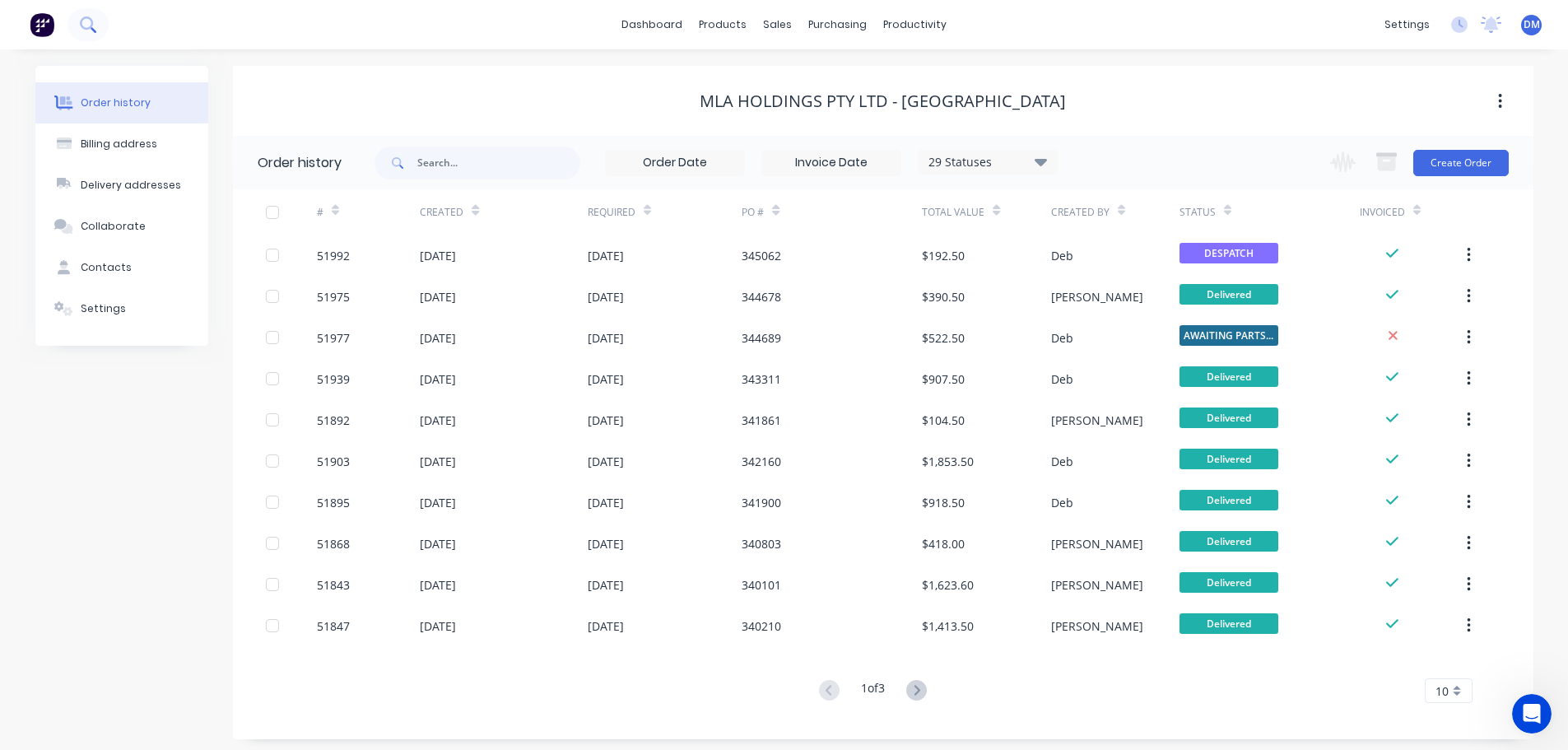
click at [86, 27] on icon at bounding box center [87, 24] width 16 height 16
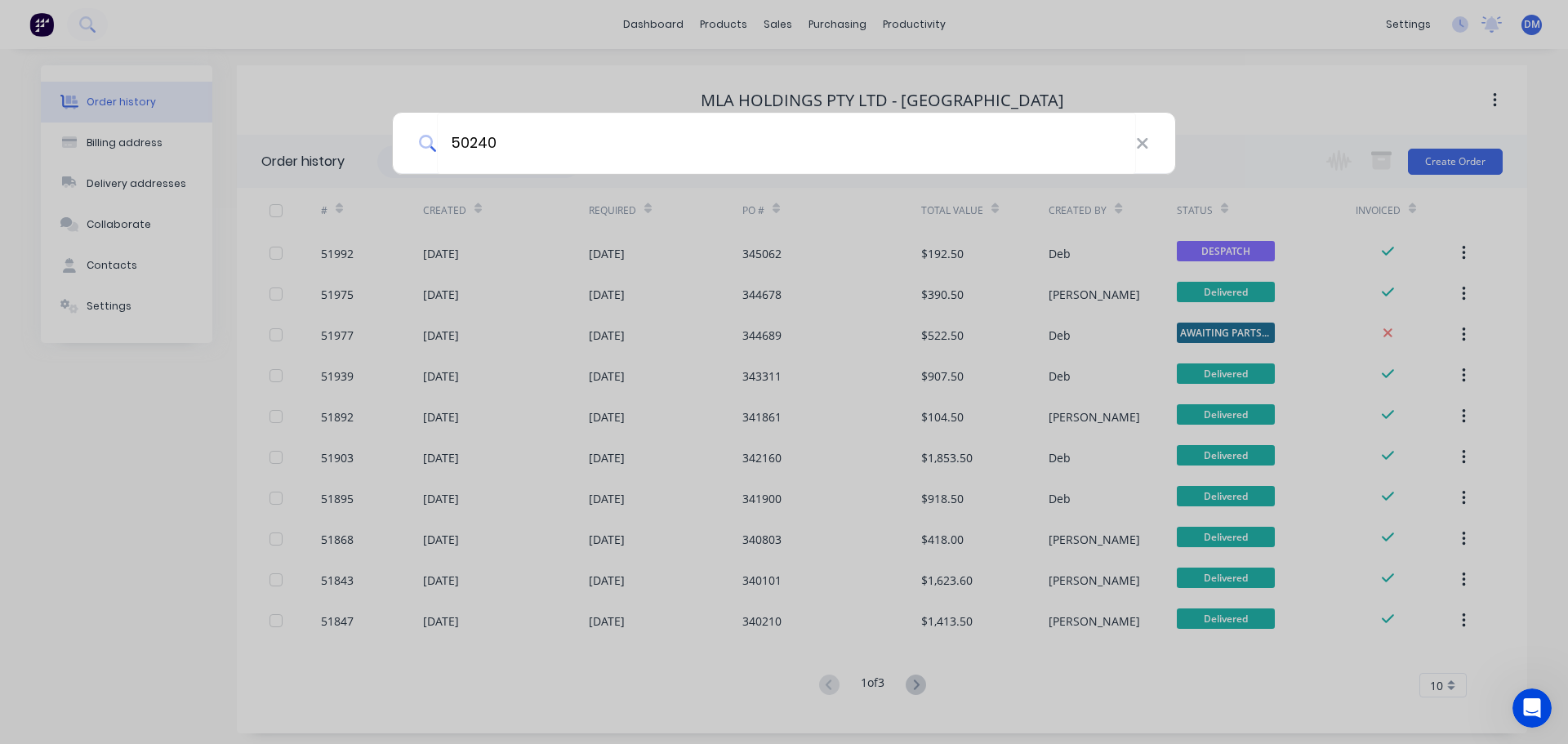
type input "50240"
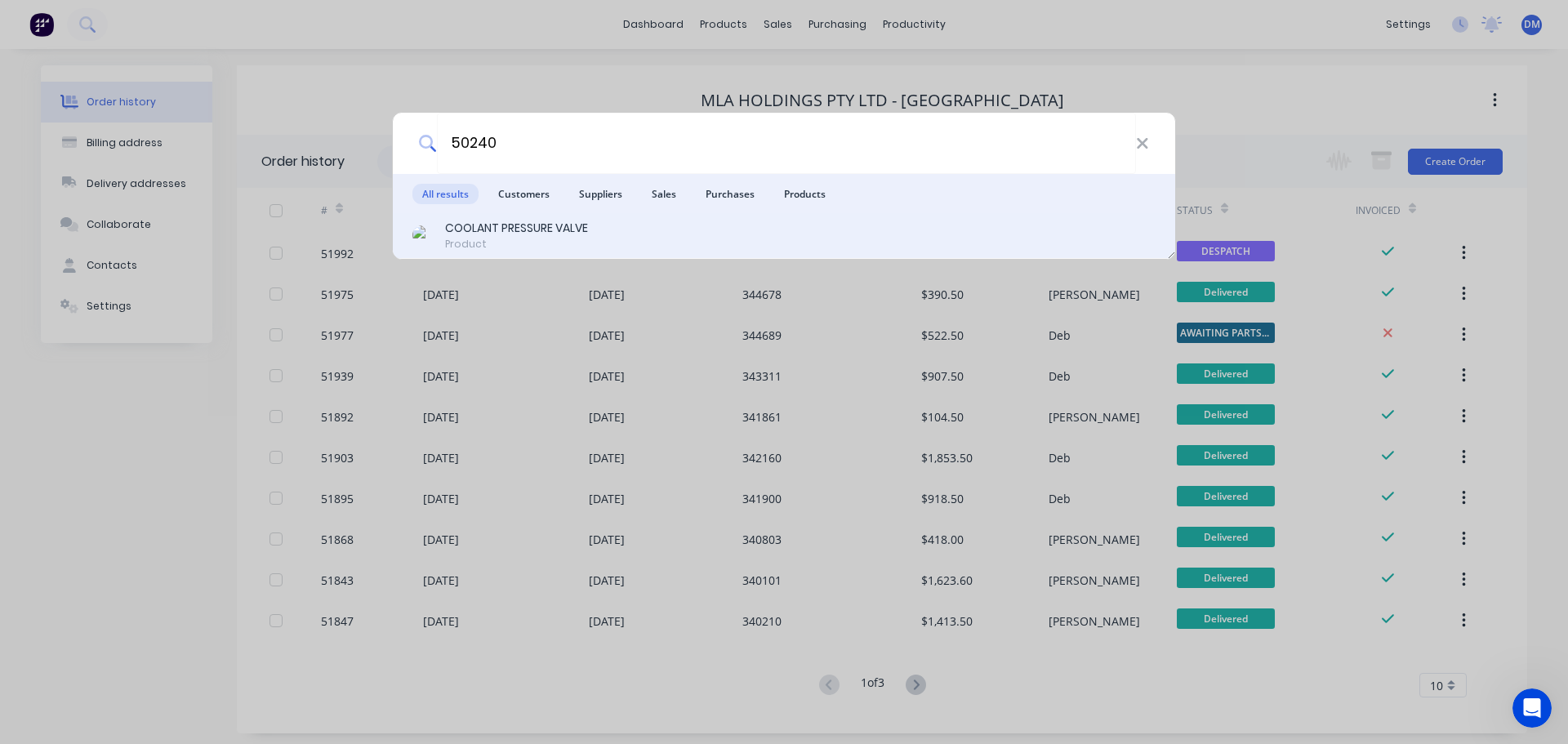
click at [508, 235] on div "COOLANT PRESSURE VALVE" at bounding box center [516, 228] width 143 height 17
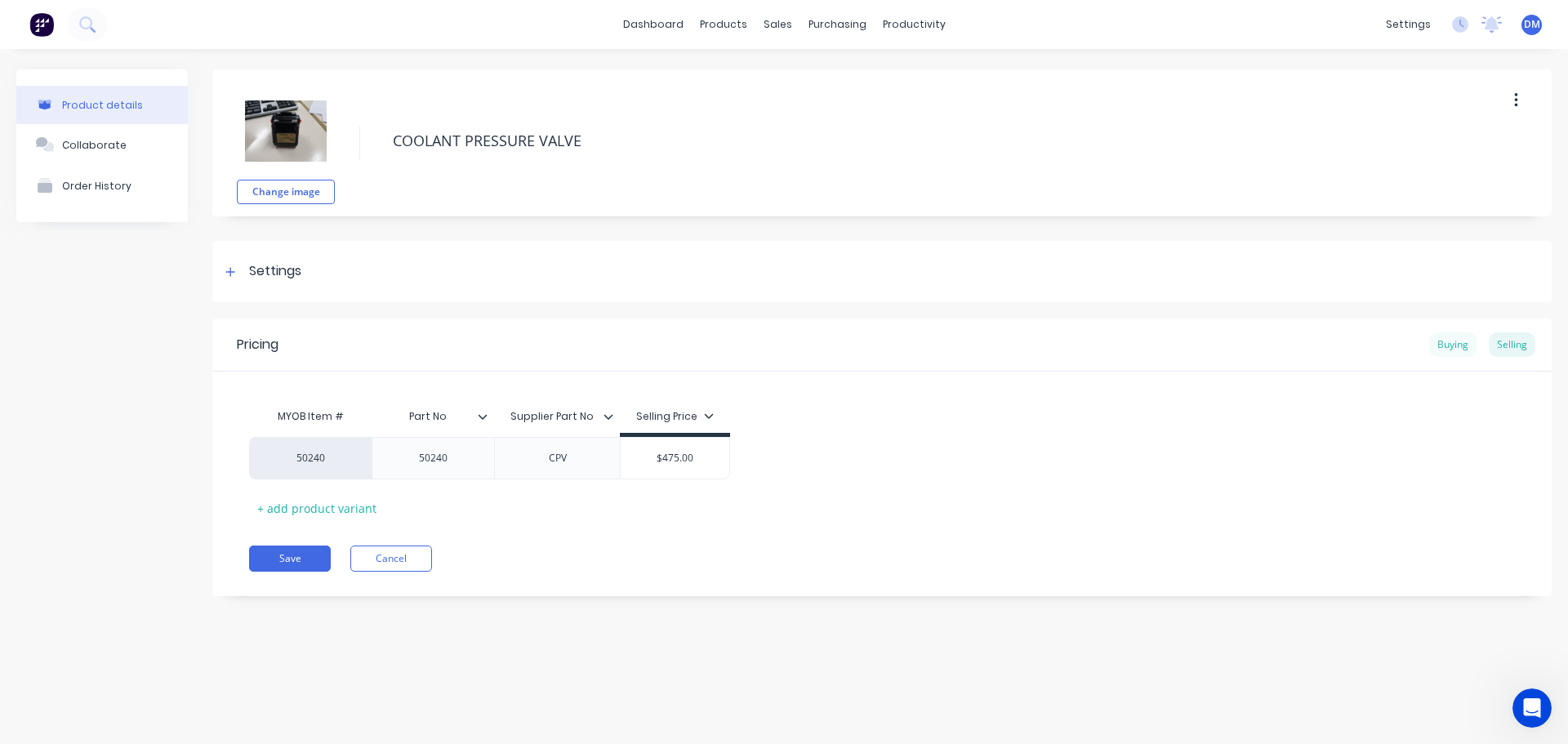
click at [1457, 347] on div "Buying" at bounding box center [1452, 344] width 47 height 25
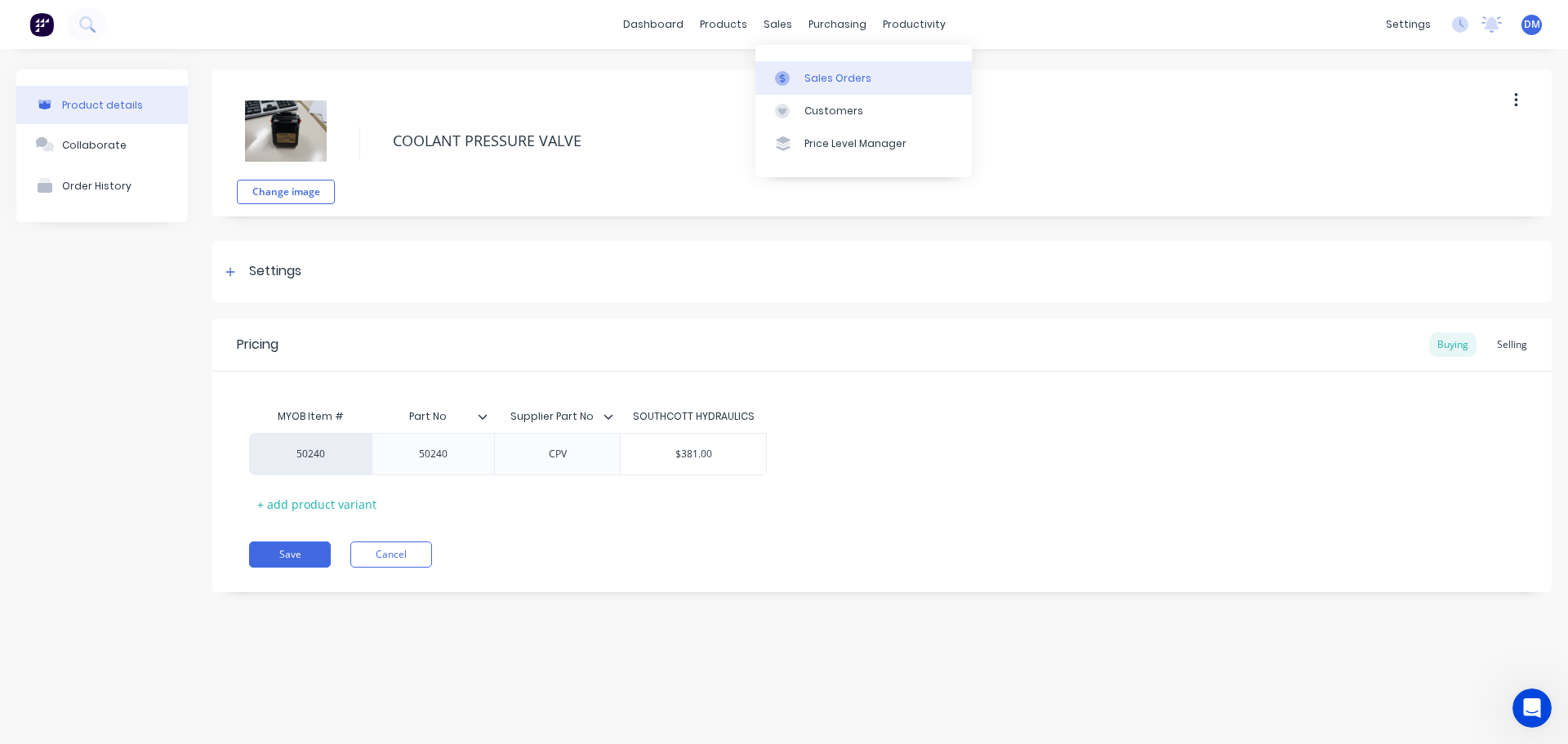
click at [810, 73] on div "Sales Orders" at bounding box center [837, 78] width 67 height 15
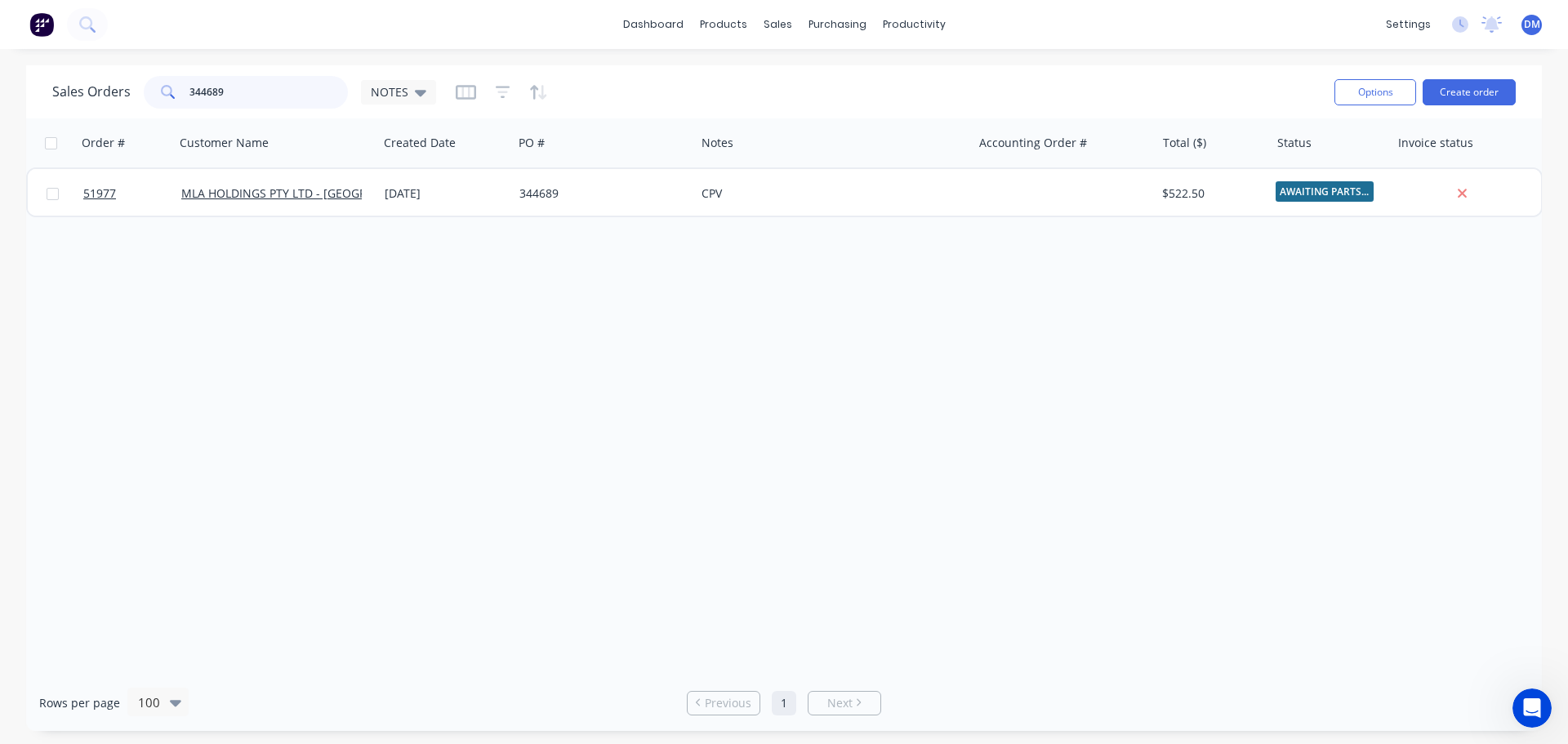
drag, startPoint x: 251, startPoint y: 96, endPoint x: 94, endPoint y: 89, distance: 157.2
click at [110, 89] on div "Sales Orders 344689 NOTES" at bounding box center [244, 92] width 384 height 33
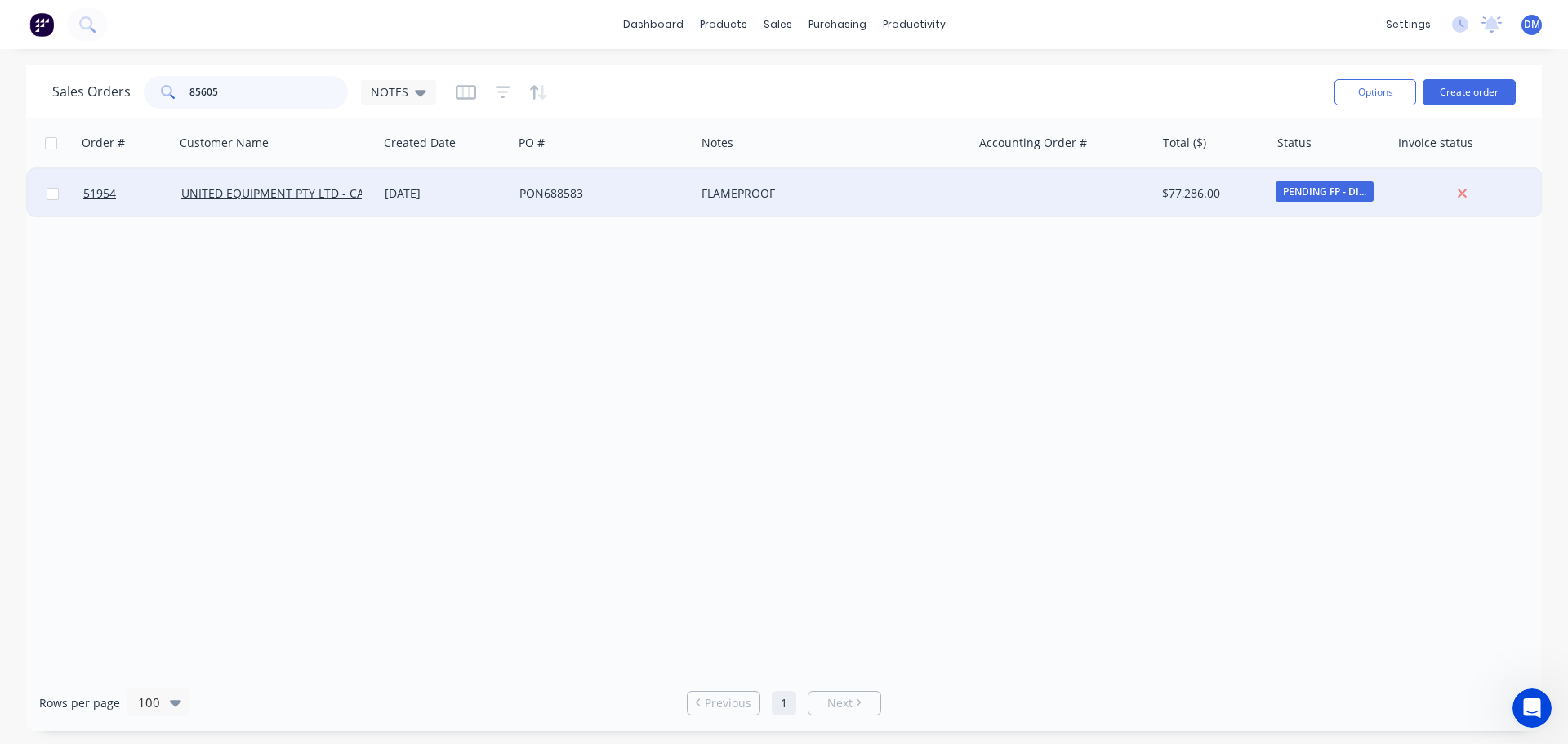
type input "85605"
click at [523, 190] on div "PON688583" at bounding box center [599, 194] width 161 height 16
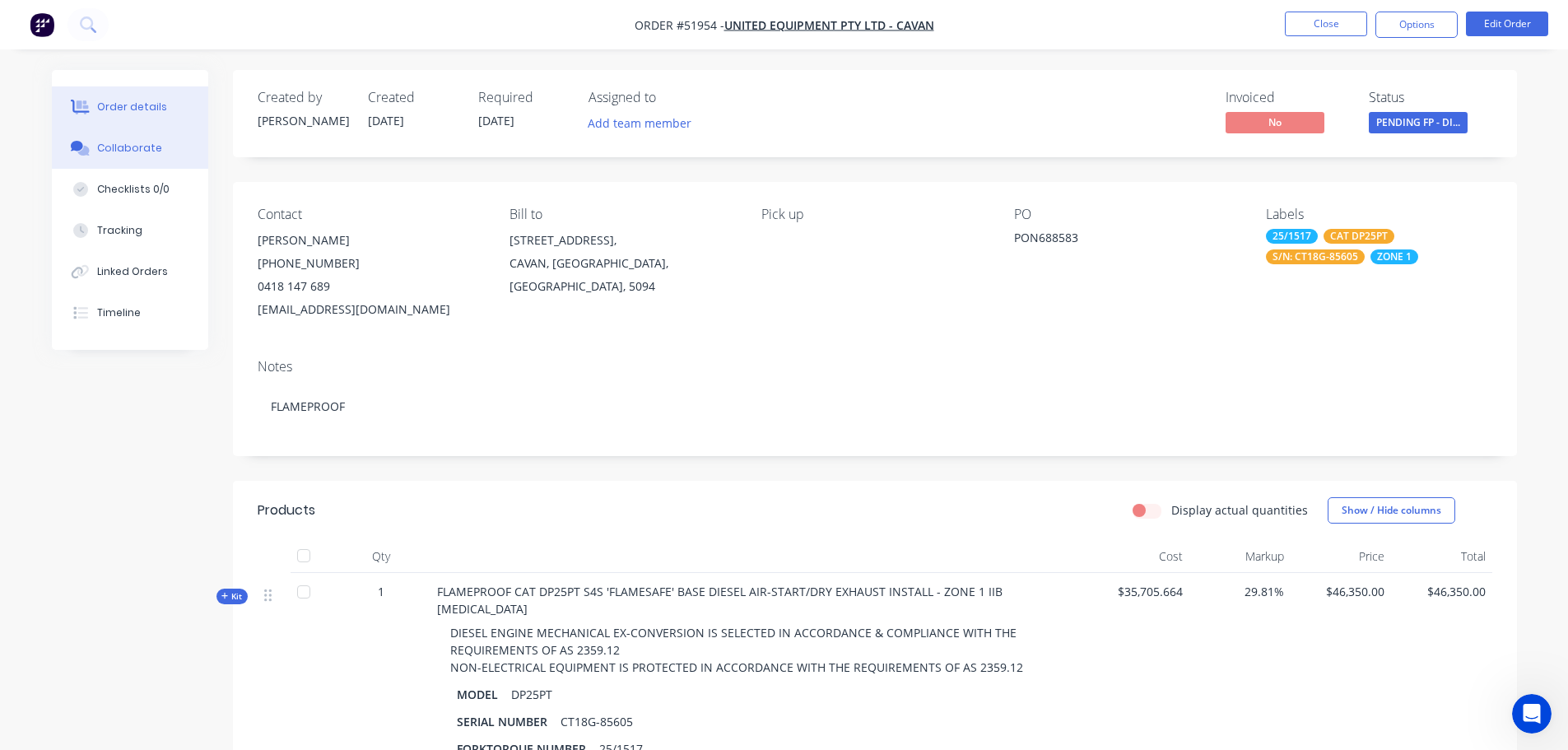
click at [140, 154] on div "Collaborate" at bounding box center [130, 148] width 65 height 15
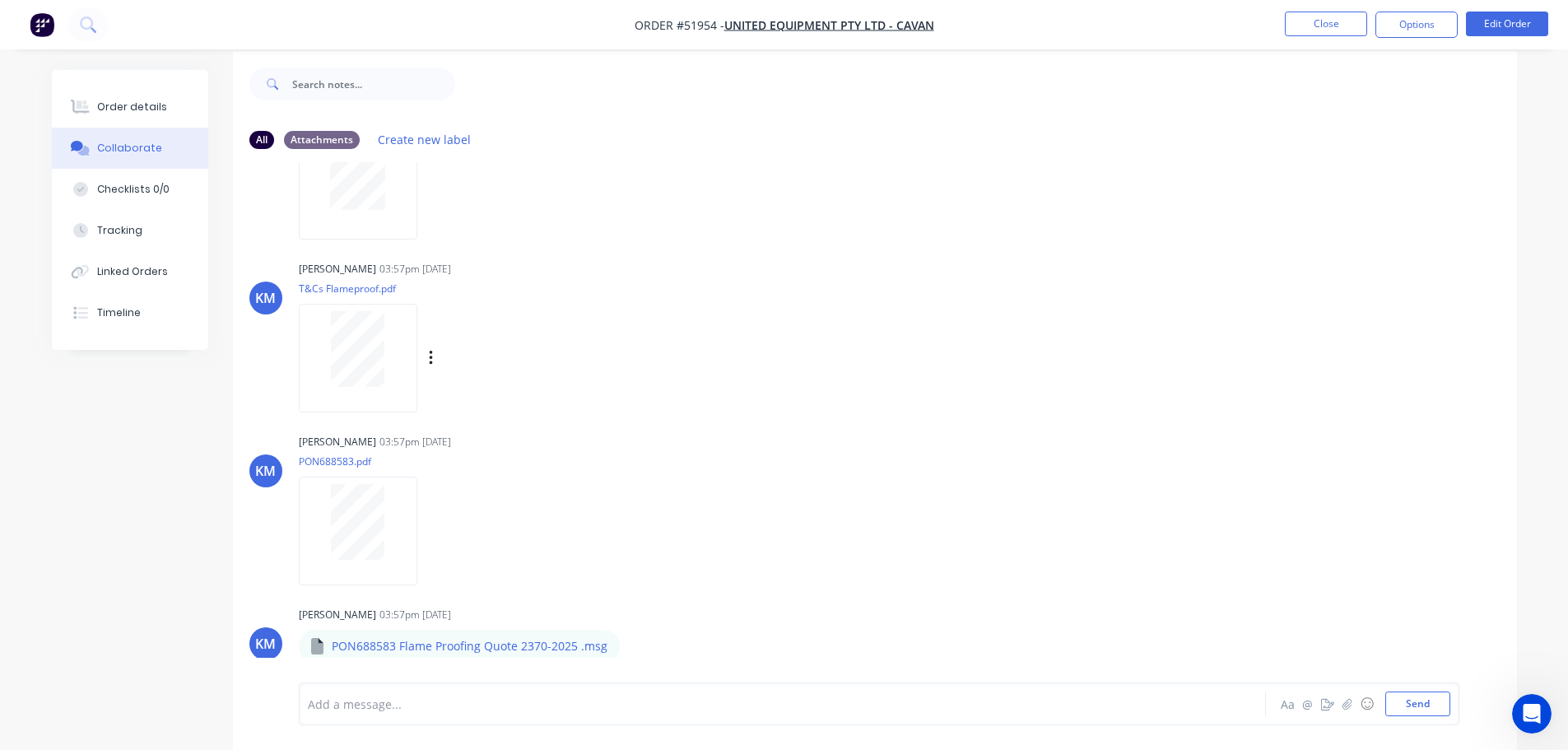
scroll to position [25, 0]
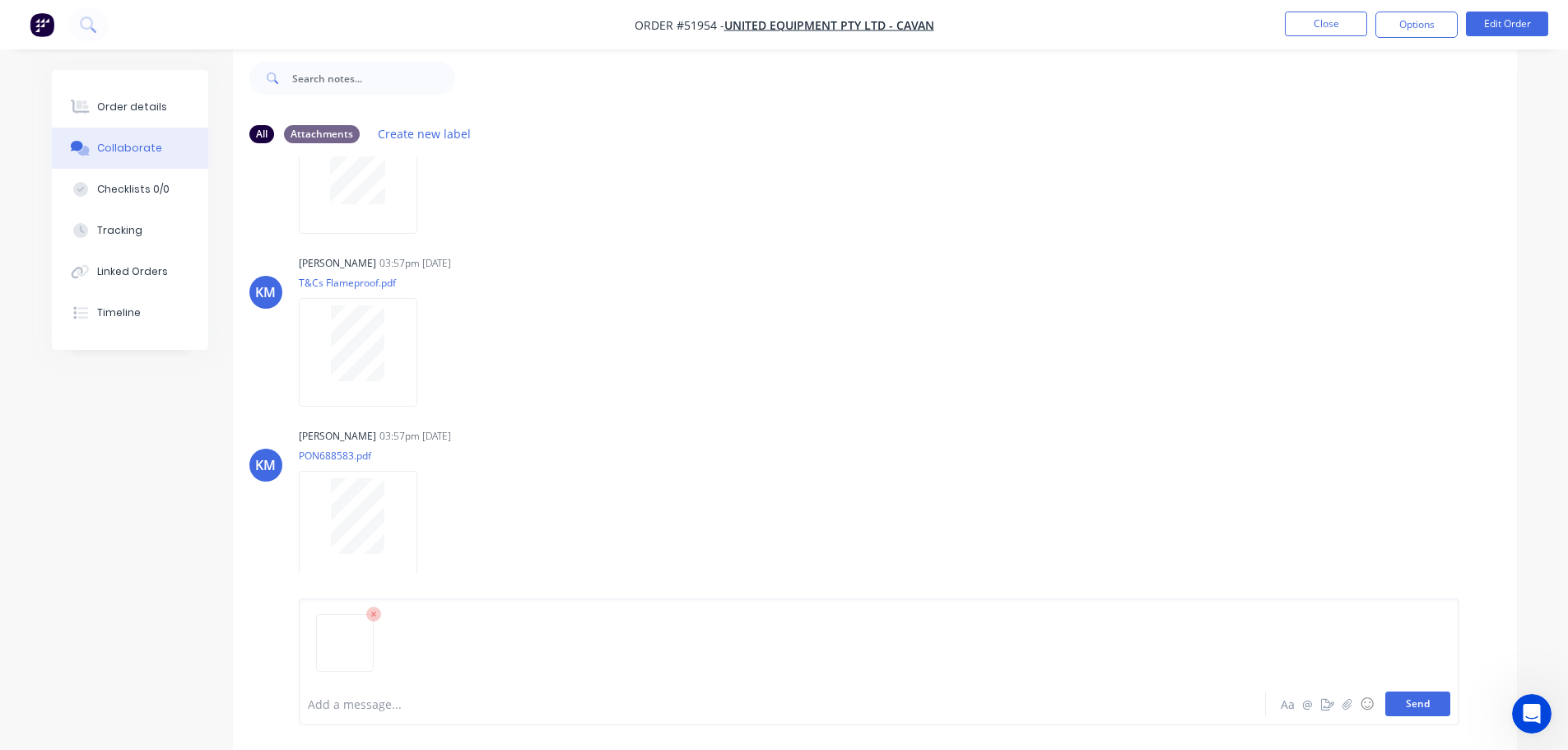
click at [1404, 705] on button "Send" at bounding box center [1418, 704] width 65 height 25
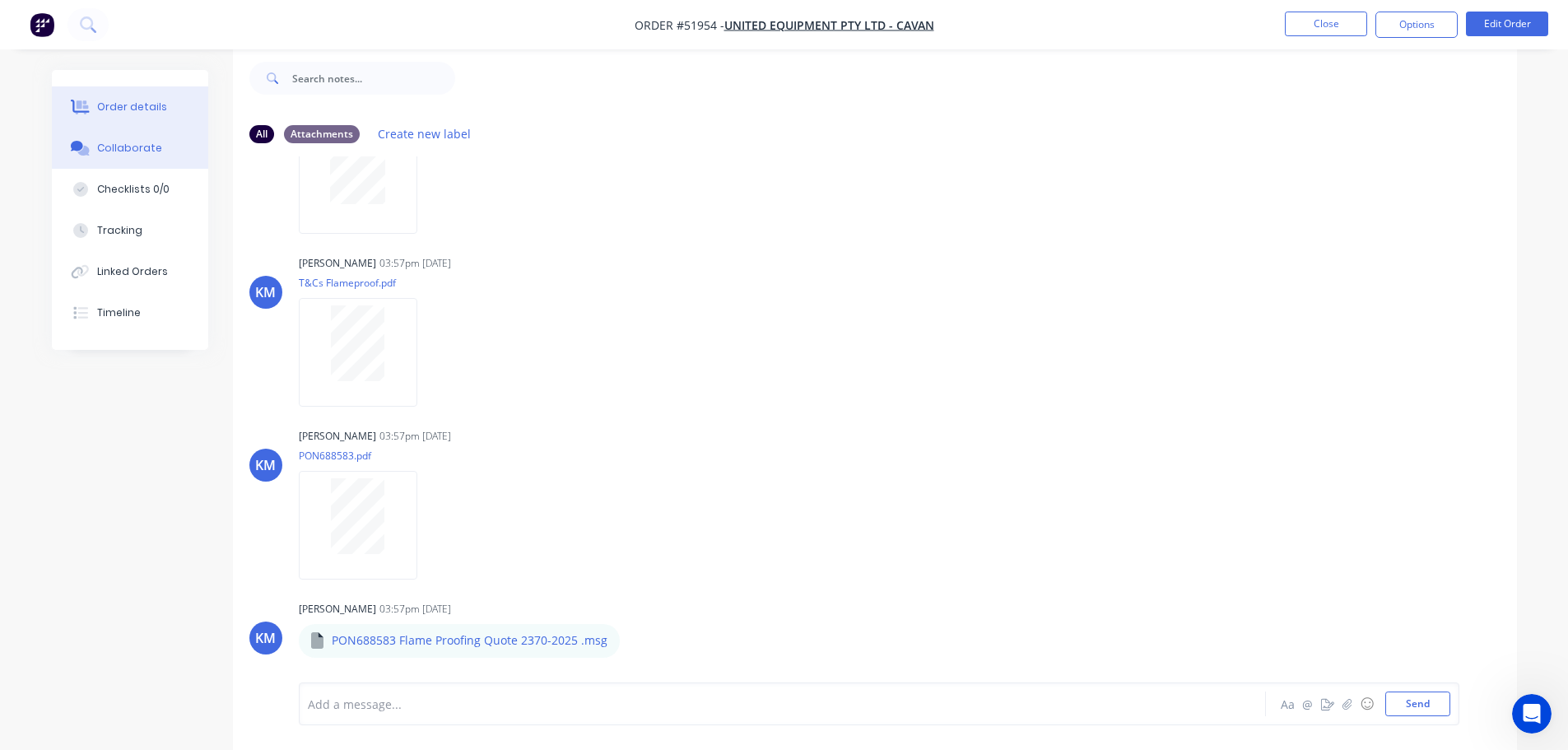
click at [168, 106] on button "Order details" at bounding box center [130, 107] width 156 height 42
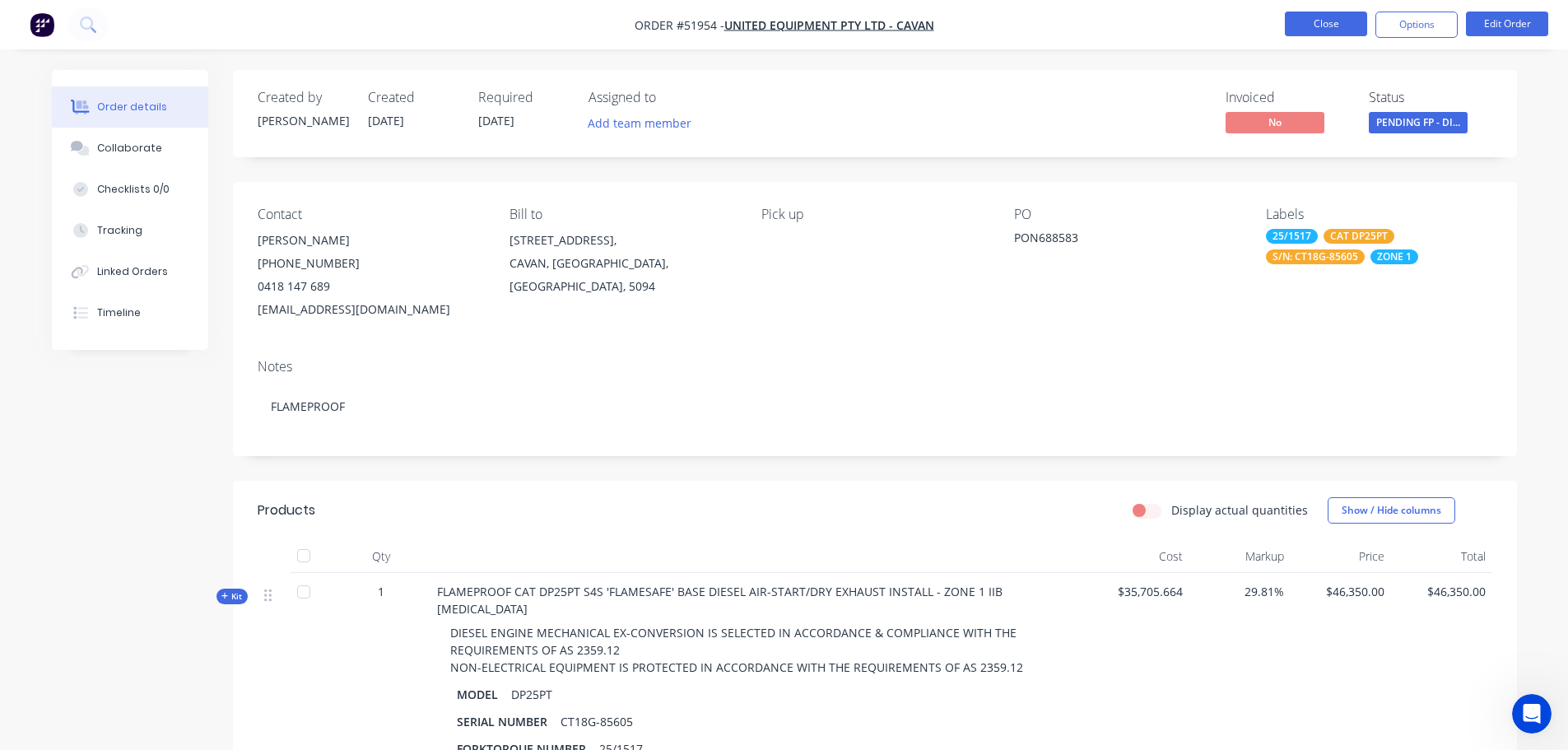
click at [1316, 20] on button "Close" at bounding box center [1325, 24] width 82 height 25
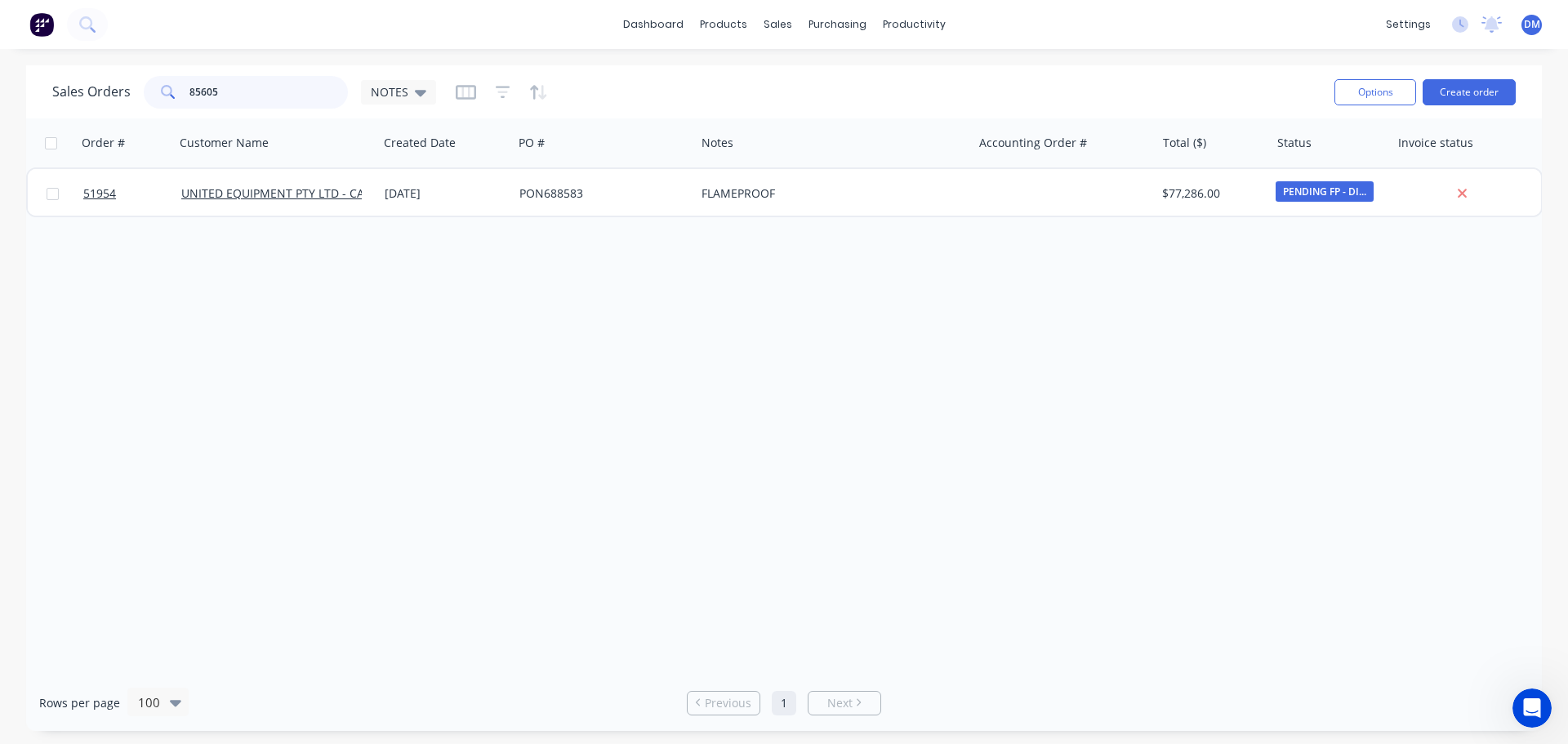
drag, startPoint x: 253, startPoint y: 96, endPoint x: -47, endPoint y: 113, distance: 300.5
click at [0, 113] on html "dashboard products sales purchasing productivity dashboard products Product Cat…" at bounding box center [784, 372] width 1568 height 744
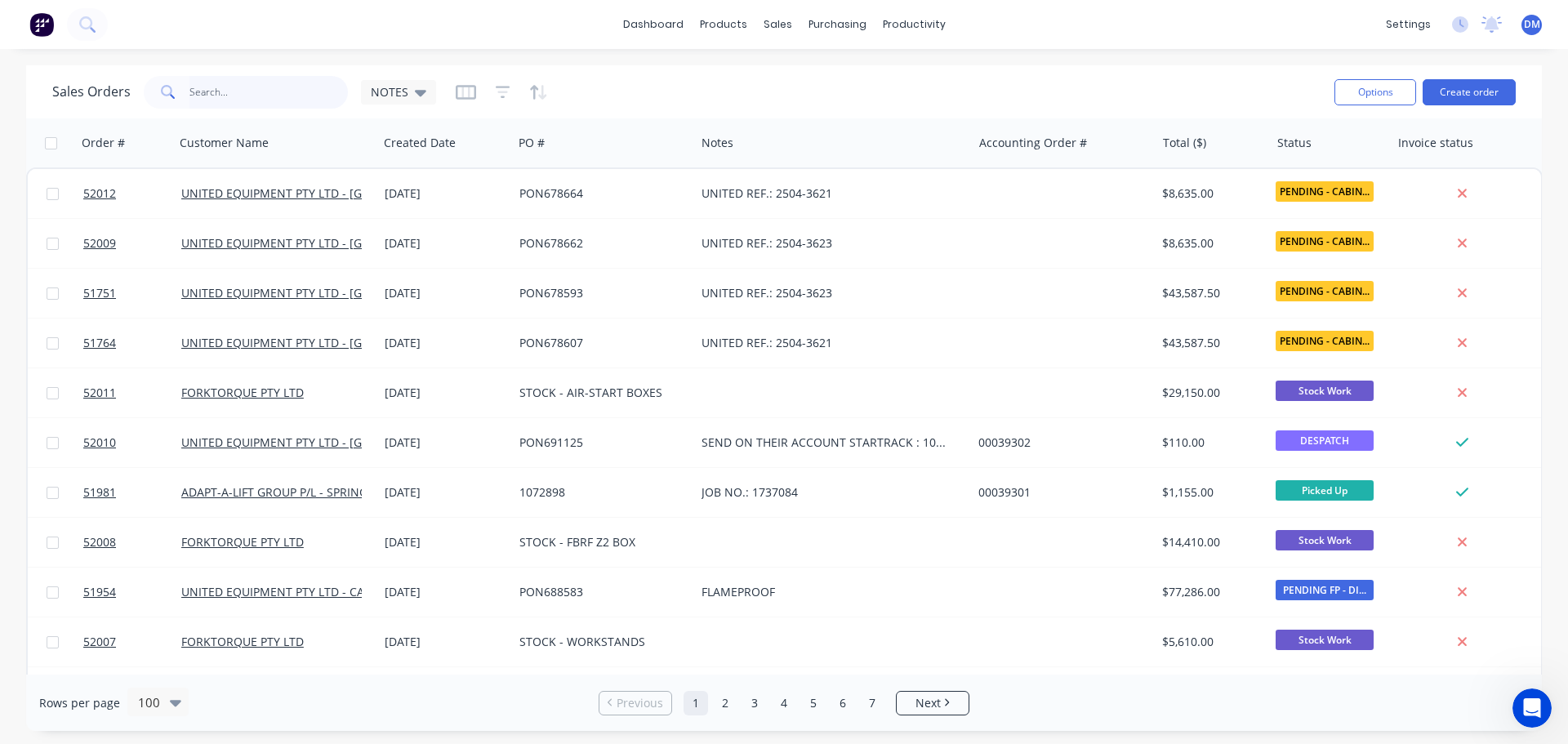
click at [274, 92] on input "text" at bounding box center [269, 92] width 159 height 33
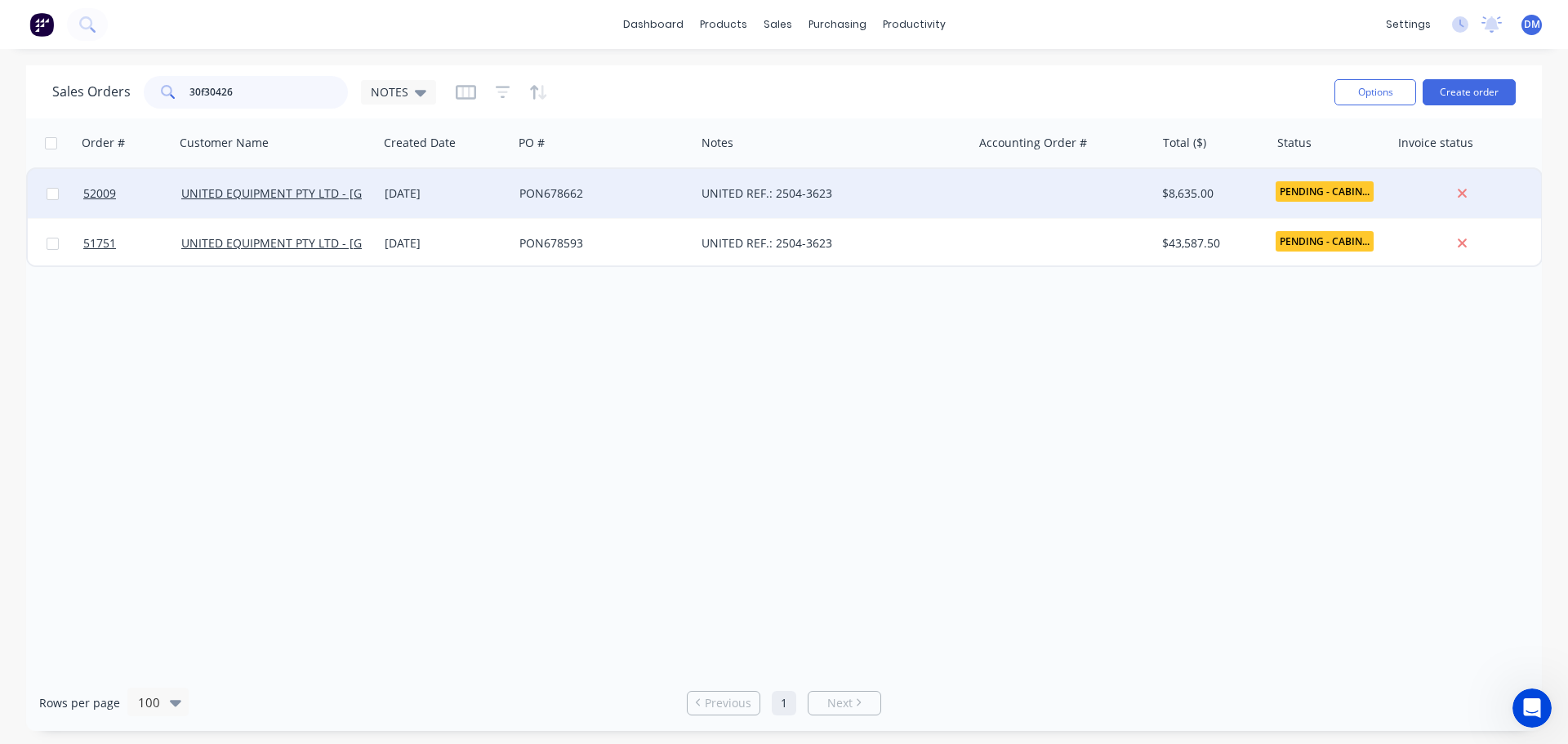
type input "30f30426"
click at [541, 191] on div "PON678662" at bounding box center [599, 194] width 161 height 16
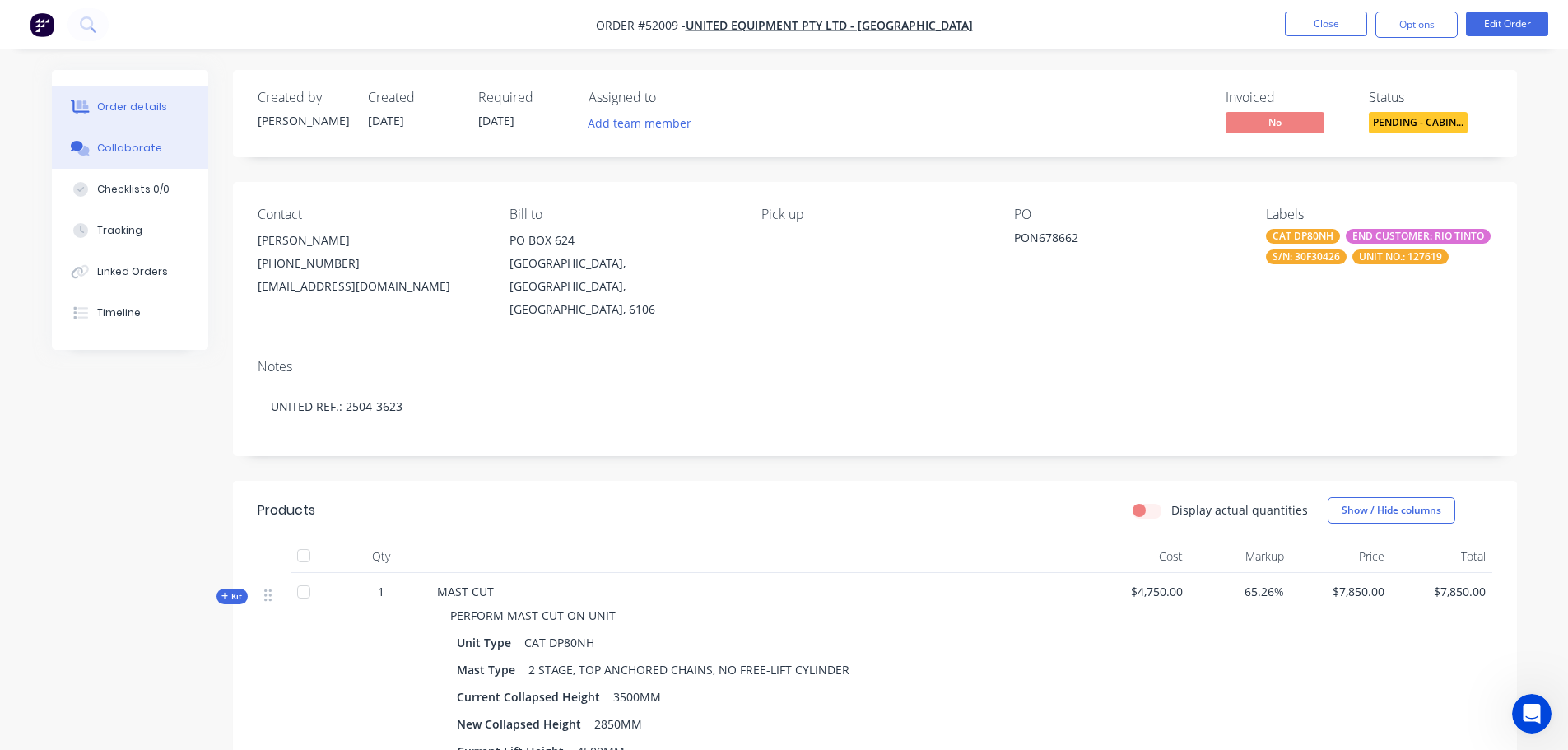
click at [121, 142] on div "Collaborate" at bounding box center [130, 148] width 65 height 15
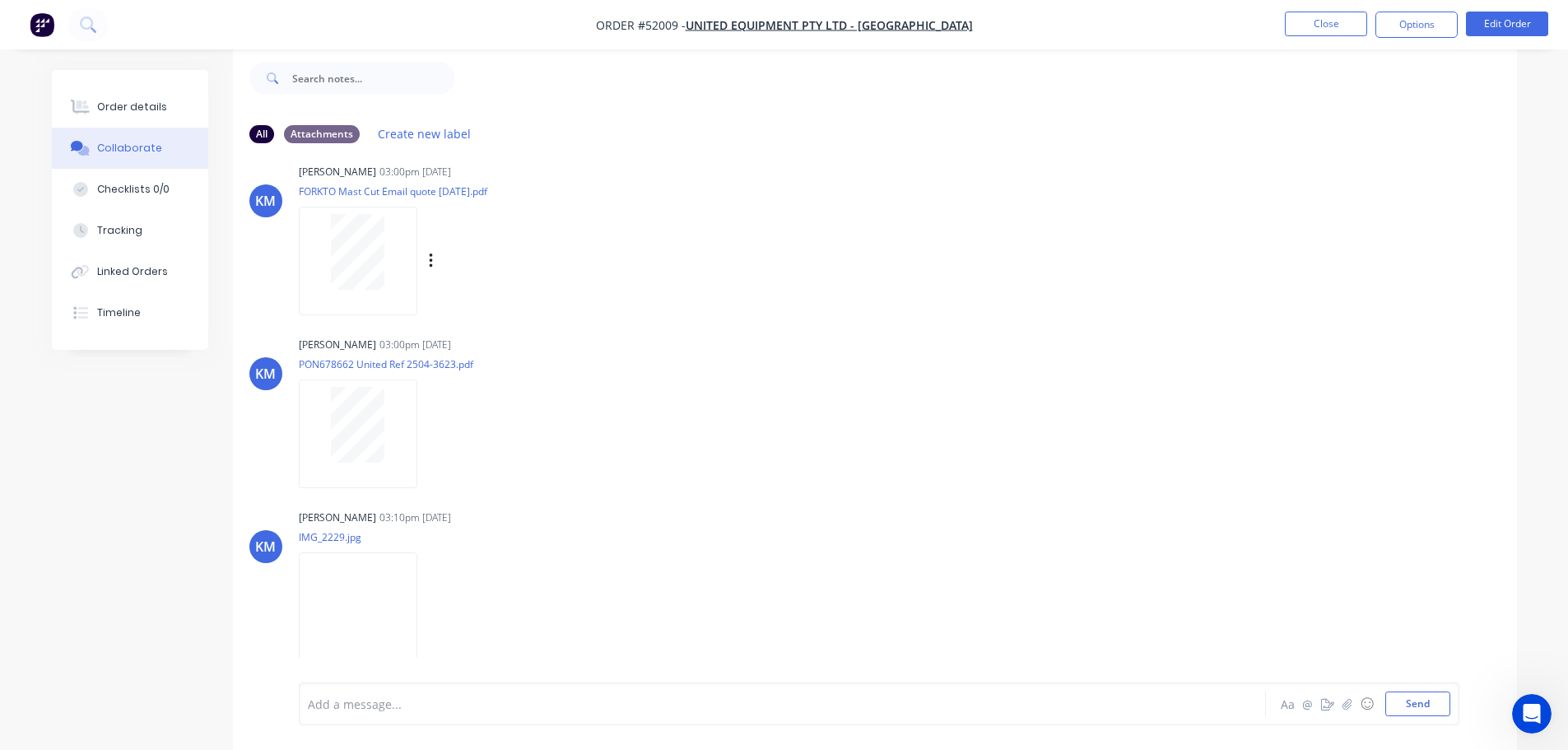
scroll to position [32, 0]
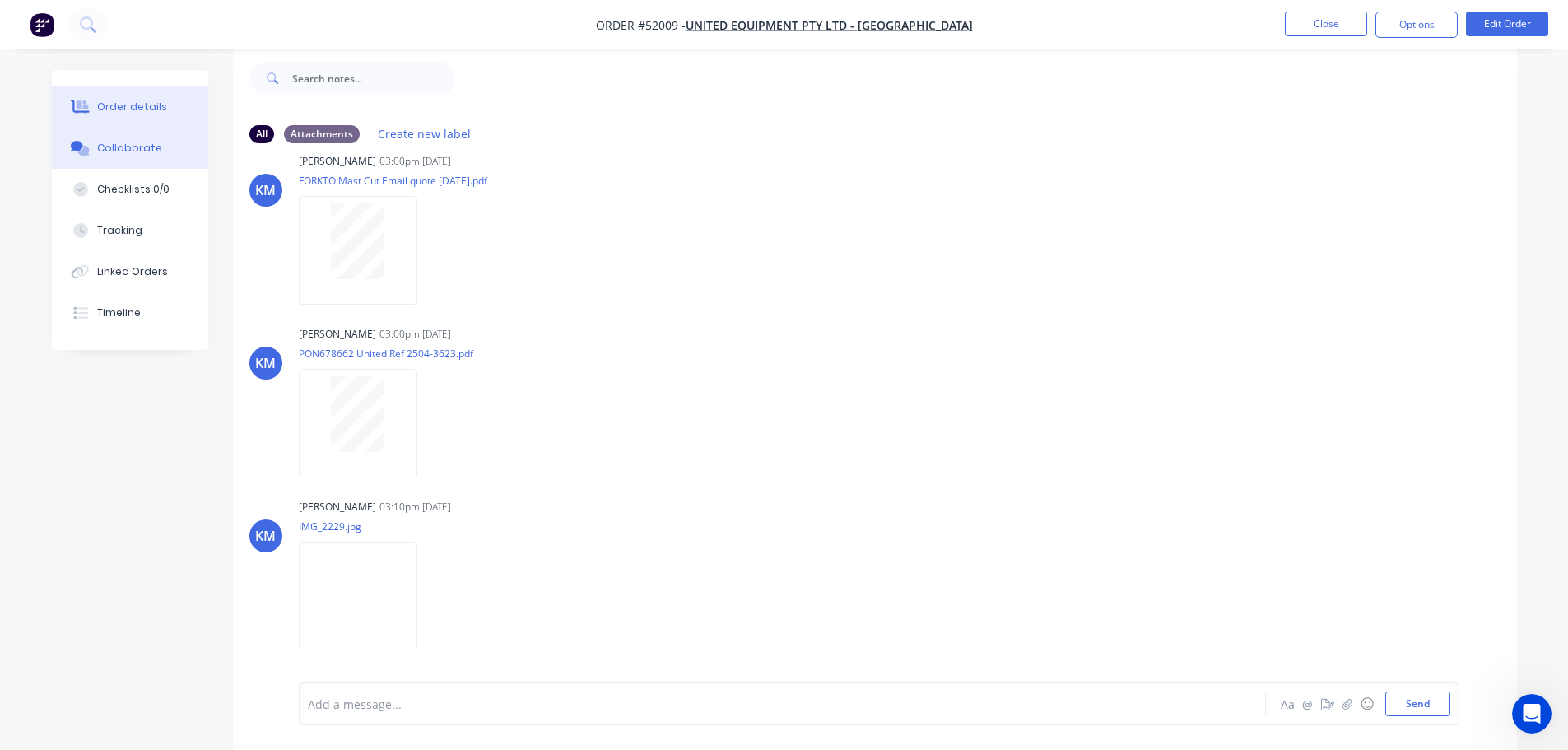
click at [140, 104] on div "Order details" at bounding box center [132, 107] width 70 height 15
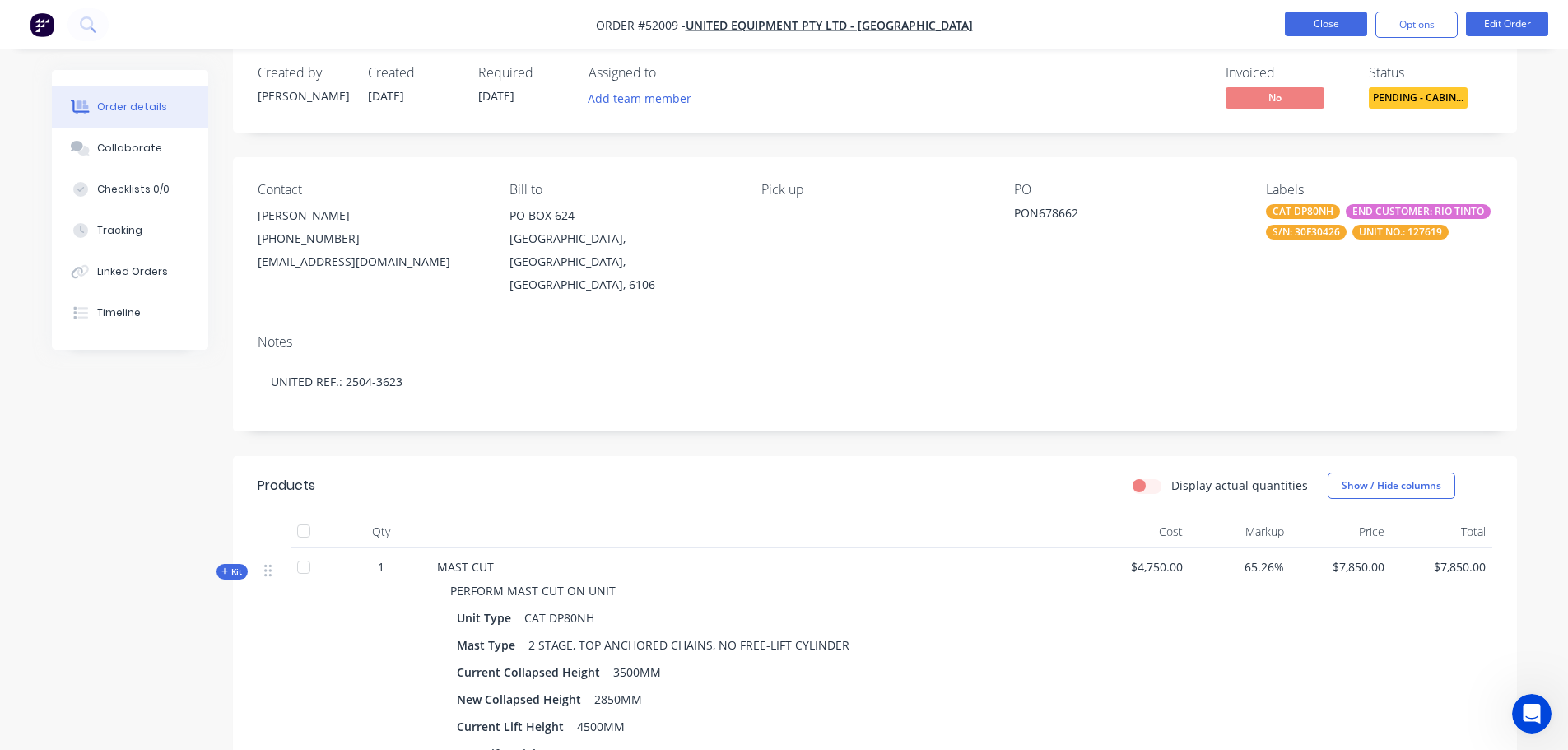
click at [1297, 27] on button "Close" at bounding box center [1325, 24] width 82 height 25
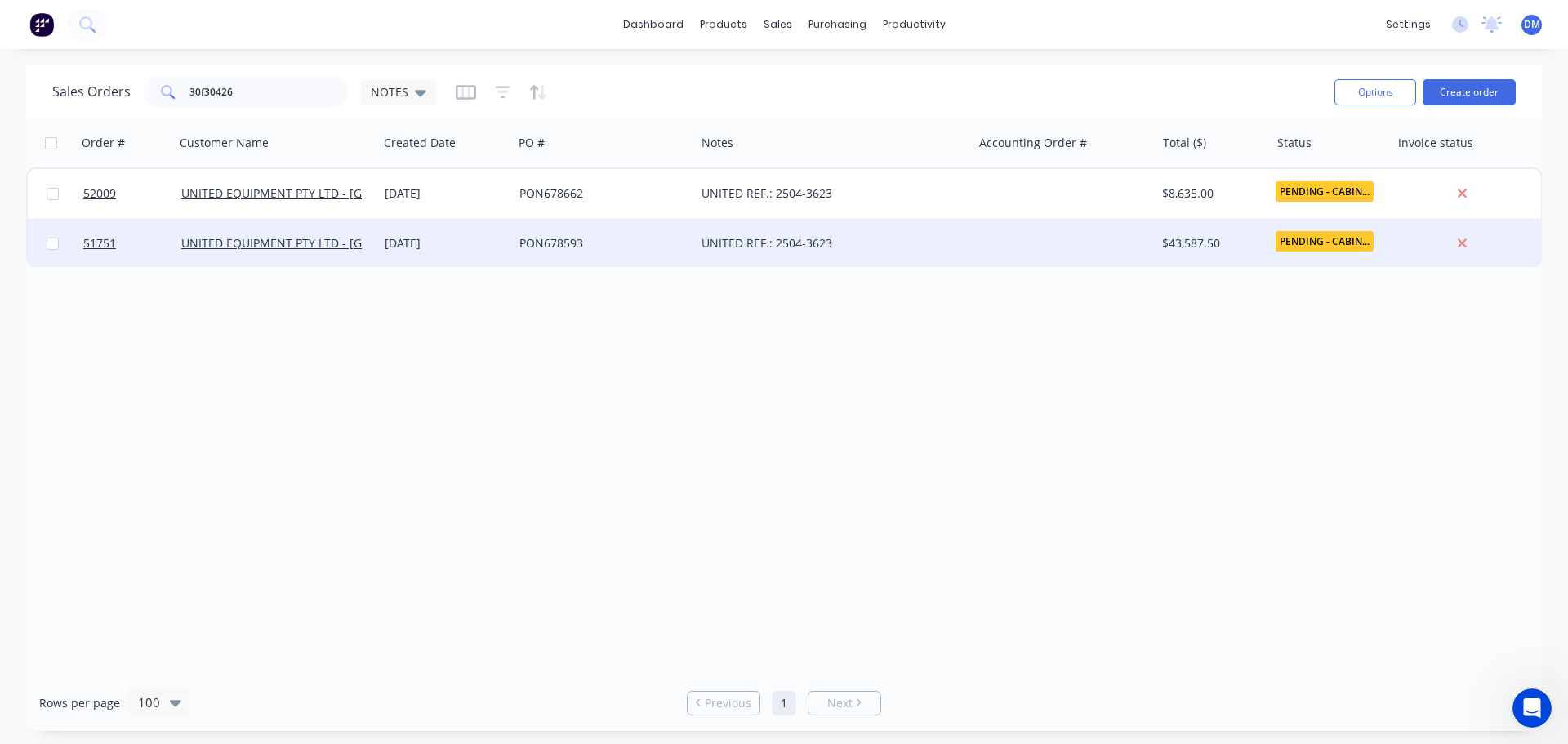
click at [644, 240] on div "PON678593" at bounding box center [599, 243] width 161 height 16
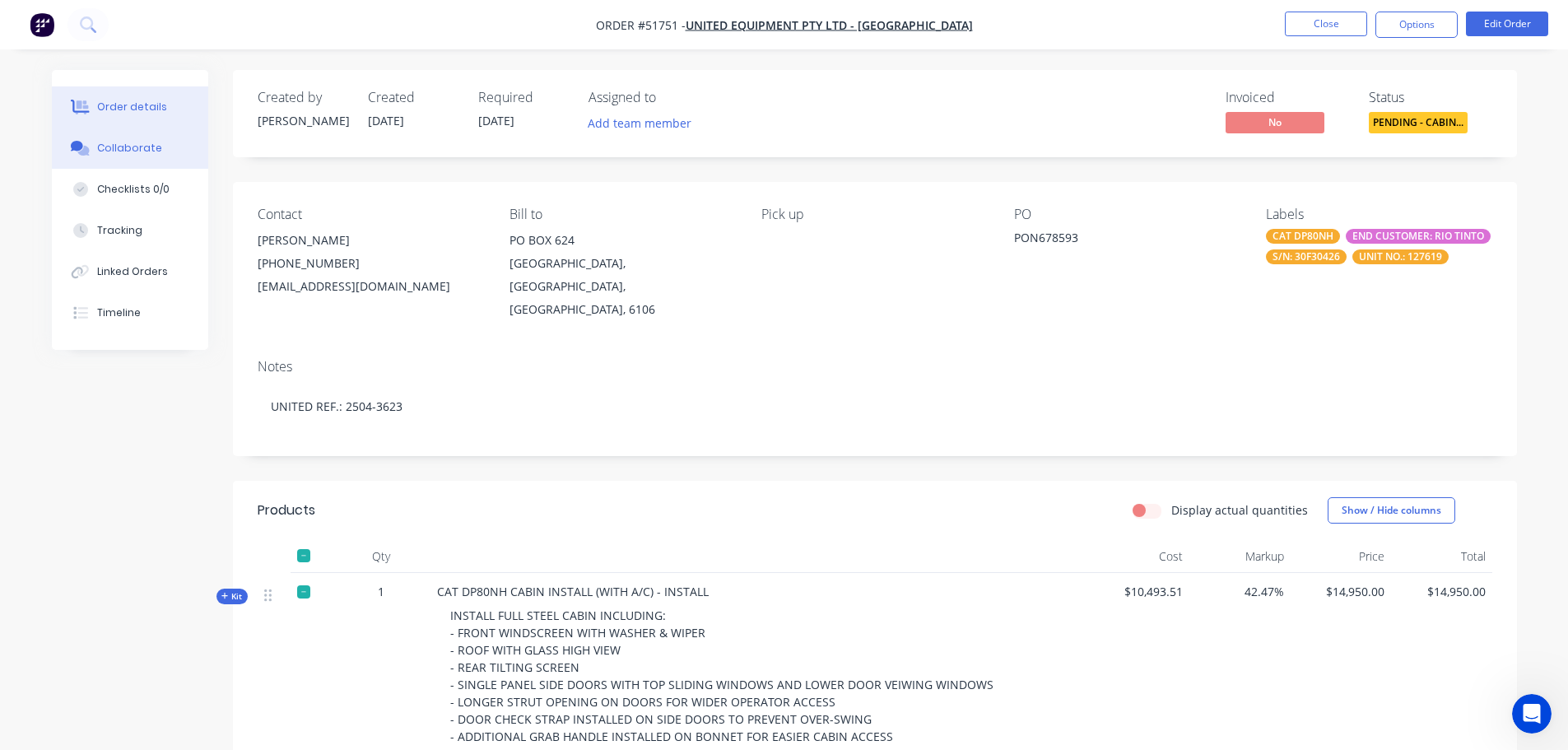
click at [161, 149] on button "Collaborate" at bounding box center [130, 149] width 156 height 42
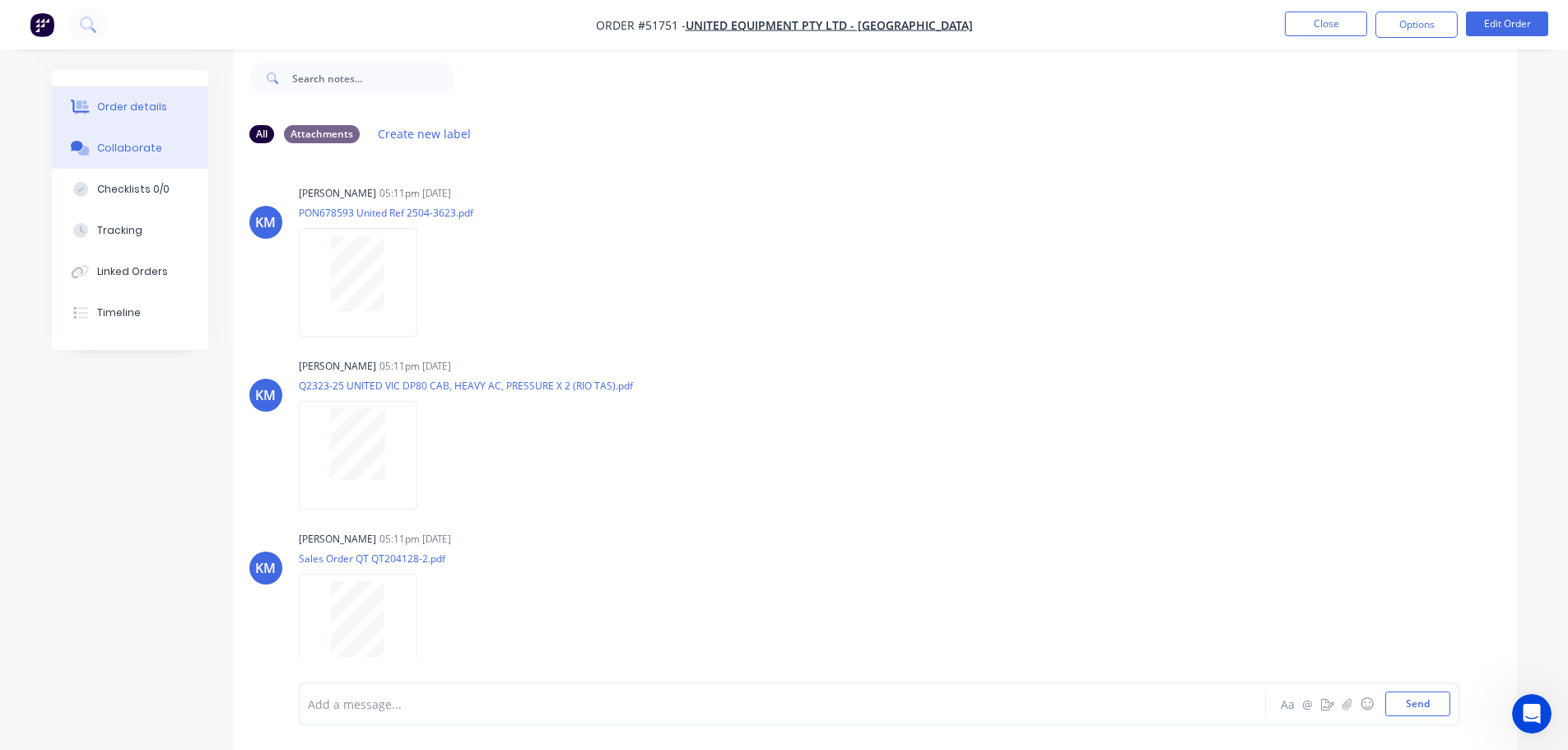
click at [130, 105] on div "Order details" at bounding box center [132, 107] width 70 height 15
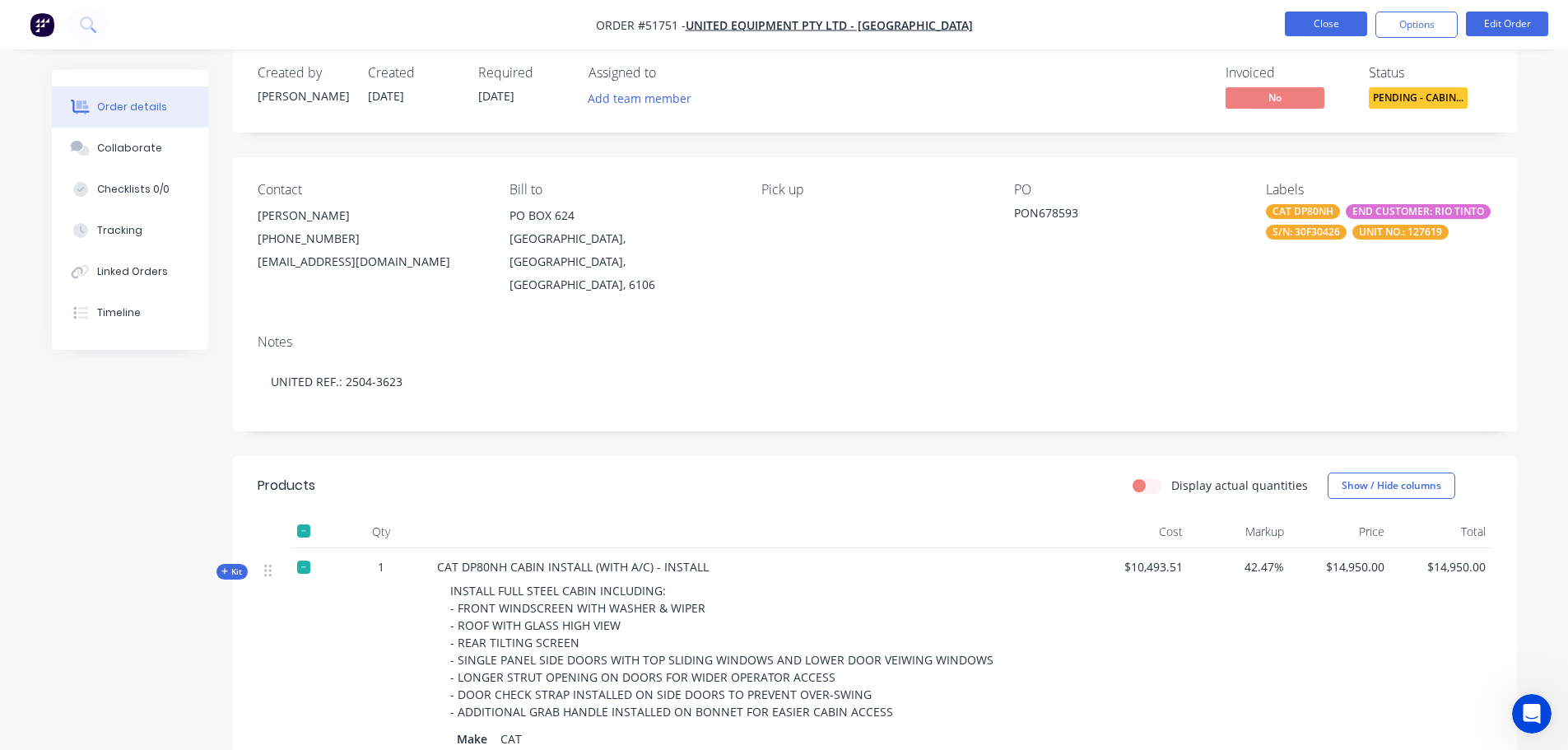
click at [1307, 18] on button "Close" at bounding box center [1325, 24] width 82 height 25
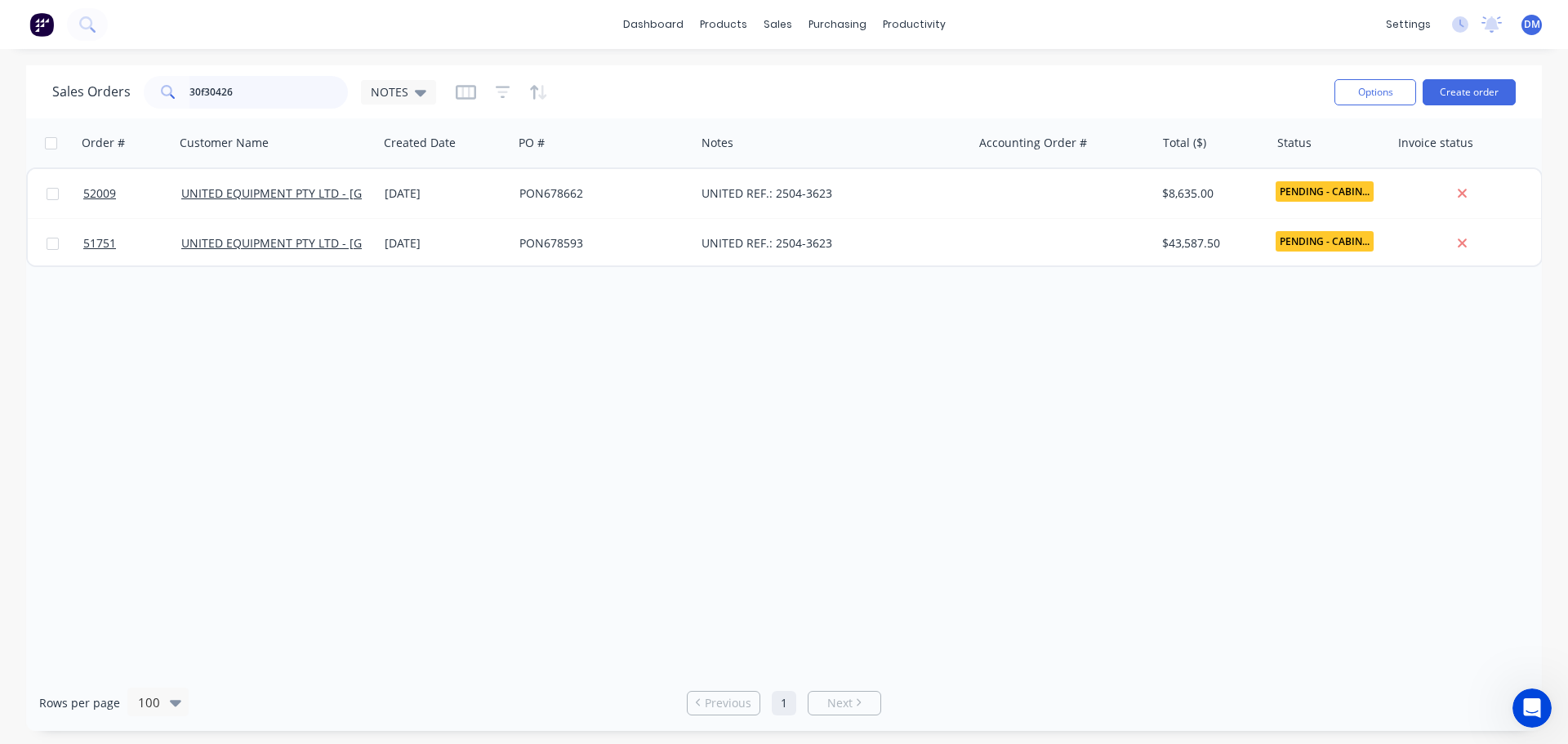
drag, startPoint x: 230, startPoint y: 87, endPoint x: 40, endPoint y: 91, distance: 190.0
click at [83, 86] on div "Sales Orders 30f30426 NOTES" at bounding box center [244, 92] width 384 height 33
